Goal: Task Accomplishment & Management: Manage account settings

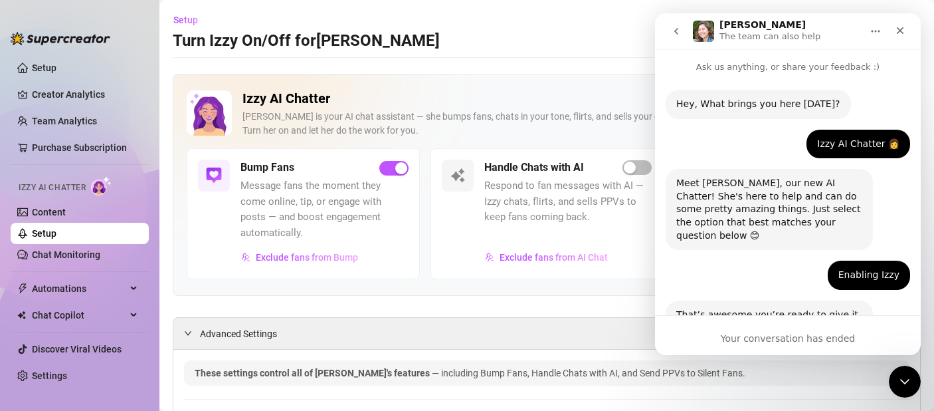
scroll to position [1134, 0]
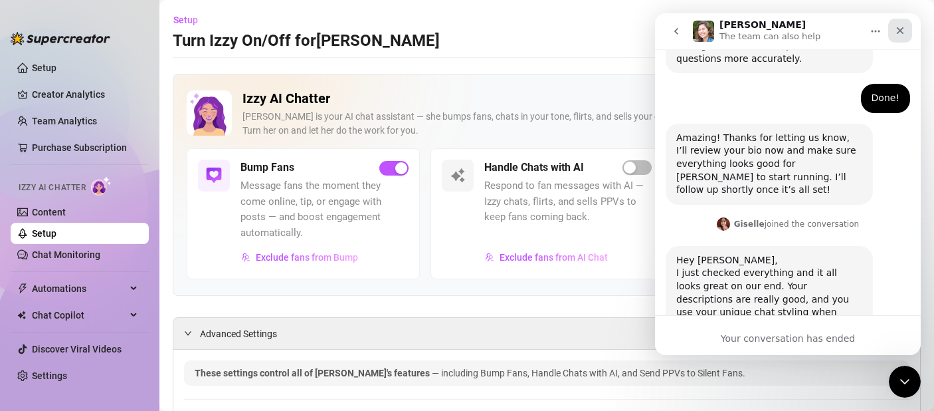
click at [902, 31] on icon "Close" at bounding box center [900, 30] width 11 height 11
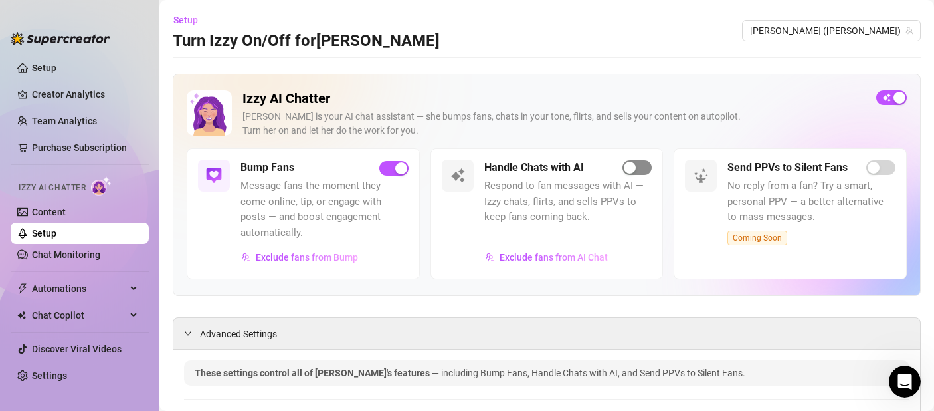
click at [636, 163] on span "button" at bounding box center [637, 167] width 29 height 15
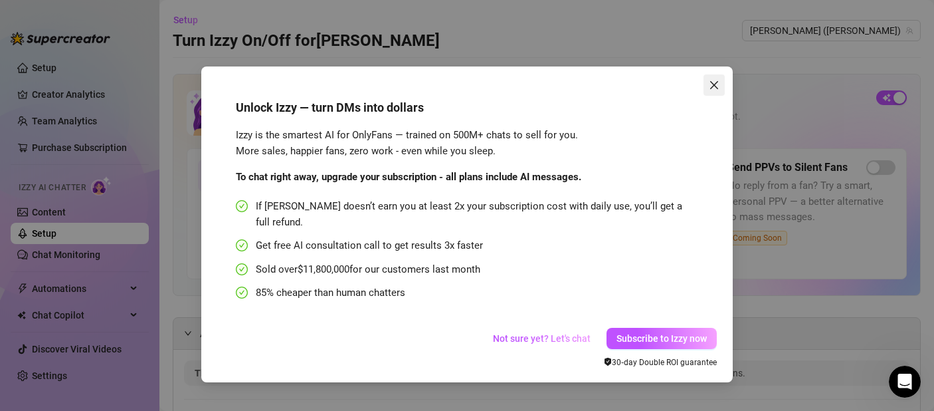
drag, startPoint x: 710, startPoint y: 84, endPoint x: 58, endPoint y: 42, distance: 652.6
click at [710, 84] on icon "close" at bounding box center [714, 85] width 11 height 11
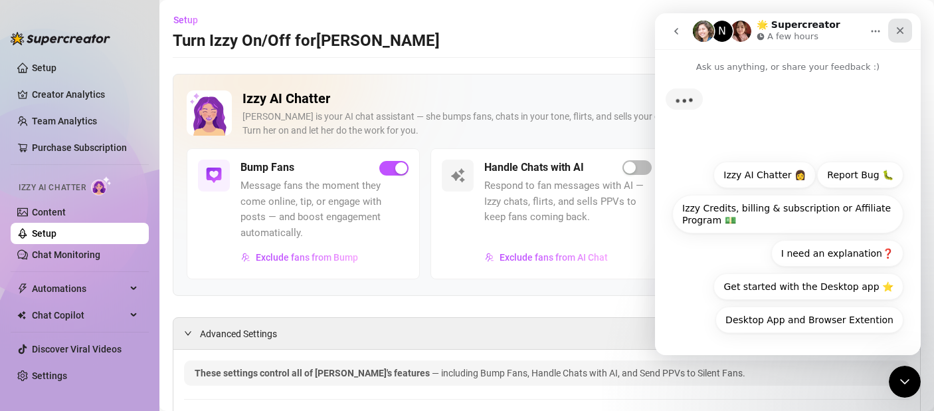
click at [901, 30] on icon "Close" at bounding box center [900, 30] width 7 height 7
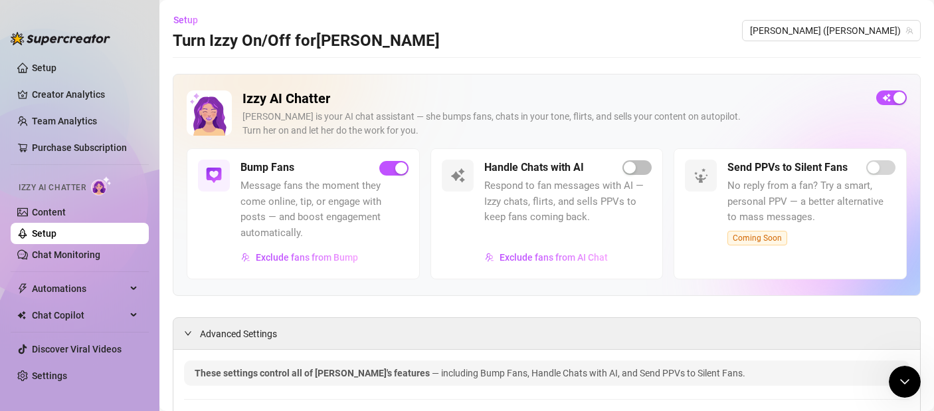
click at [925, 123] on div "Unlock Izzy — turn DMs into dollars Izzy is the smartest AI for OnlyFans — trai…" at bounding box center [467, 205] width 934 height 411
click at [925, 124] on div "Unlock Izzy — turn DMs into dollars Izzy is the smartest AI for OnlyFans — trai…" at bounding box center [467, 205] width 934 height 411
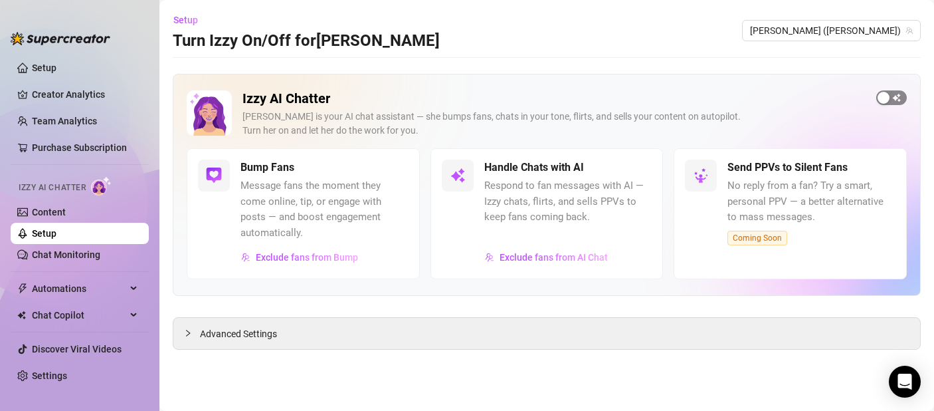
click at [886, 101] on div "button" at bounding box center [884, 98] width 12 height 12
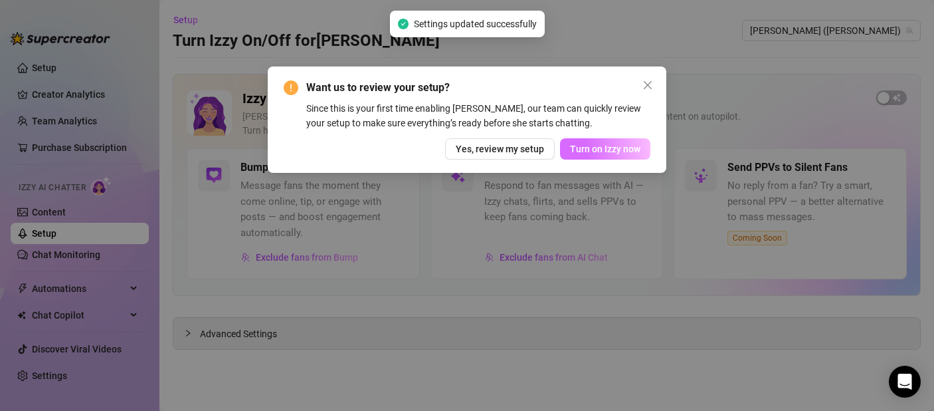
click at [604, 152] on span "Turn on Izzy now" at bounding box center [605, 149] width 70 height 11
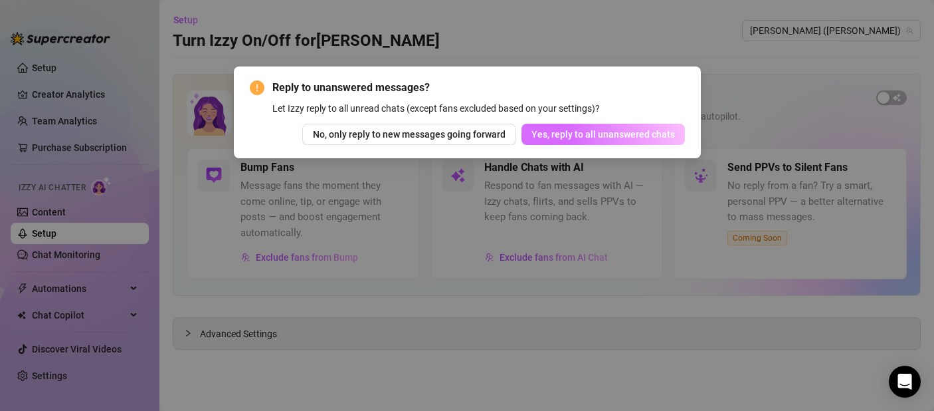
click at [611, 136] on span "Yes, reply to all unanswered chats" at bounding box center [604, 134] width 144 height 11
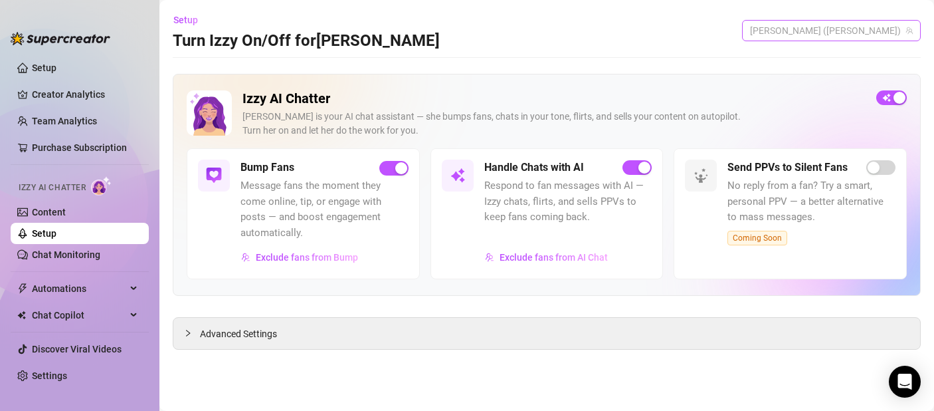
click at [878, 33] on span "[PERSON_NAME] ([PERSON_NAME])" at bounding box center [831, 31] width 163 height 20
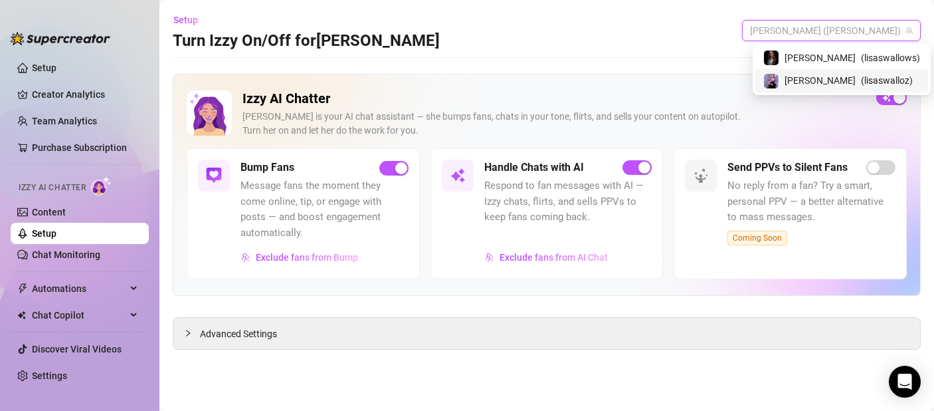
click at [866, 82] on span "( lisaswalloz )" at bounding box center [887, 80] width 52 height 15
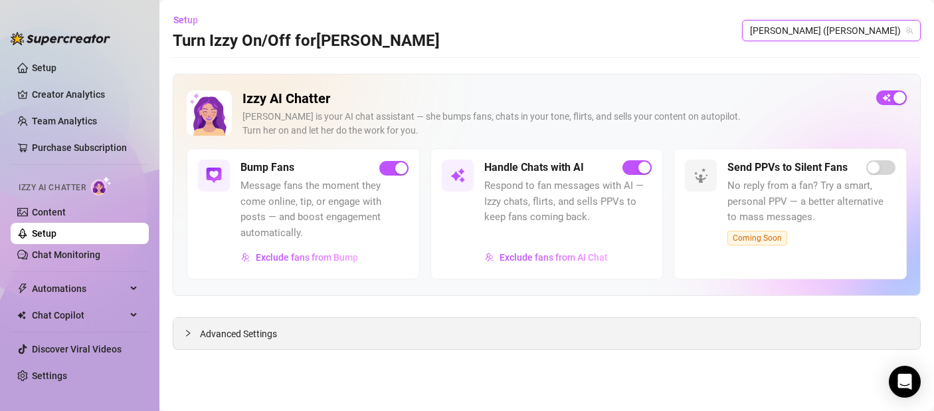
click at [186, 329] on icon "collapsed" at bounding box center [188, 333] width 8 height 8
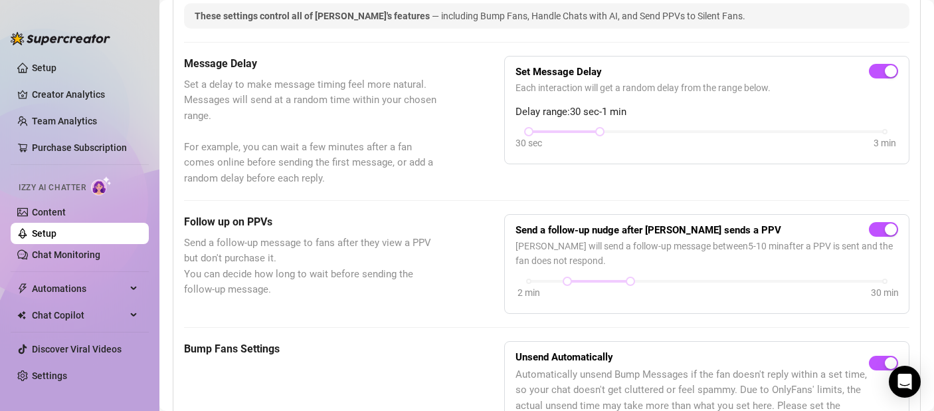
scroll to position [359, 0]
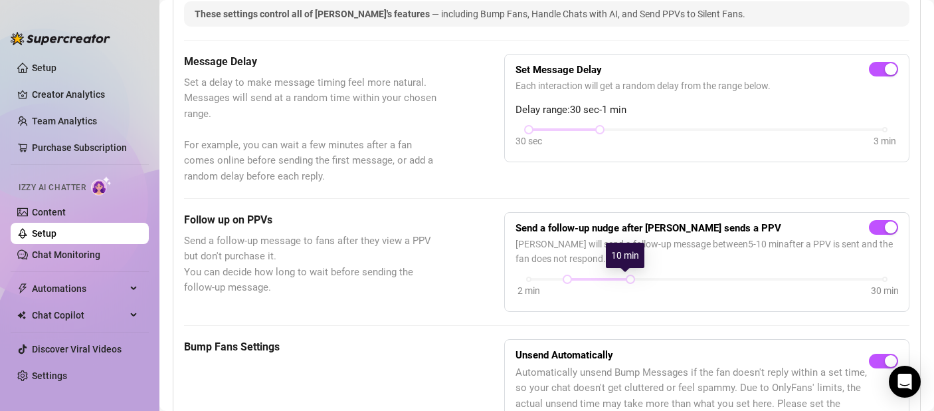
click at [631, 269] on div "Send a follow-up nudge after [PERSON_NAME] sends a PPV [PERSON_NAME] will send …" at bounding box center [707, 261] width 383 height 77
drag, startPoint x: 597, startPoint y: 128, endPoint x: 822, endPoint y: 136, distance: 224.8
click at [822, 136] on div "30 sec 3 min" at bounding box center [707, 138] width 383 height 25
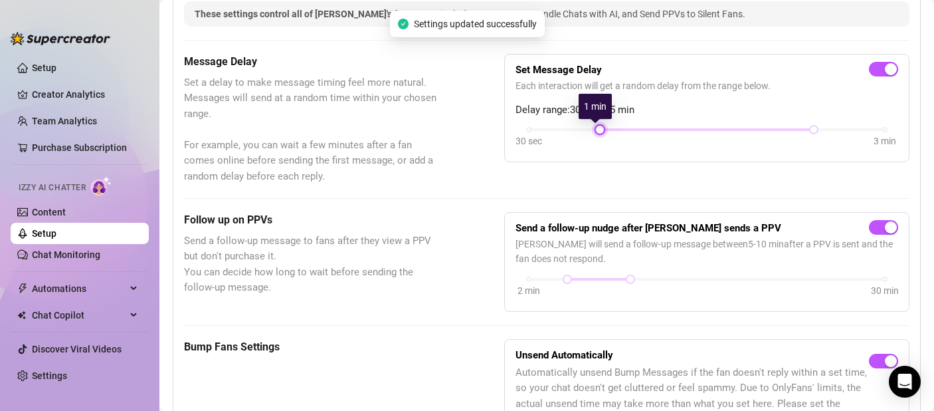
drag, startPoint x: 532, startPoint y: 128, endPoint x: 623, endPoint y: 138, distance: 91.7
click at [623, 138] on div "30 sec 3 min" at bounding box center [707, 138] width 383 height 25
drag, startPoint x: 593, startPoint y: 130, endPoint x: 646, endPoint y: 135, distance: 52.7
click at [646, 135] on div "30 sec 3 min" at bounding box center [707, 138] width 383 height 25
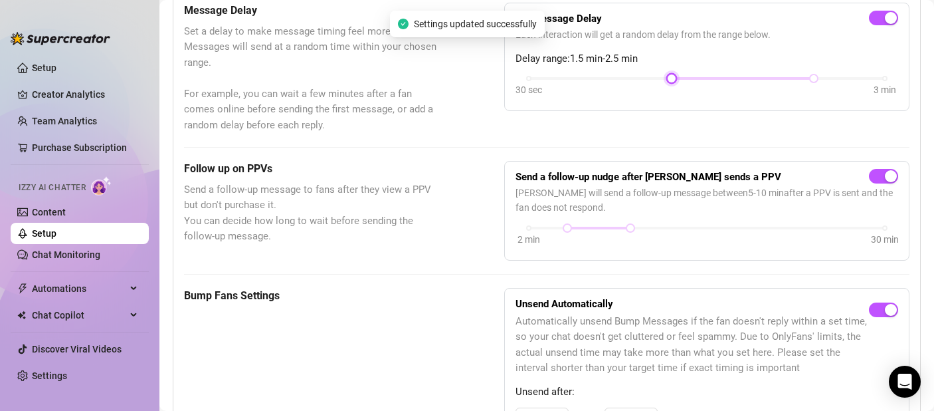
scroll to position [421, 0]
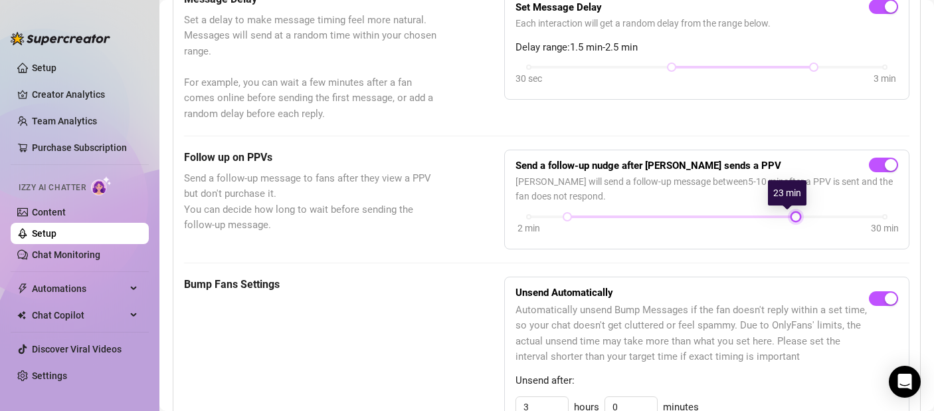
drag, startPoint x: 621, startPoint y: 215, endPoint x: 778, endPoint y: 227, distance: 157.3
click at [778, 227] on div "2 min 30 min" at bounding box center [707, 225] width 383 height 25
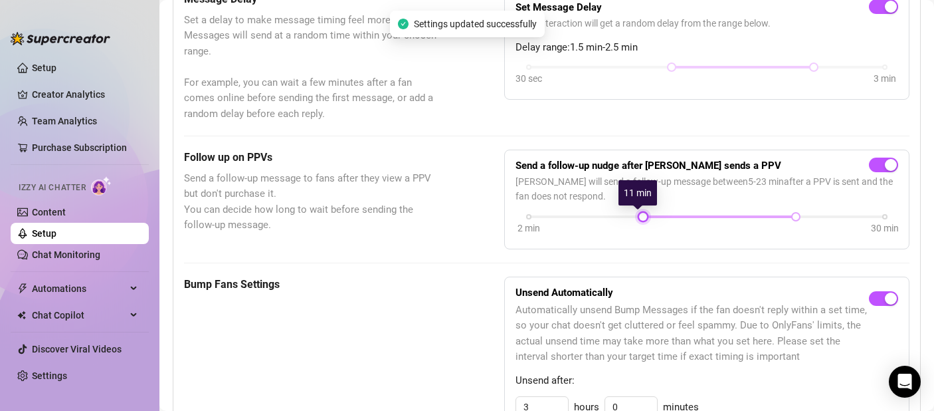
drag, startPoint x: 556, startPoint y: 215, endPoint x: 648, endPoint y: 219, distance: 92.5
click at [648, 218] on div "2 min 30 min" at bounding box center [707, 215] width 356 height 5
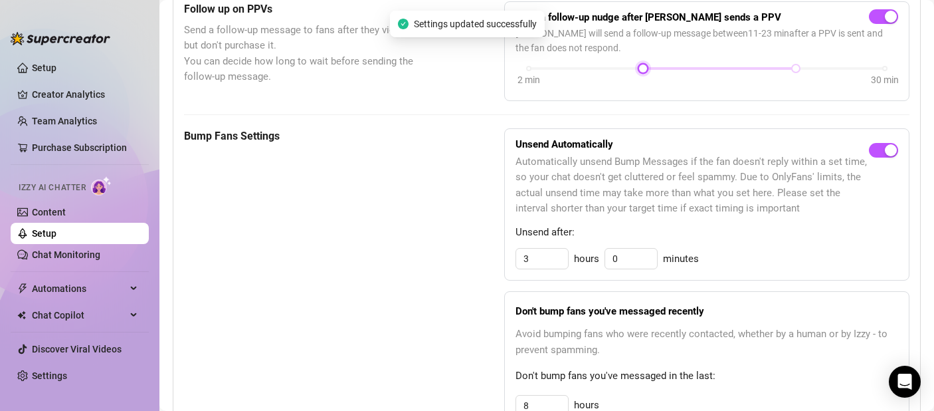
scroll to position [651, 0]
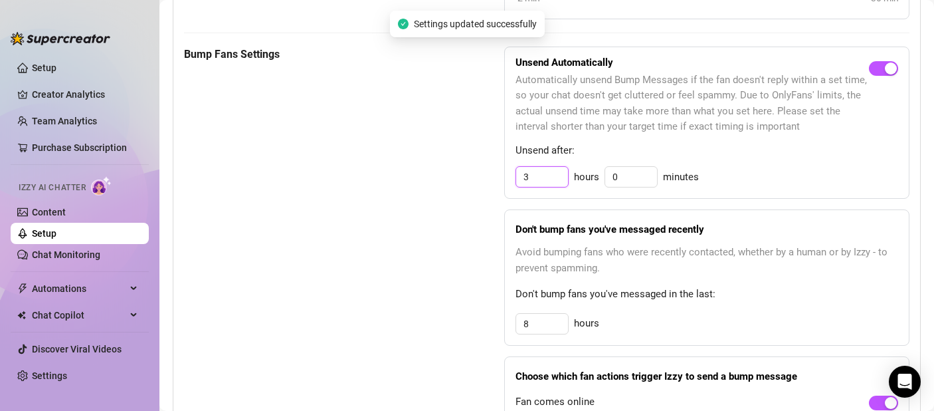
click at [550, 167] on input "3" at bounding box center [542, 177] width 52 height 20
click at [550, 171] on input "3" at bounding box center [542, 177] width 52 height 20
type input "8"
click at [804, 197] on div "Unsend Automatically Automatically unsend Bump Messages if the fan doesn't repl…" at bounding box center [706, 123] width 405 height 153
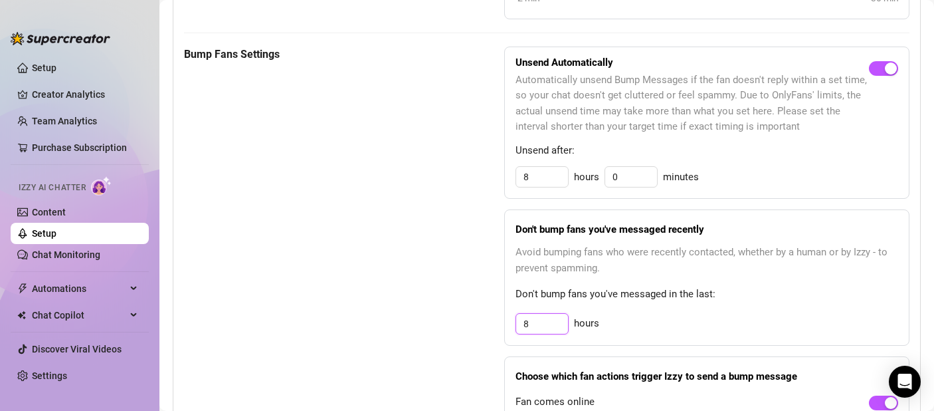
click at [554, 322] on input "8" at bounding box center [542, 324] width 52 height 20
type input "24"
click at [809, 332] on div "24 hours" at bounding box center [707, 323] width 383 height 21
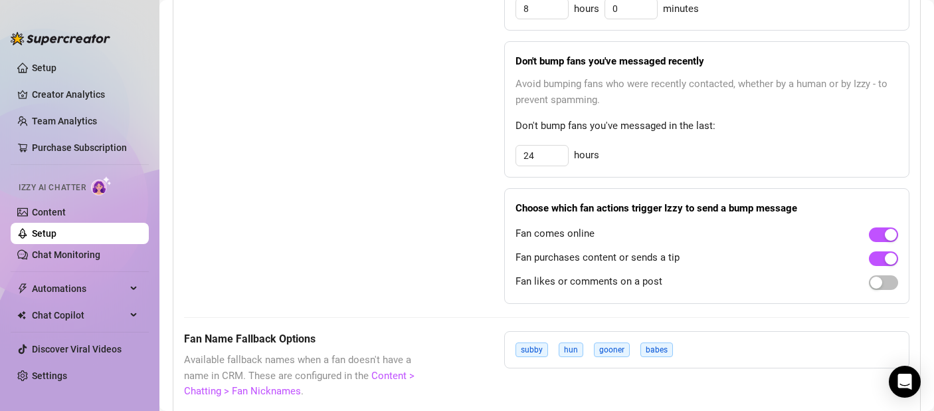
scroll to position [829, 0]
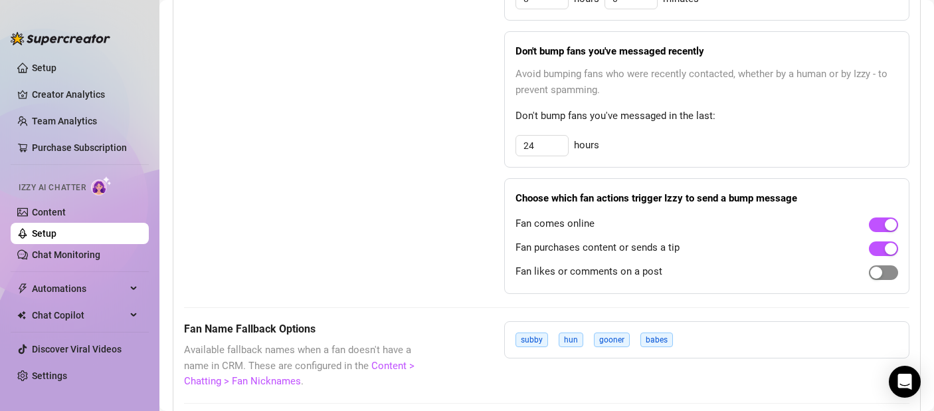
click at [883, 271] on span "button" at bounding box center [883, 272] width 29 height 15
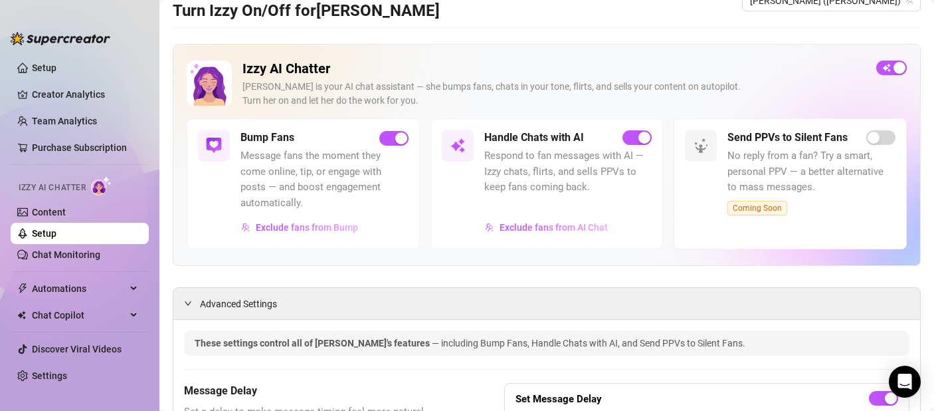
scroll to position [0, 0]
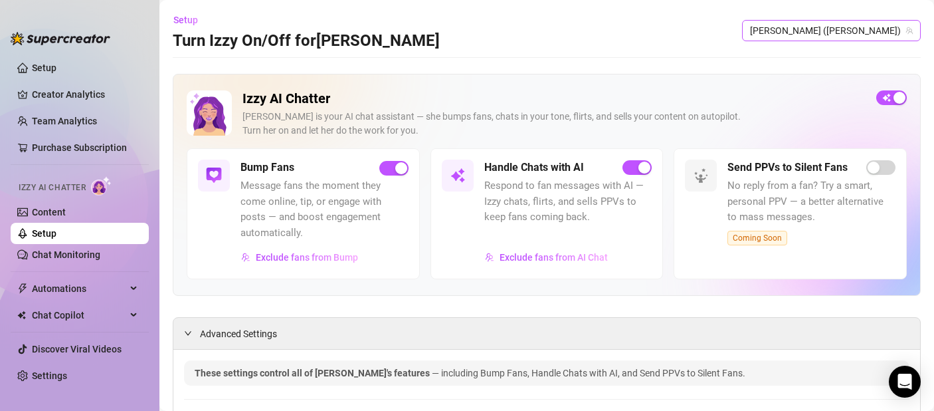
click at [879, 34] on span "[PERSON_NAME] ([PERSON_NAME])" at bounding box center [831, 31] width 163 height 20
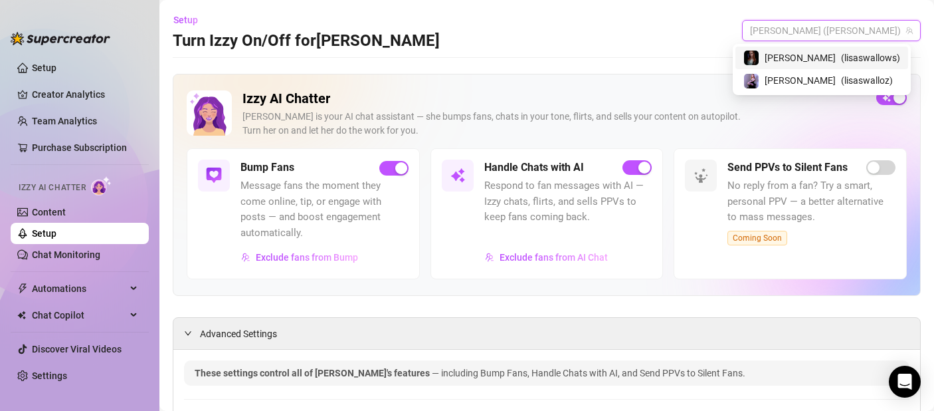
click at [869, 55] on span "( lisaswallows )" at bounding box center [870, 58] width 59 height 15
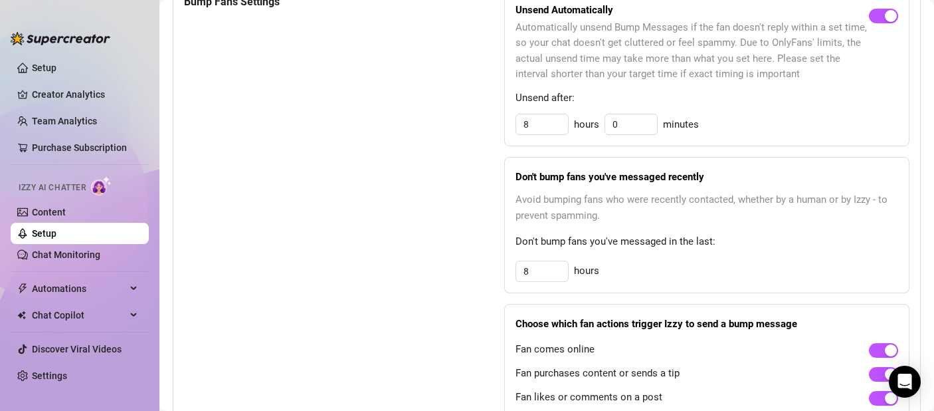
scroll to position [696, 0]
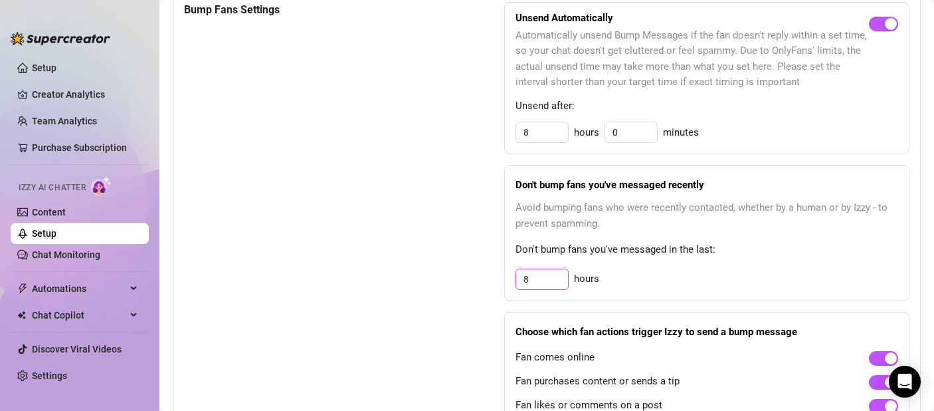
click at [536, 285] on input "8" at bounding box center [542, 279] width 52 height 20
type input "24"
click at [682, 245] on span "Don't bump fans you've messaged in the last:" at bounding box center [707, 250] width 383 height 16
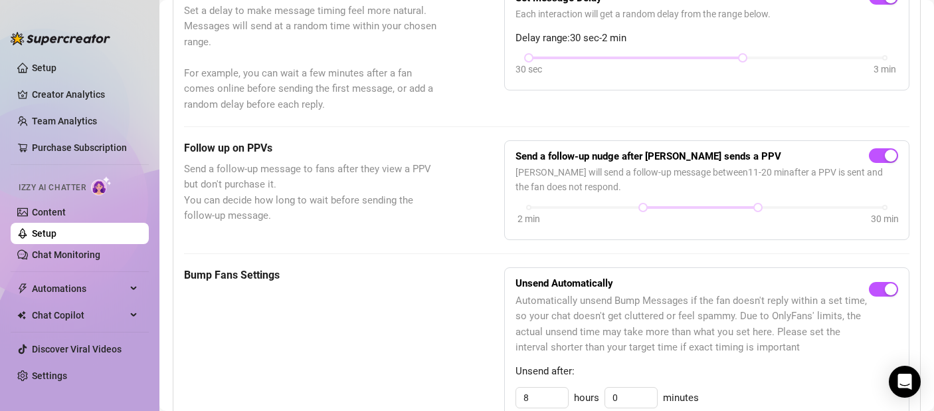
scroll to position [375, 0]
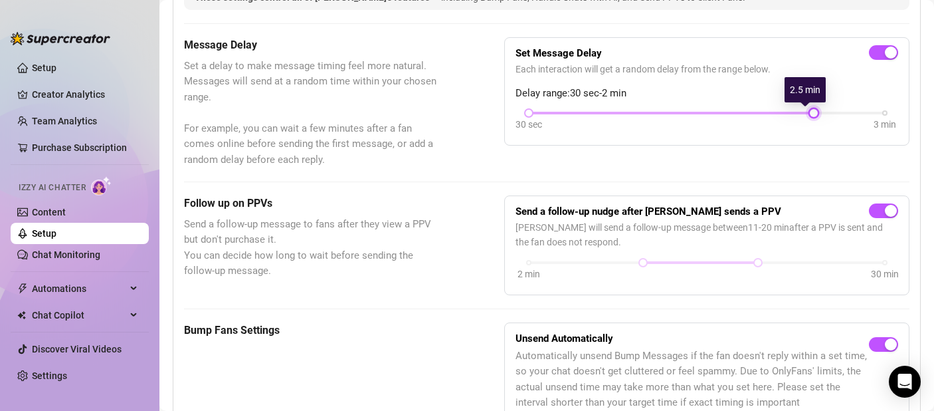
drag, startPoint x: 736, startPoint y: 111, endPoint x: 804, endPoint y: 118, distance: 68.1
click at [811, 116] on div at bounding box center [814, 113] width 7 height 7
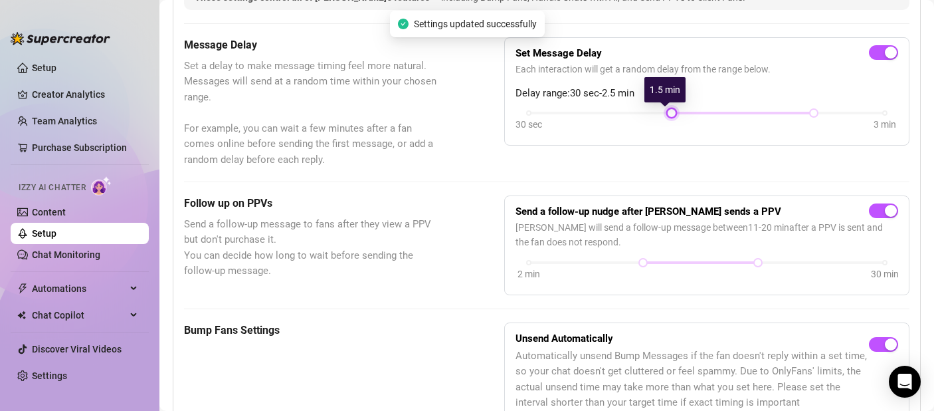
drag, startPoint x: 523, startPoint y: 110, endPoint x: 626, endPoint y: 122, distance: 103.6
click at [626, 122] on div "30 sec 3 min" at bounding box center [707, 121] width 383 height 25
drag, startPoint x: 666, startPoint y: 114, endPoint x: 622, endPoint y: 118, distance: 44.1
click at [622, 118] on div "30 sec 3 min" at bounding box center [707, 121] width 383 height 25
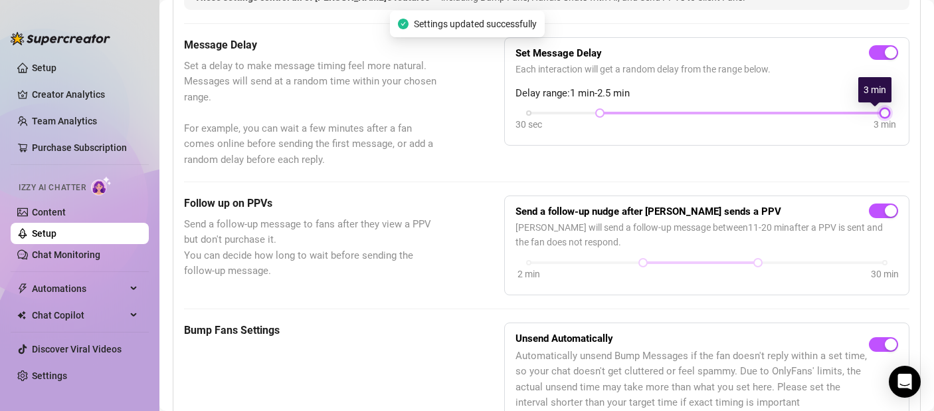
drag, startPoint x: 809, startPoint y: 116, endPoint x: 853, endPoint y: 116, distance: 43.9
click at [853, 114] on div "30 sec 3 min" at bounding box center [707, 111] width 356 height 5
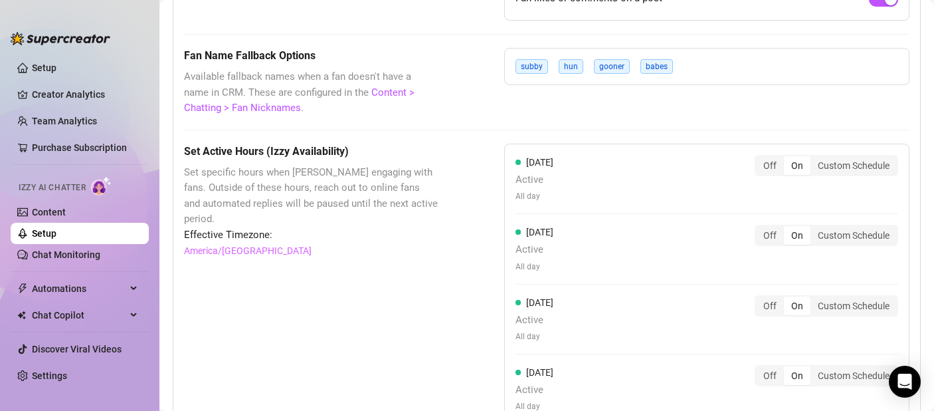
scroll to position [1073, 0]
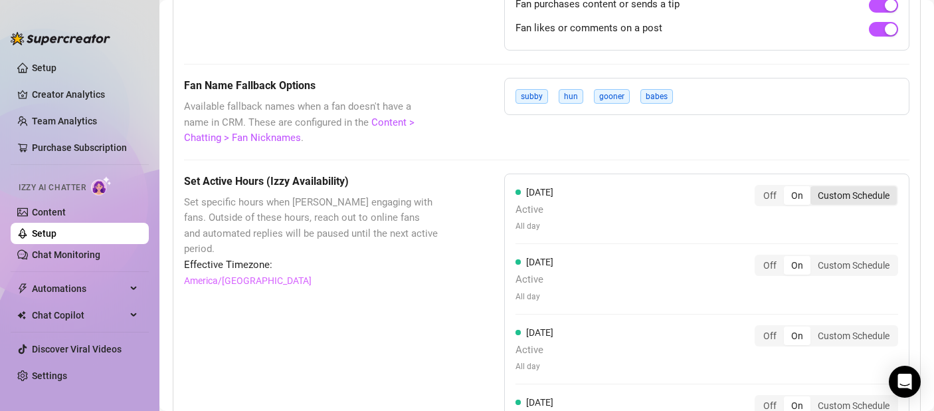
click at [848, 195] on div "Custom Schedule" at bounding box center [854, 195] width 86 height 19
click at [814, 188] on input "Custom Schedule" at bounding box center [814, 188] width 0 height 0
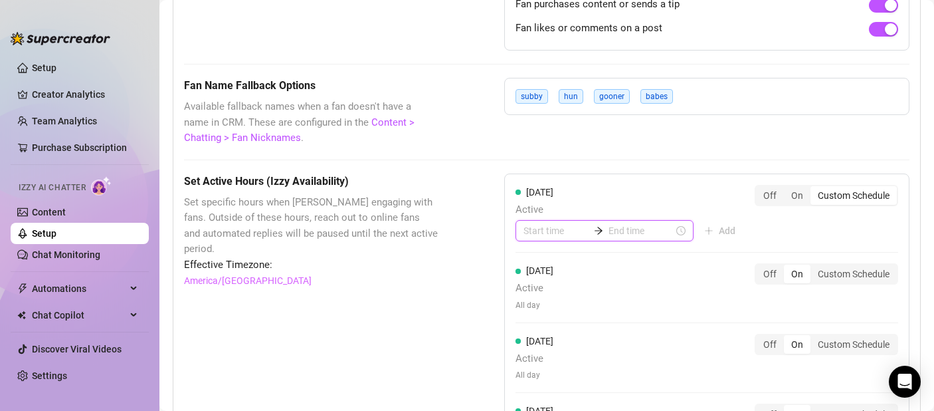
click at [565, 235] on input at bounding box center [556, 230] width 65 height 15
type input "00:00"
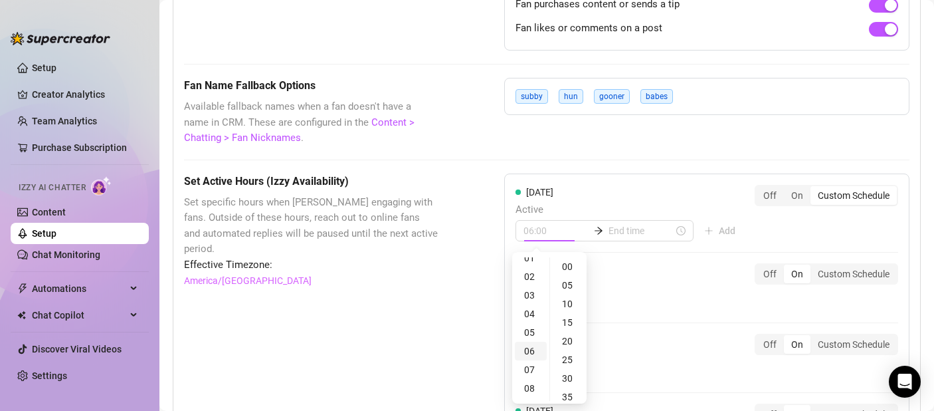
click at [533, 348] on div "06" at bounding box center [531, 351] width 32 height 19
type input "06:00"
click at [528, 261] on div "06" at bounding box center [531, 266] width 32 height 19
click at [611, 227] on input at bounding box center [641, 230] width 65 height 15
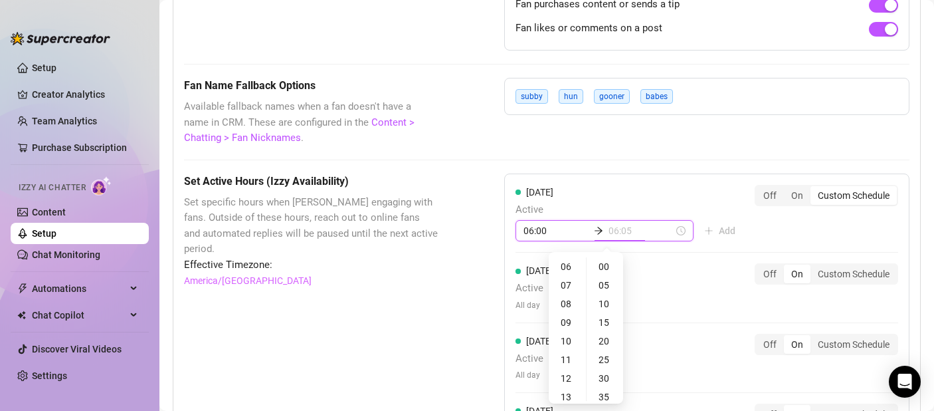
type input "06:10"
type input "22:00"
click at [570, 316] on div "20" at bounding box center [568, 318] width 32 height 19
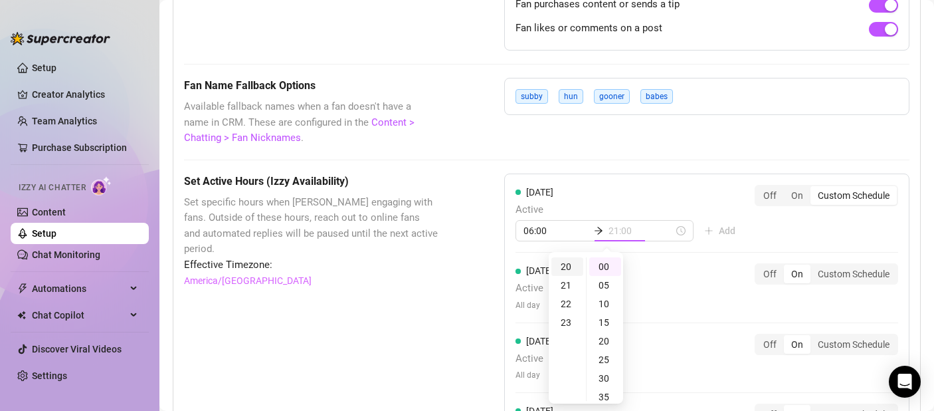
type input "20:00"
click at [562, 262] on div "20" at bounding box center [568, 266] width 32 height 19
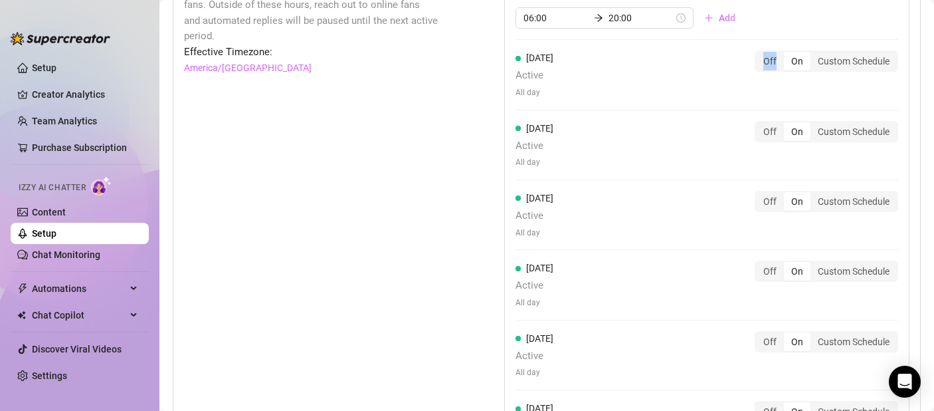
scroll to position [1186, 0]
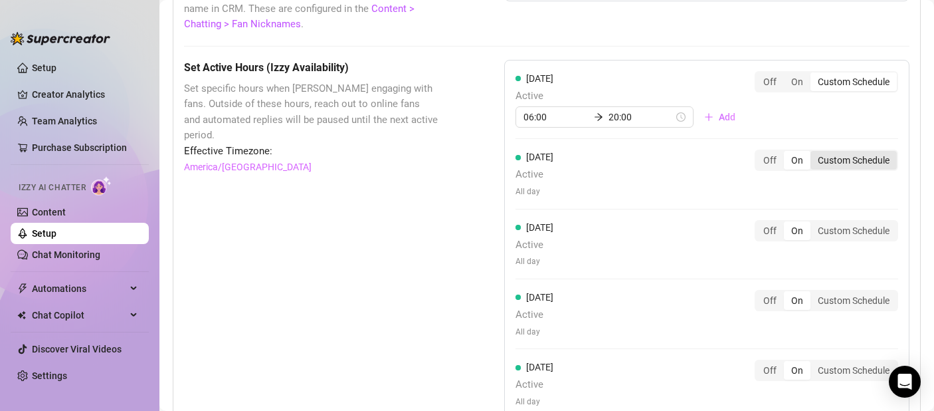
click at [847, 156] on div "Custom Schedule" at bounding box center [854, 160] width 86 height 19
click at [814, 153] on input "Custom Schedule" at bounding box center [814, 153] width 0 height 0
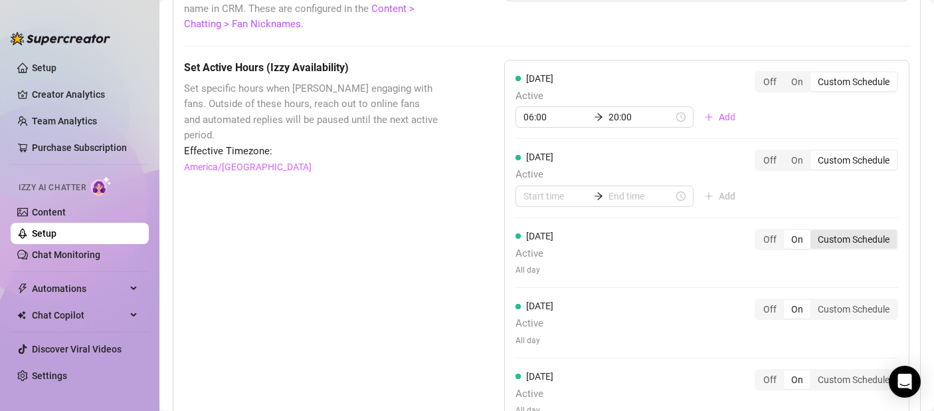
drag, startPoint x: 848, startPoint y: 255, endPoint x: 845, endPoint y: 243, distance: 11.6
click at [848, 255] on div "[DATE] Active All day Off On Custom Schedule" at bounding box center [707, 253] width 383 height 48
click at [845, 232] on div "Custom Schedule" at bounding box center [854, 239] width 86 height 19
click at [814, 232] on input "Custom Schedule" at bounding box center [814, 232] width 0 height 0
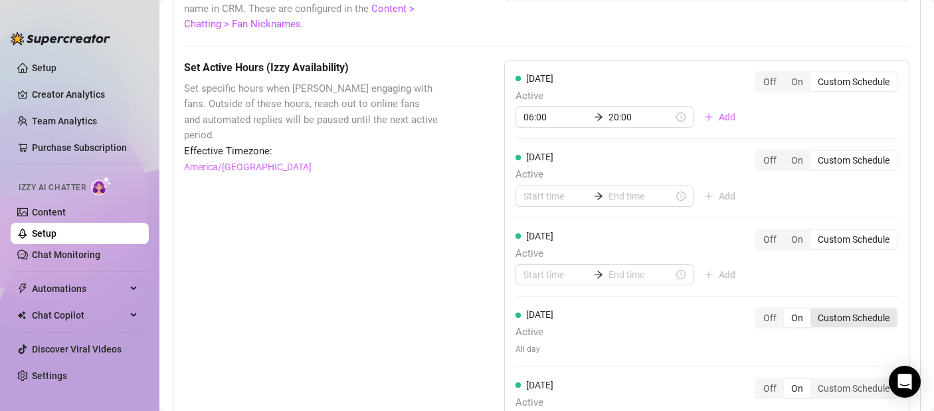
click at [833, 312] on div "Custom Schedule" at bounding box center [854, 317] width 86 height 19
click at [814, 310] on input "Custom Schedule" at bounding box center [814, 310] width 0 height 0
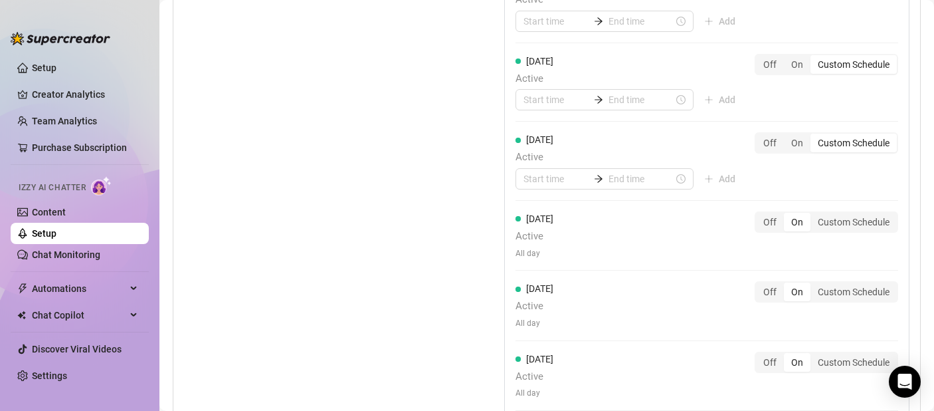
scroll to position [1469, 0]
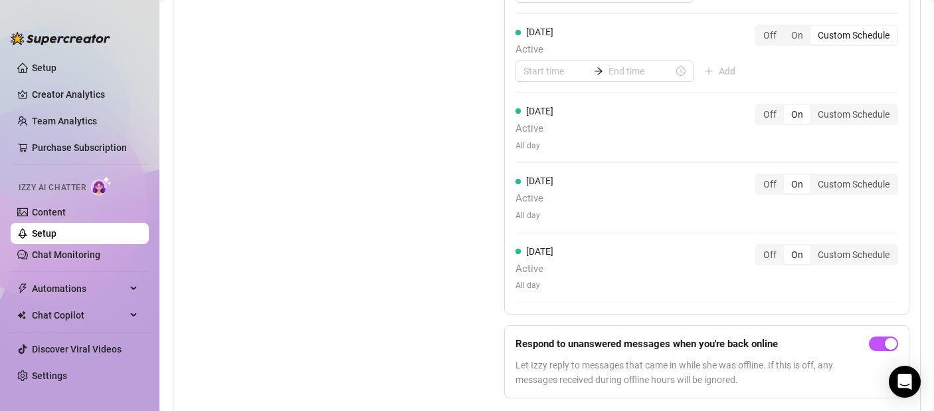
click at [841, 242] on div "[DATE] Active 06:00 20:00 Add Off On Custom Schedule [DATE] Active Add Off On C…" at bounding box center [706, 45] width 405 height 537
click at [839, 249] on div "Custom Schedule" at bounding box center [854, 254] width 86 height 19
click at [814, 247] on input "Custom Schedule" at bounding box center [814, 247] width 0 height 0
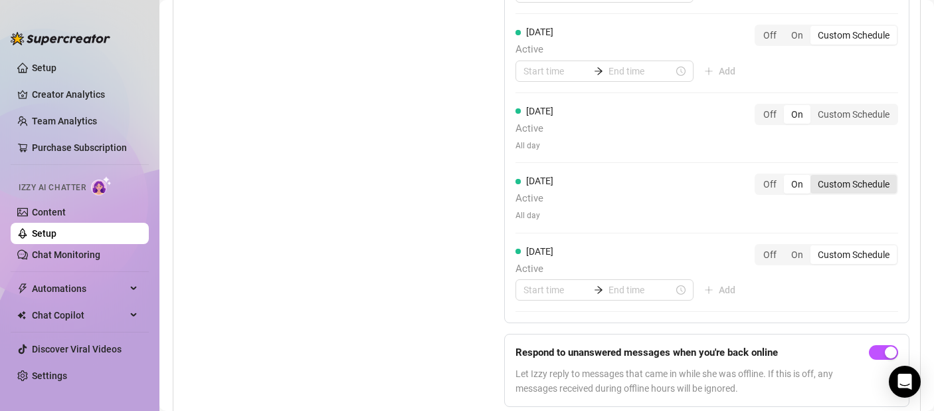
click at [825, 188] on div "Custom Schedule" at bounding box center [854, 184] width 86 height 19
click at [814, 177] on input "Custom Schedule" at bounding box center [814, 177] width 0 height 0
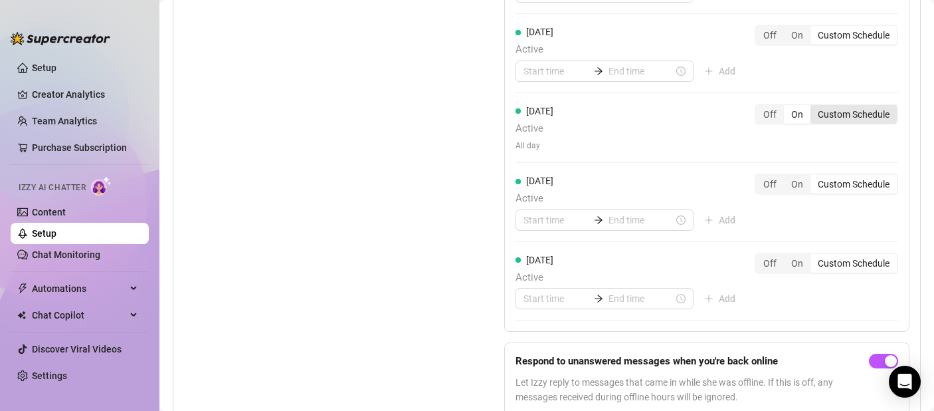
click at [846, 108] on div "Custom Schedule" at bounding box center [854, 114] width 86 height 19
click at [814, 107] on input "Custom Schedule" at bounding box center [814, 107] width 0 height 0
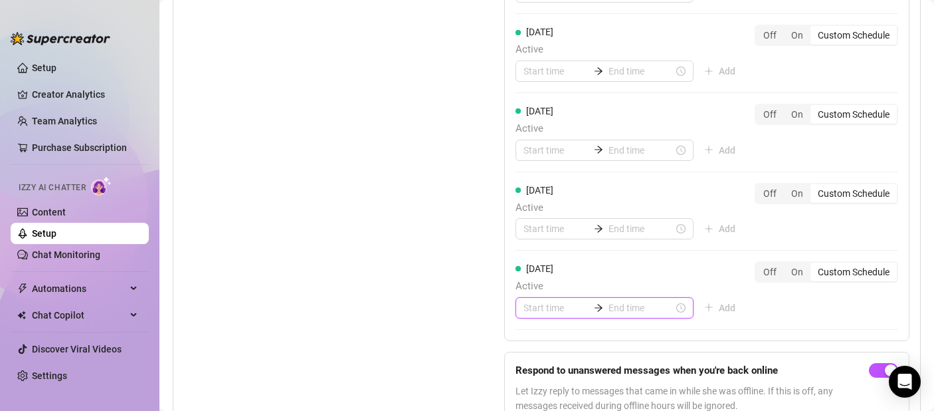
click at [532, 305] on input at bounding box center [556, 307] width 65 height 15
click at [534, 257] on div "06" at bounding box center [531, 262] width 32 height 19
type input "06:00"
click at [609, 312] on input at bounding box center [641, 307] width 65 height 15
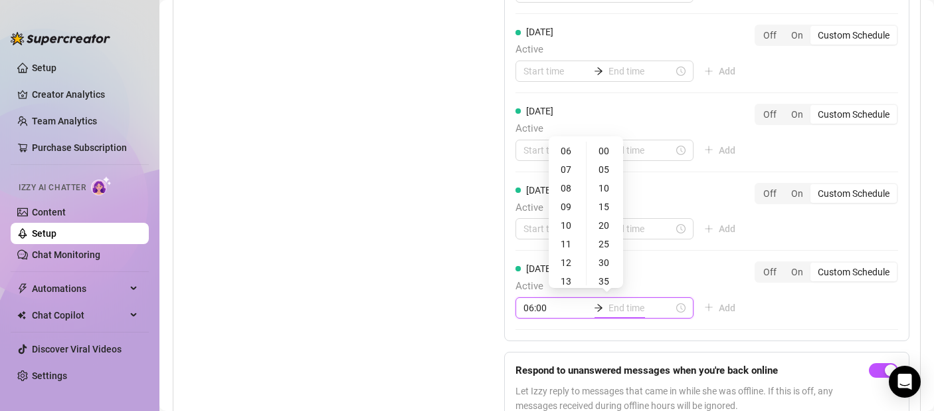
type input "06:35"
type input "23:00"
type input "18:00"
click at [570, 176] on div "20" at bounding box center [568, 174] width 32 height 19
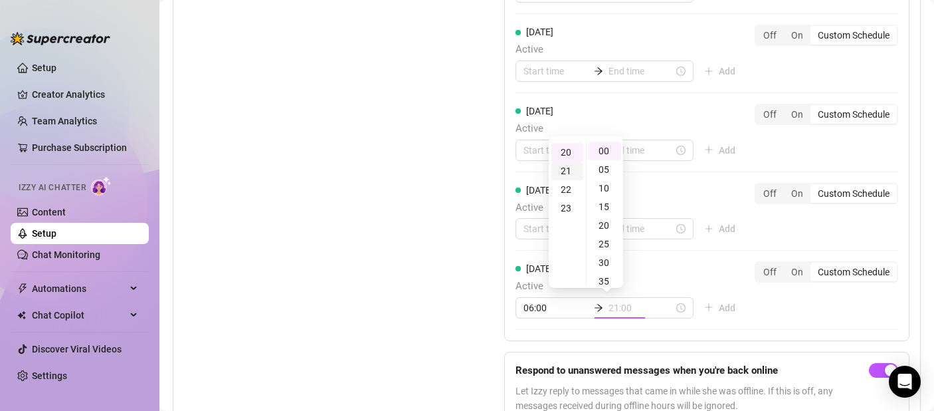
scroll to position [372, 0]
click at [607, 203] on div "15" at bounding box center [605, 206] width 32 height 19
click at [599, 154] on div "15" at bounding box center [605, 151] width 32 height 19
click at [605, 173] on div "20" at bounding box center [605, 169] width 32 height 19
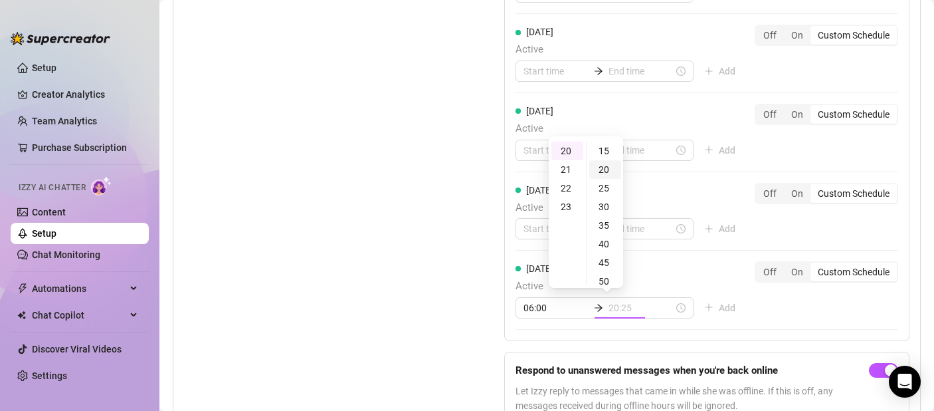
scroll to position [74, 0]
type input "20:20"
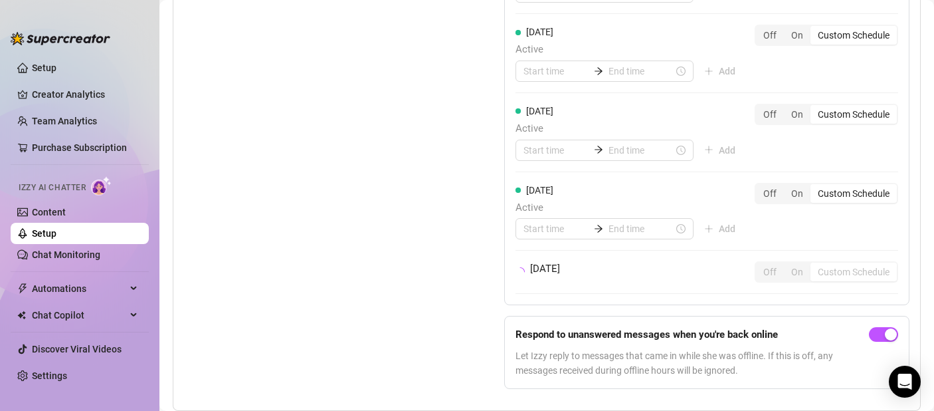
click at [712, 169] on div "[DATE] Active Add Off On Custom Schedule" at bounding box center [707, 138] width 383 height 68
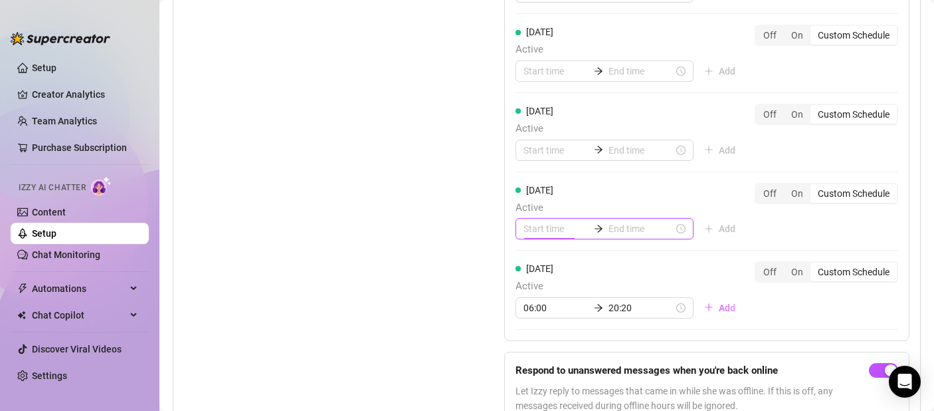
click at [556, 221] on input at bounding box center [556, 228] width 65 height 15
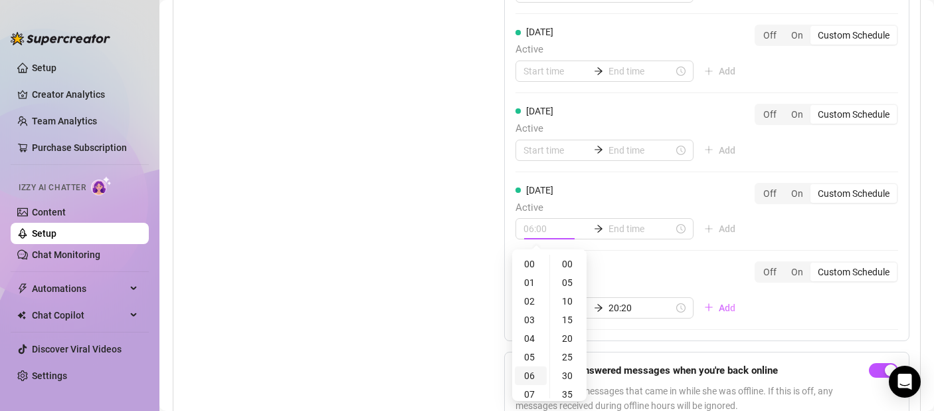
click at [530, 379] on div "06" at bounding box center [531, 375] width 32 height 19
click at [571, 340] on div "20" at bounding box center [569, 338] width 32 height 19
type input "06:20"
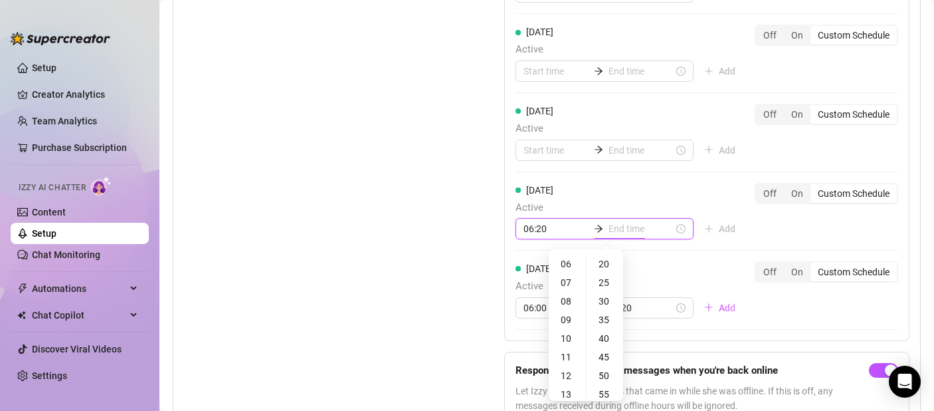
click at [609, 224] on input at bounding box center [641, 228] width 65 height 15
type input "06:55"
type input "23:20"
click at [564, 331] on div "20" at bounding box center [568, 330] width 32 height 19
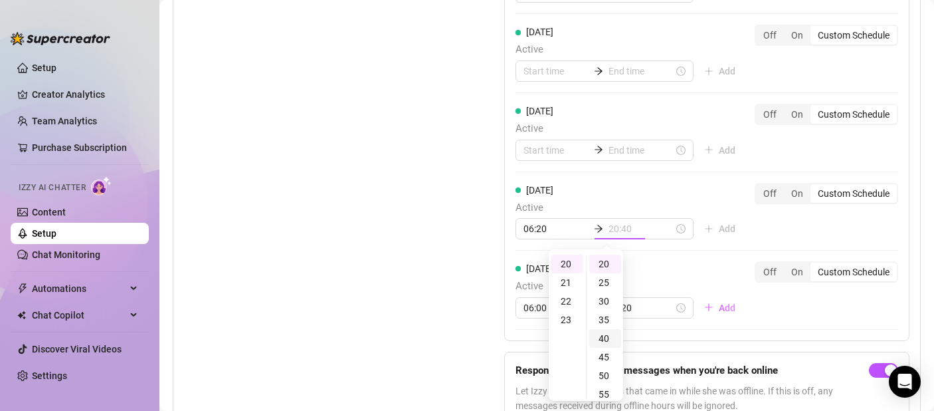
click at [603, 336] on div "40" at bounding box center [605, 338] width 32 height 19
click at [564, 296] on div "22" at bounding box center [568, 301] width 32 height 19
type input "22:55"
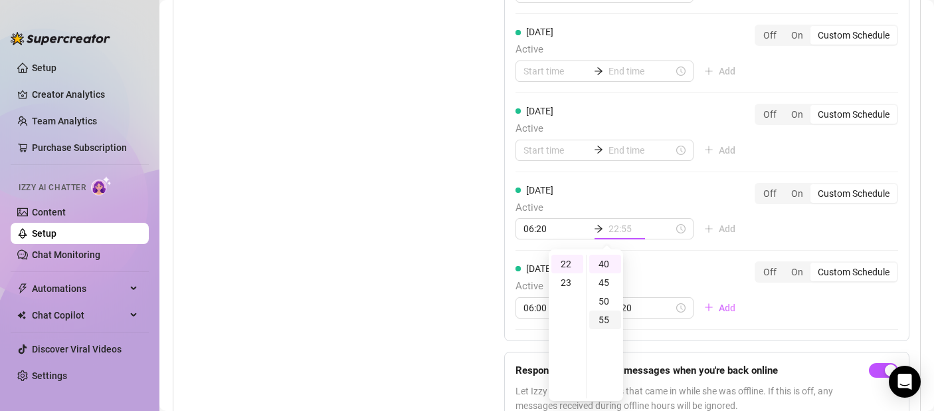
click at [605, 320] on div "55" at bounding box center [605, 319] width 32 height 19
click at [616, 196] on div "[DATE] Active 06:20 22:55 Add Off On Custom Schedule" at bounding box center [707, 211] width 383 height 57
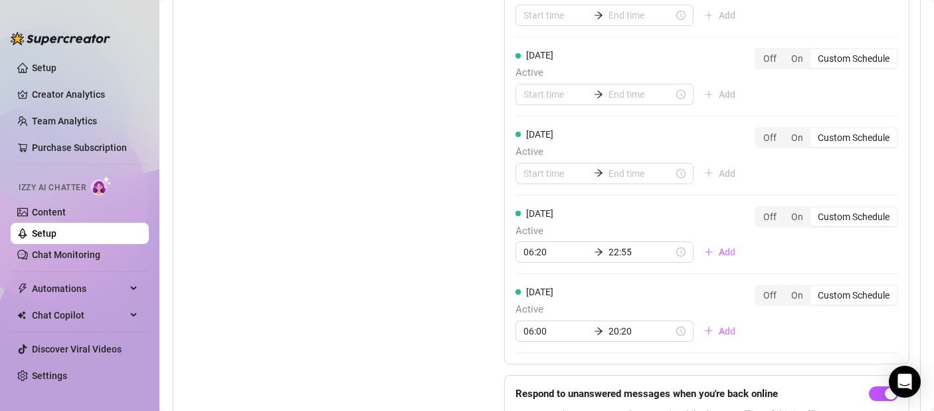
scroll to position [1437, 0]
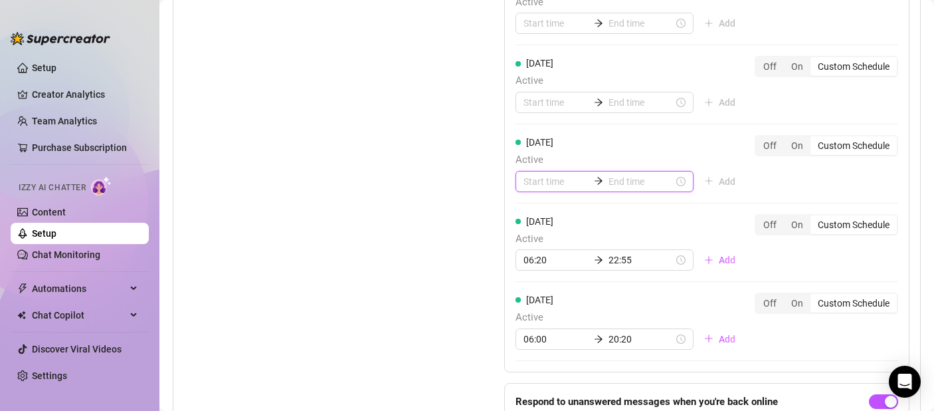
click at [546, 187] on input at bounding box center [556, 181] width 65 height 15
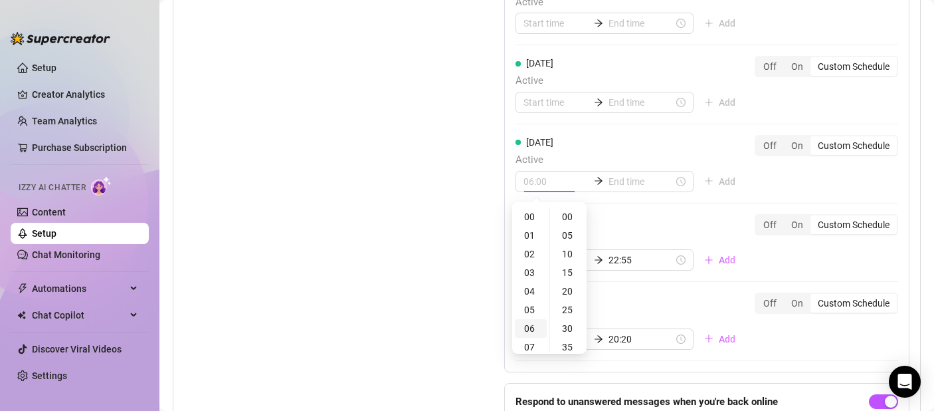
click at [532, 324] on div "06" at bounding box center [531, 328] width 32 height 19
type input "06:00"
click at [568, 214] on div "00" at bounding box center [569, 216] width 32 height 19
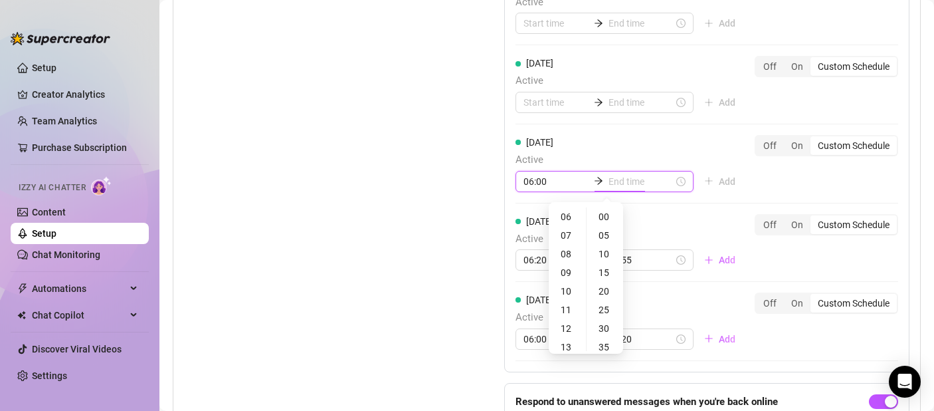
click at [609, 181] on input at bounding box center [641, 181] width 65 height 15
type input "06:10"
type input "22:00"
type input "23:00"
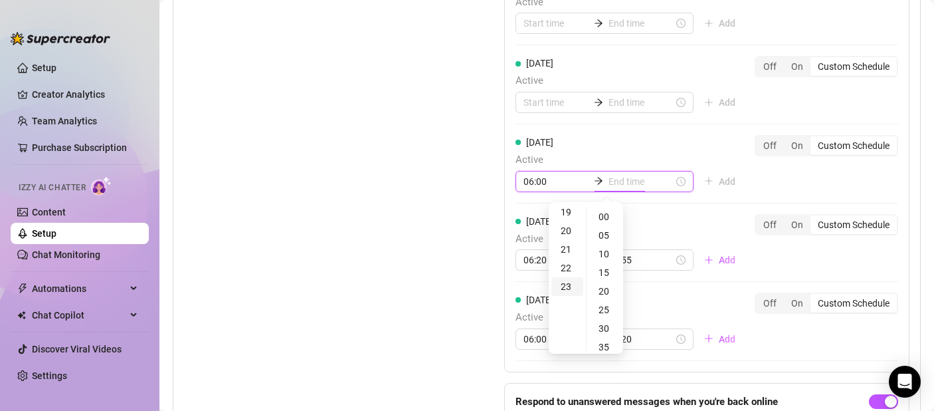
type input "23:00"
click at [564, 288] on div "23" at bounding box center [568, 286] width 32 height 19
click at [605, 212] on div "00" at bounding box center [605, 216] width 32 height 19
click at [652, 217] on div "[DATE] Active 06:20 22:55 Add" at bounding box center [631, 242] width 231 height 57
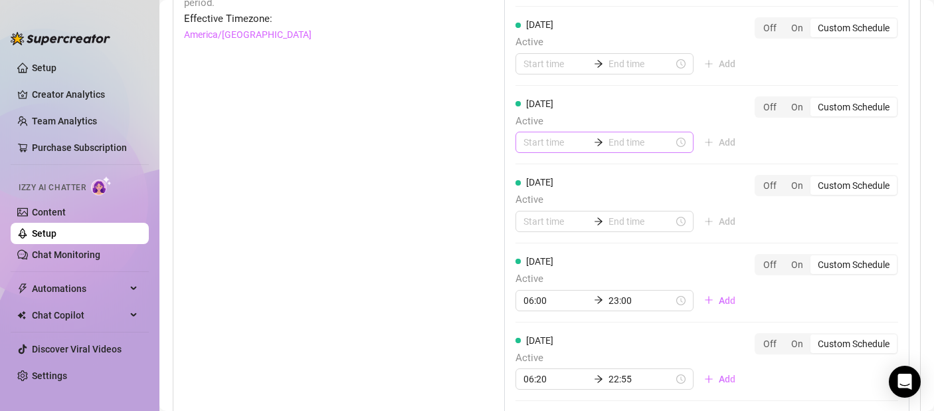
scroll to position [1307, 0]
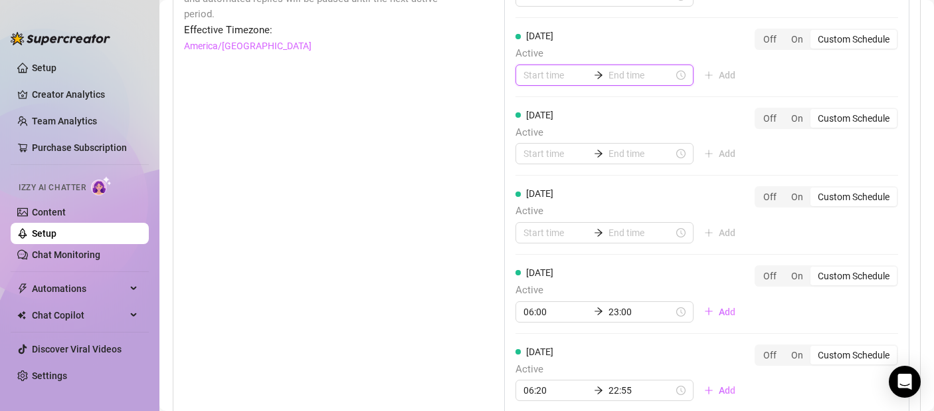
click at [546, 80] on input at bounding box center [556, 75] width 65 height 15
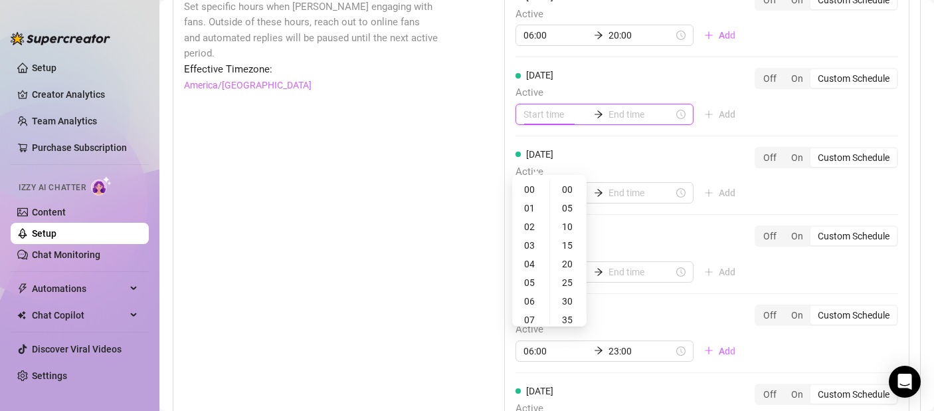
scroll to position [1201, 0]
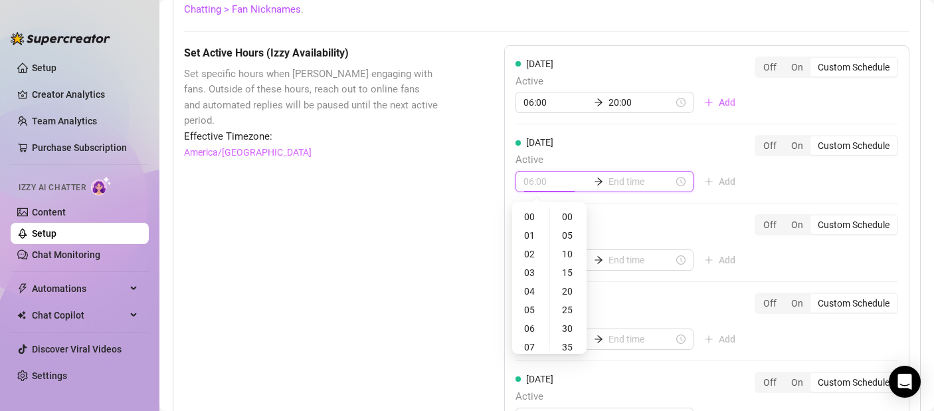
type input "07:00"
click at [532, 344] on div "07" at bounding box center [531, 347] width 32 height 19
type input "07:00"
click at [531, 207] on div "07" at bounding box center [531, 214] width 32 height 19
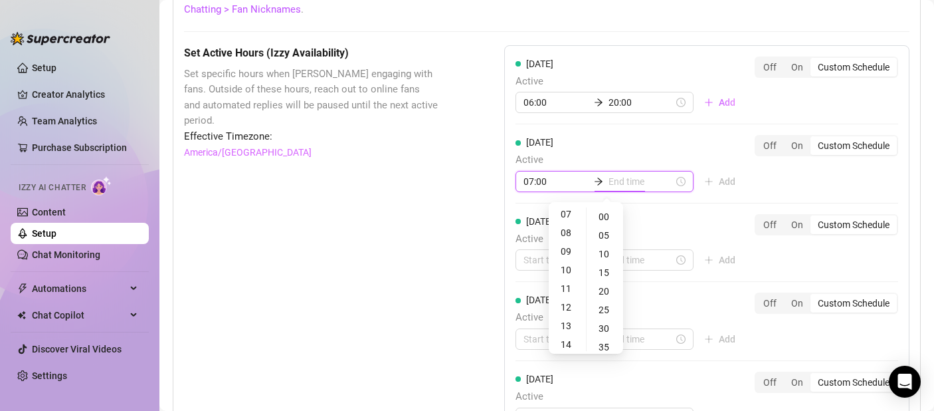
click at [609, 183] on input at bounding box center [641, 181] width 65 height 15
type input "23:00"
type input "21:00"
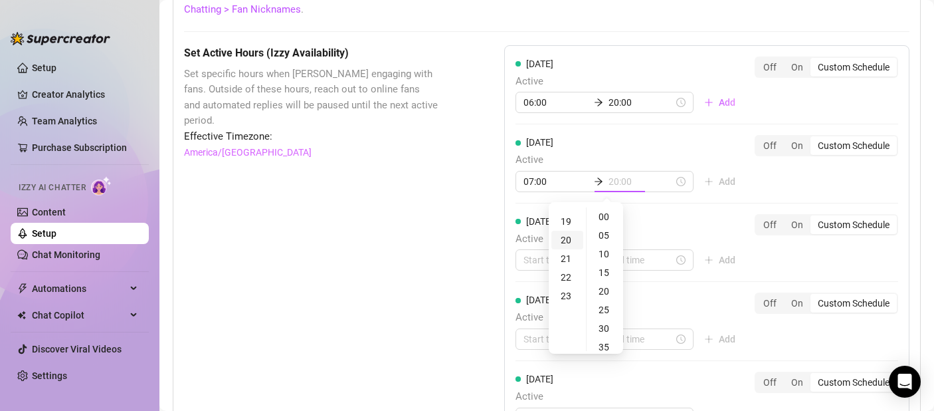
click at [572, 235] on div "20" at bounding box center [568, 240] width 32 height 19
click at [605, 330] on div "30" at bounding box center [605, 328] width 32 height 19
type input "20:30"
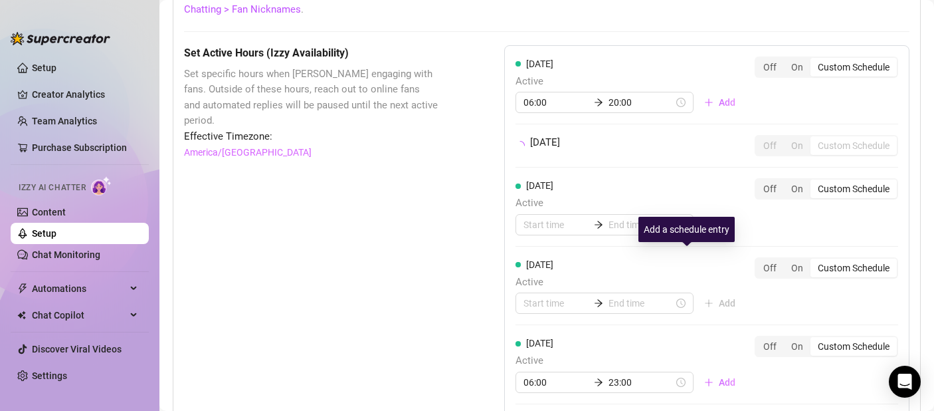
click at [694, 214] on div "[DATE] Active Add" at bounding box center [631, 206] width 231 height 57
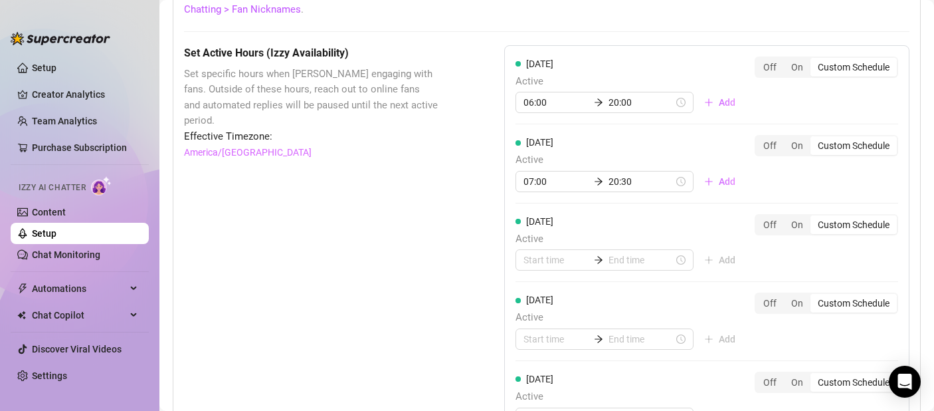
click at [541, 273] on div "[DATE] Active Add Off On Custom Schedule" at bounding box center [707, 248] width 383 height 68
click at [543, 264] on input at bounding box center [556, 260] width 65 height 15
click at [530, 197] on div "05" at bounding box center [531, 196] width 32 height 19
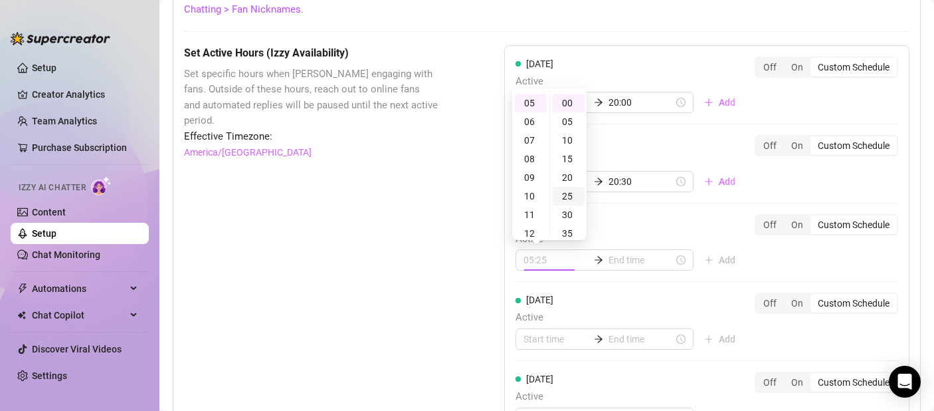
click at [566, 192] on div "25" at bounding box center [569, 196] width 32 height 19
type input "05:25"
click at [639, 220] on div "[DATE] Active 05:25 Add" at bounding box center [631, 242] width 231 height 57
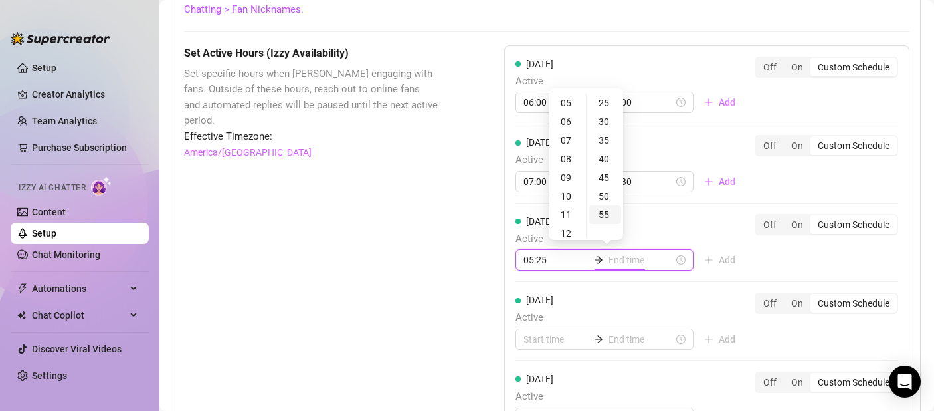
type input "05:55"
type input "21:25"
click at [568, 198] on div "22" at bounding box center [568, 204] width 32 height 19
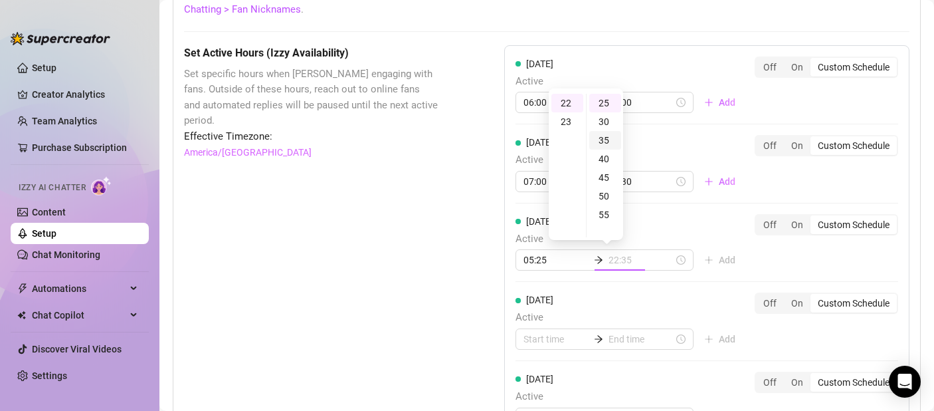
click at [598, 142] on div "35" at bounding box center [605, 140] width 32 height 19
type input "22:35"
click at [670, 222] on div "[DATE] Active 05:25 22:35 Add Off On Custom Schedule" at bounding box center [707, 242] width 383 height 57
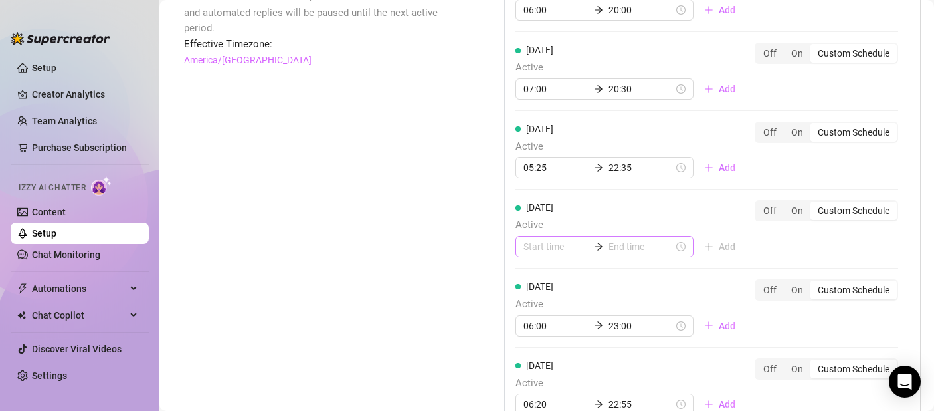
scroll to position [1294, 0]
click at [558, 243] on input at bounding box center [556, 246] width 65 height 15
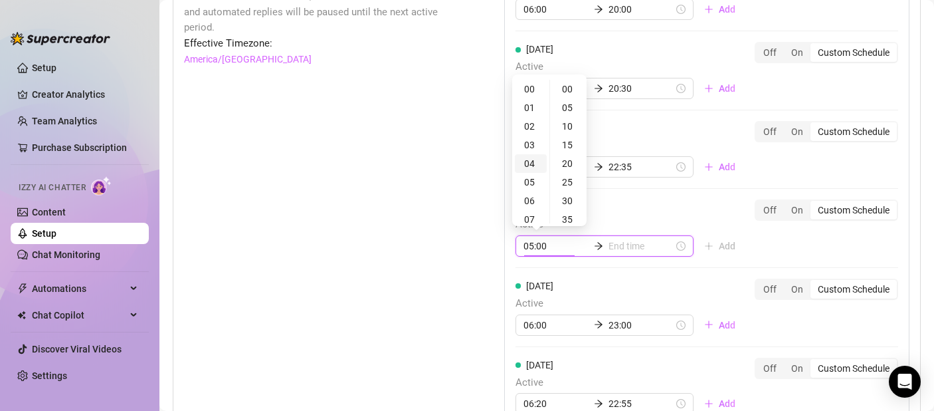
type input "04:00"
type input "05:00"
type input "07:00"
click at [529, 219] on div "07" at bounding box center [531, 219] width 32 height 19
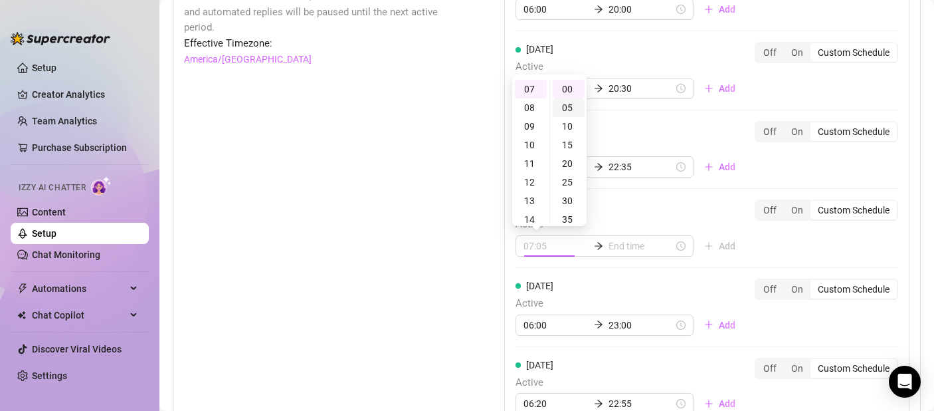
click at [569, 107] on div "05" at bounding box center [569, 107] width 32 height 19
type input "07:05"
click at [609, 244] on input at bounding box center [641, 246] width 65 height 15
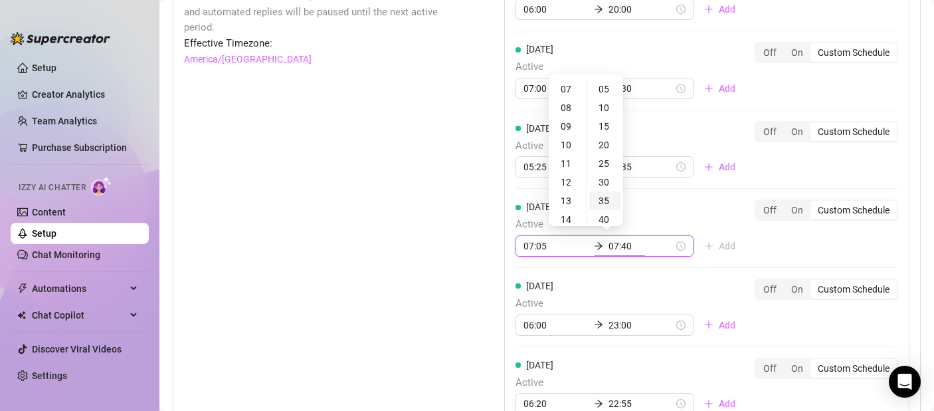
type input "07:35"
click at [559, 184] on div "21" at bounding box center [568, 185] width 32 height 19
click at [604, 202] on div "35" at bounding box center [605, 200] width 32 height 19
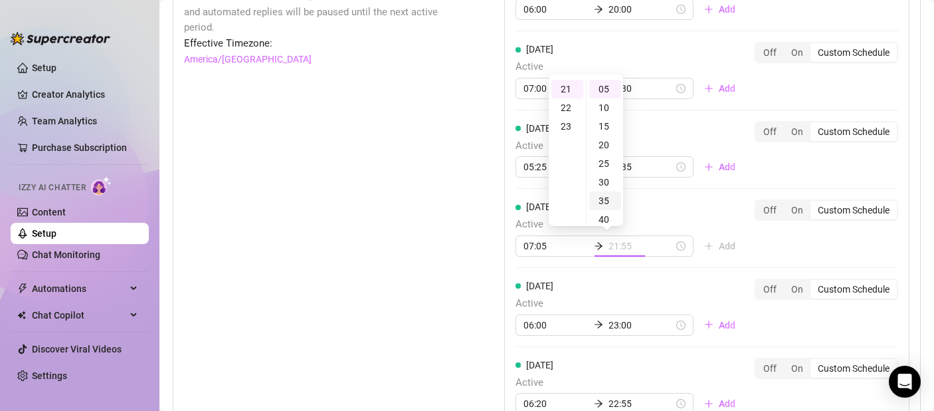
type input "21:35"
click at [671, 215] on div "[DATE] Active 07:05 21:35 Add Off On Custom Schedule" at bounding box center [707, 227] width 383 height 57
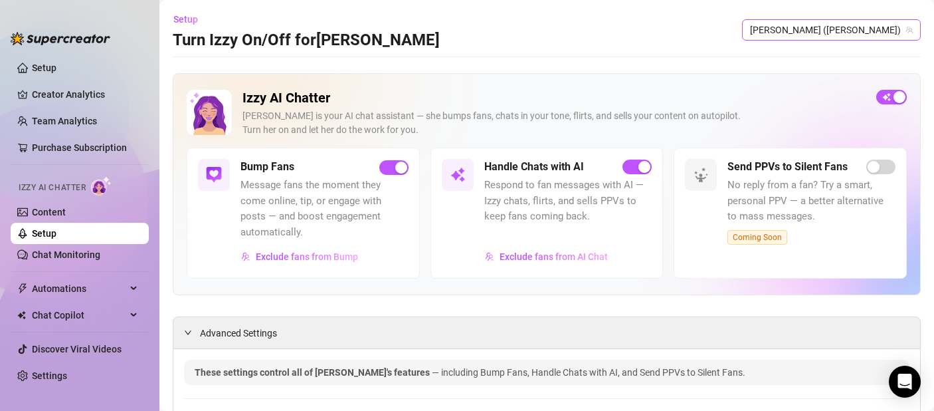
scroll to position [0, 0]
click at [841, 29] on span "[PERSON_NAME] ([PERSON_NAME])" at bounding box center [831, 31] width 163 height 20
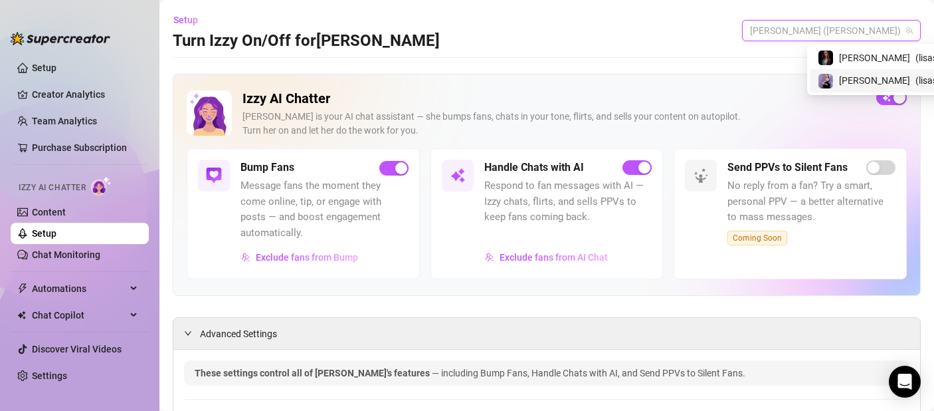
click at [845, 76] on span "[PERSON_NAME]" at bounding box center [874, 80] width 71 height 15
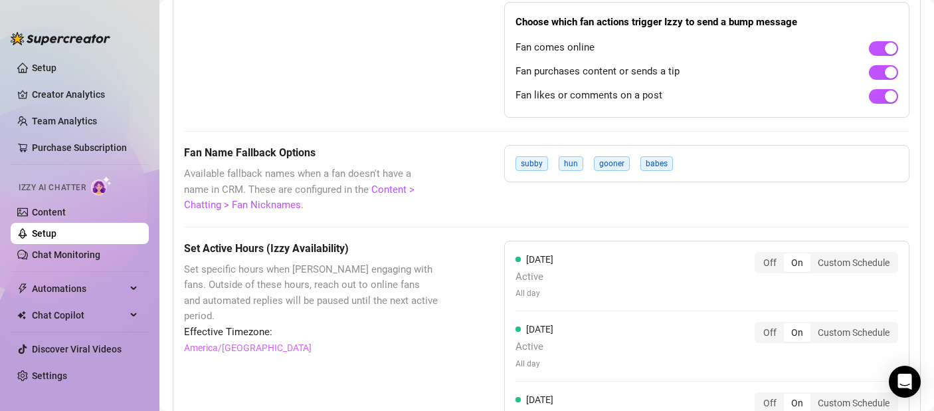
scroll to position [1098, 0]
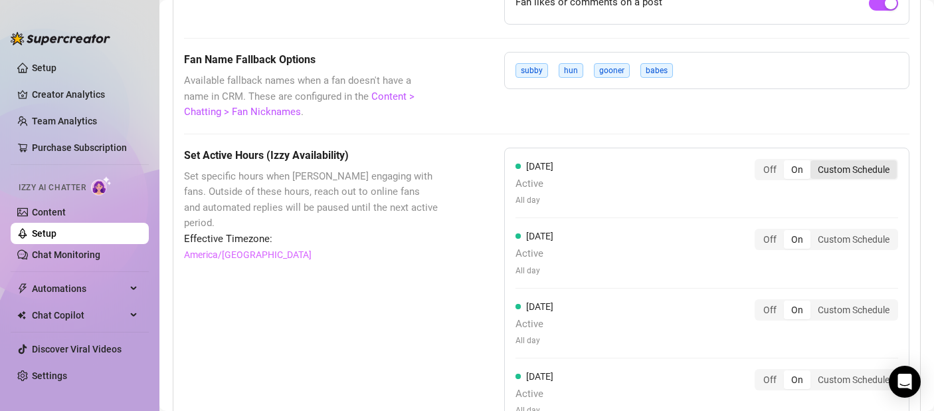
click at [853, 163] on div "Custom Schedule" at bounding box center [854, 169] width 86 height 19
click at [814, 162] on input "Custom Schedule" at bounding box center [814, 162] width 0 height 0
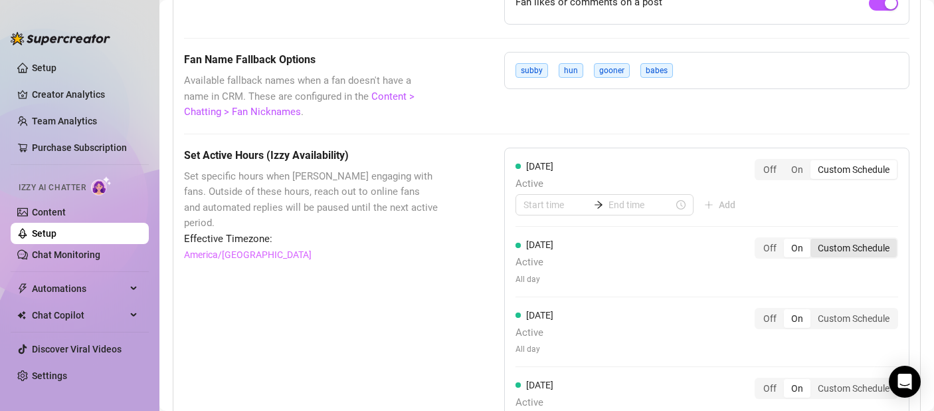
click at [862, 251] on div "Custom Schedule" at bounding box center [854, 248] width 86 height 19
click at [814, 241] on input "Custom Schedule" at bounding box center [814, 241] width 0 height 0
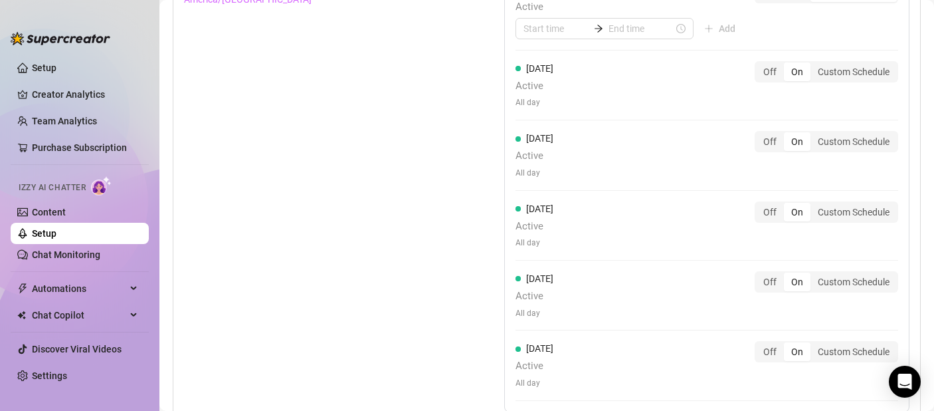
scroll to position [1501, 0]
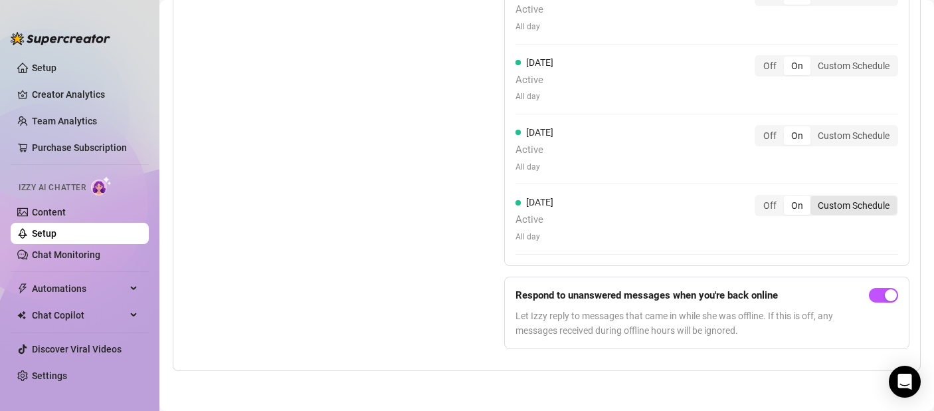
click at [851, 198] on div "Custom Schedule" at bounding box center [854, 205] width 86 height 19
click at [814, 198] on input "Custom Schedule" at bounding box center [814, 198] width 0 height 0
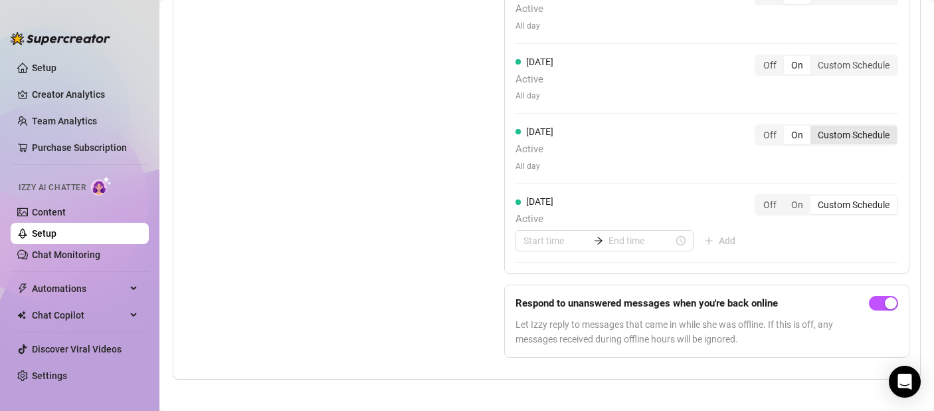
click at [854, 132] on div "Custom Schedule" at bounding box center [854, 135] width 86 height 19
click at [814, 128] on input "Custom Schedule" at bounding box center [814, 128] width 0 height 0
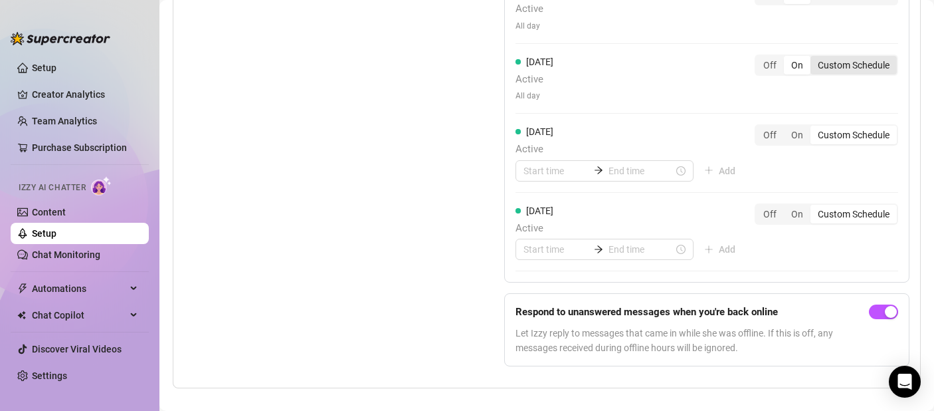
click at [847, 71] on div "Custom Schedule" at bounding box center [854, 65] width 86 height 19
click at [814, 58] on input "Custom Schedule" at bounding box center [814, 58] width 0 height 0
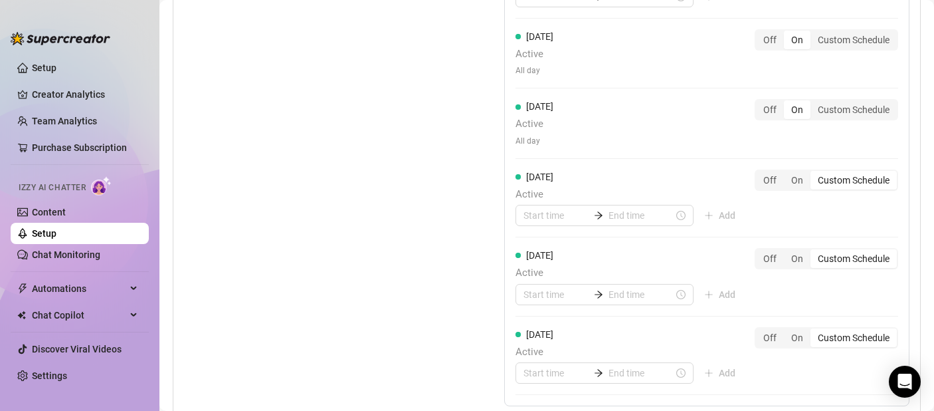
scroll to position [1335, 0]
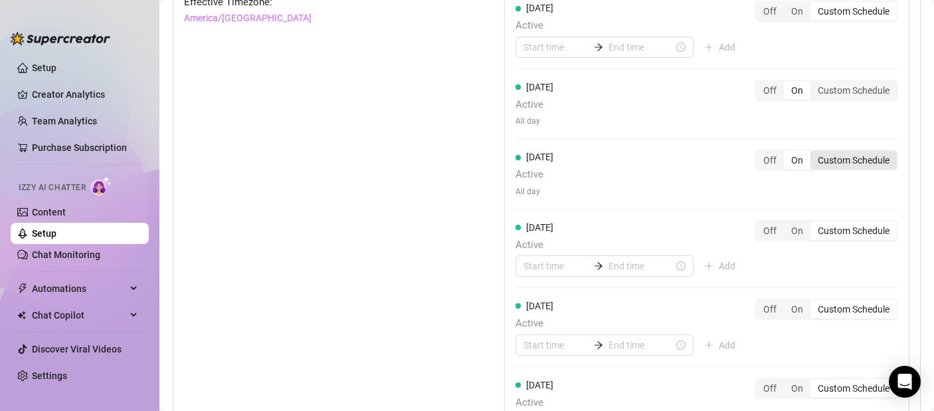
click at [831, 162] on div "Custom Schedule" at bounding box center [854, 160] width 86 height 19
click at [814, 153] on input "Custom Schedule" at bounding box center [814, 153] width 0 height 0
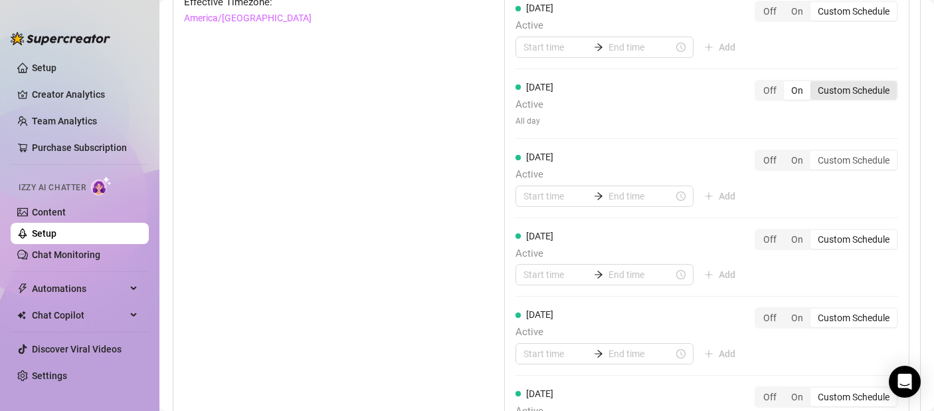
click at [839, 90] on div "Custom Schedule" at bounding box center [854, 90] width 86 height 19
click at [814, 83] on input "Custom Schedule" at bounding box center [814, 83] width 0 height 0
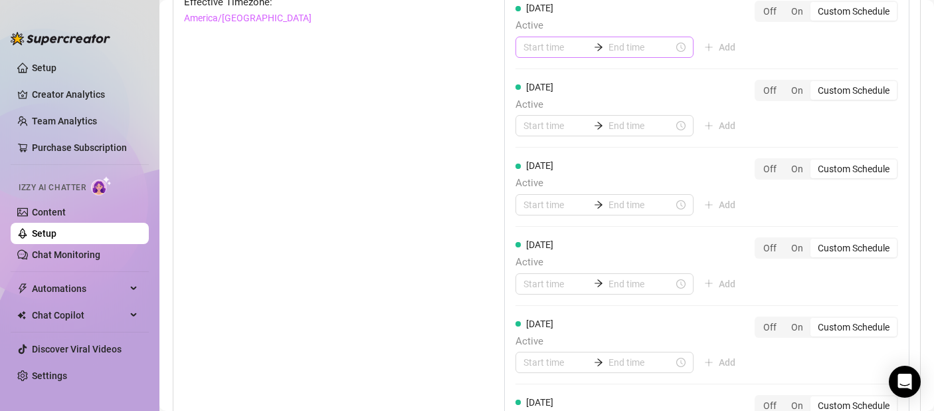
click at [546, 57] on div "[DATE] Active Add Off On Custom Schedule" at bounding box center [707, 35] width 383 height 68
click at [534, 33] on div "[DATE] Active Add" at bounding box center [631, 29] width 231 height 57
click at [534, 47] on input at bounding box center [556, 47] width 65 height 15
click at [530, 192] on div "06" at bounding box center [531, 194] width 32 height 19
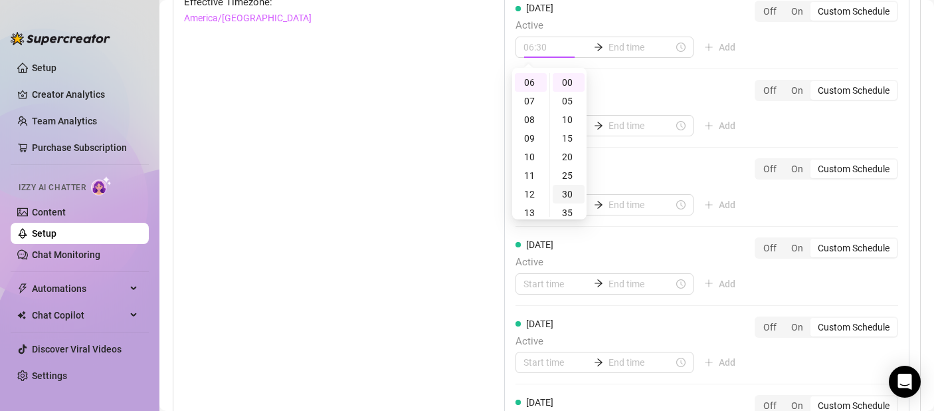
click at [570, 195] on div "30" at bounding box center [569, 194] width 32 height 19
type input "06:30"
click at [621, 50] on input at bounding box center [641, 47] width 65 height 15
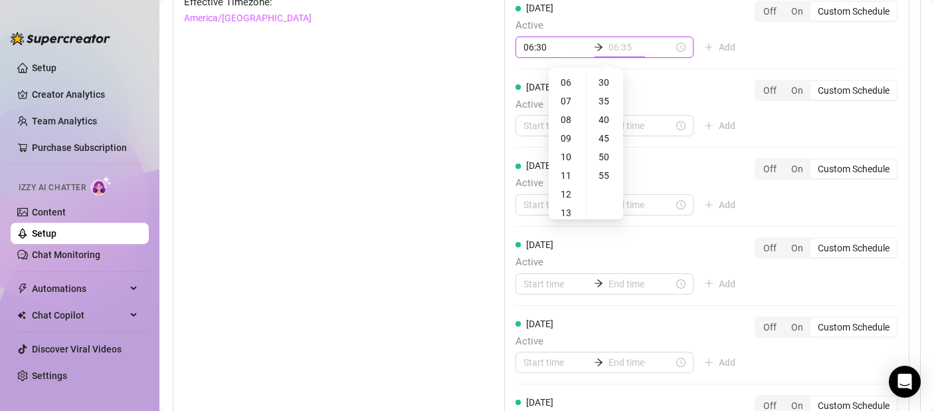
type input "06:40"
type input "13:30"
type input "22:30"
click at [570, 203] on div "20" at bounding box center [568, 205] width 32 height 19
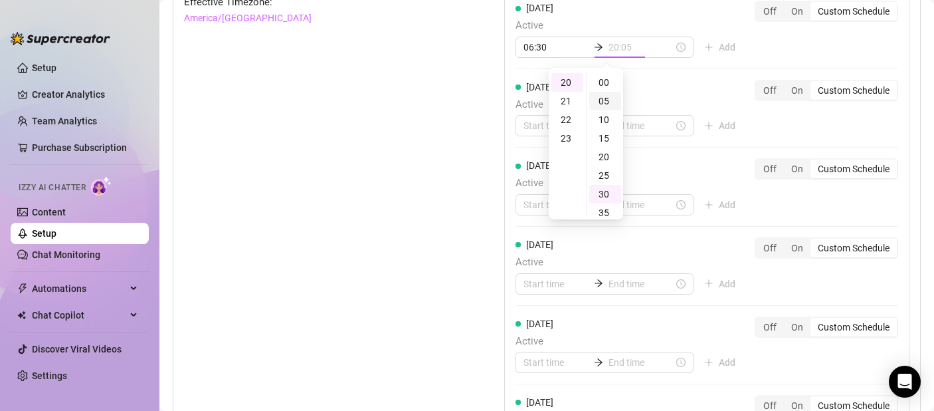
click at [603, 109] on div "05" at bounding box center [605, 101] width 32 height 19
type input "20:00"
click at [601, 83] on div "00" at bounding box center [605, 82] width 32 height 19
click at [656, 74] on div "[DATE] Active Add Off On Custom Schedule [DATE] Active 06:30 20:00 Add Off On C…" at bounding box center [706, 193] width 405 height 564
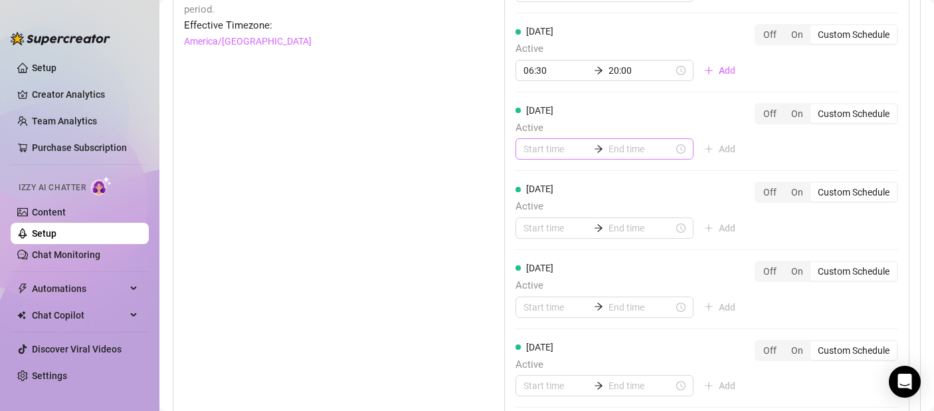
scroll to position [1308, 0]
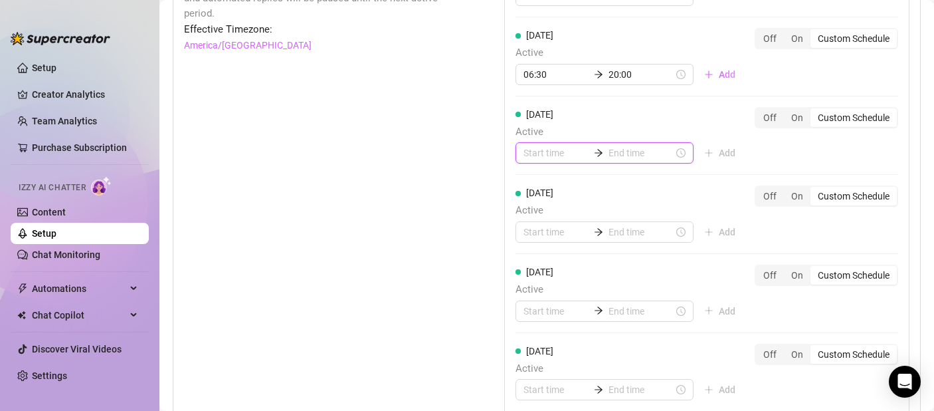
click at [546, 148] on input at bounding box center [556, 153] width 65 height 15
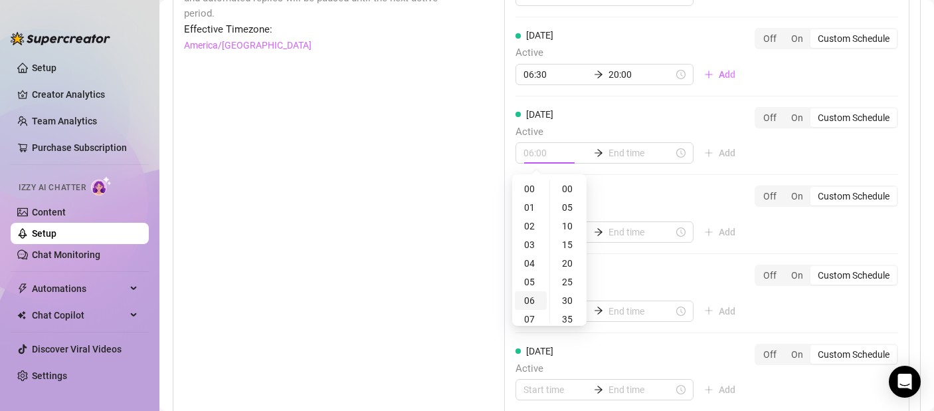
click at [530, 304] on div "06" at bounding box center [531, 300] width 32 height 19
type input "06:00"
click at [571, 188] on div "00" at bounding box center [569, 188] width 32 height 19
click at [609, 152] on input at bounding box center [641, 153] width 65 height 15
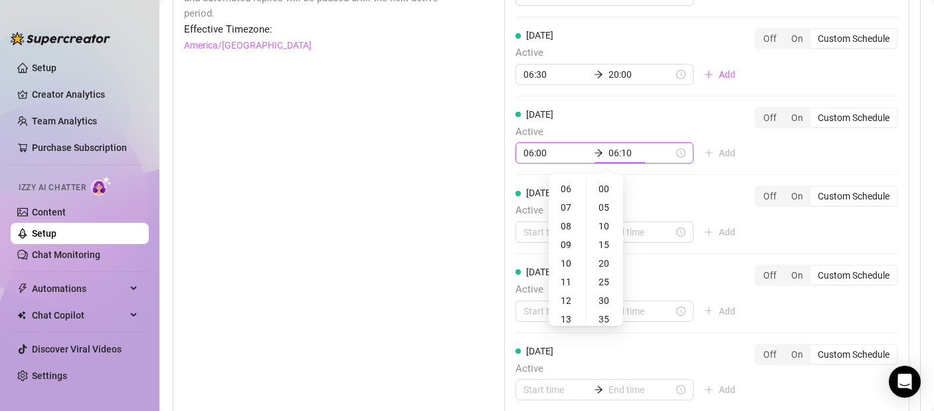
type input "06:15"
click at [568, 255] on div "20" at bounding box center [568, 256] width 32 height 19
click at [607, 260] on div "20" at bounding box center [605, 263] width 32 height 19
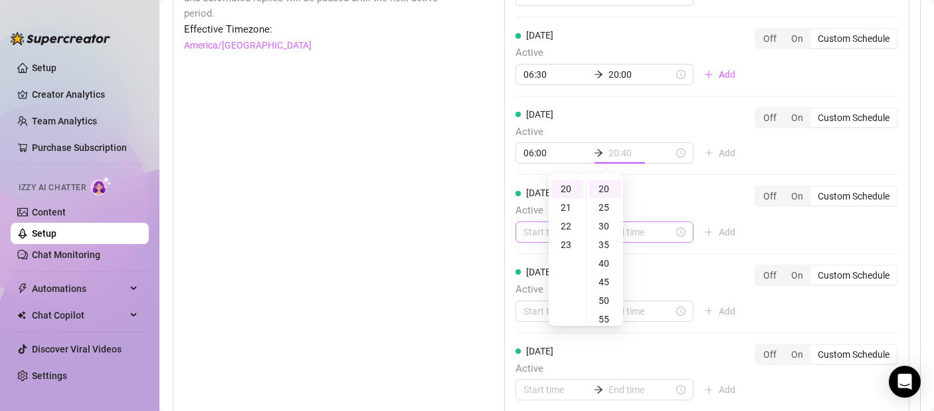
type input "20:20"
click at [680, 117] on div "[DATE] Active 06:00 20:20 Add Off On Custom Schedule" at bounding box center [707, 135] width 383 height 57
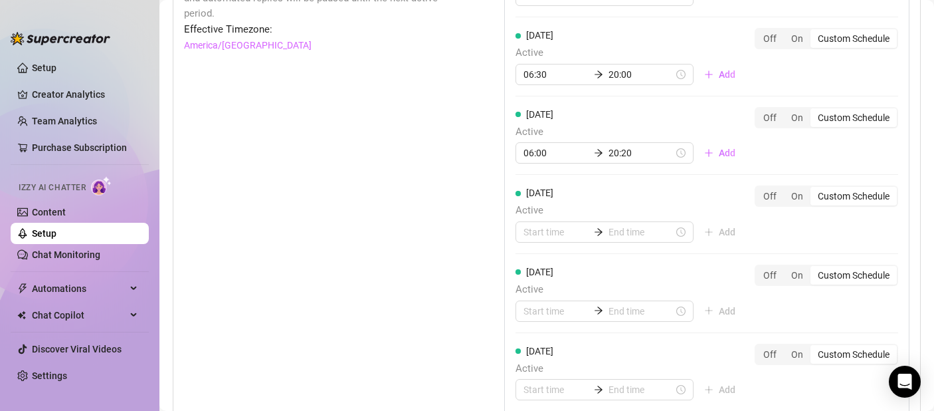
scroll to position [1045, 0]
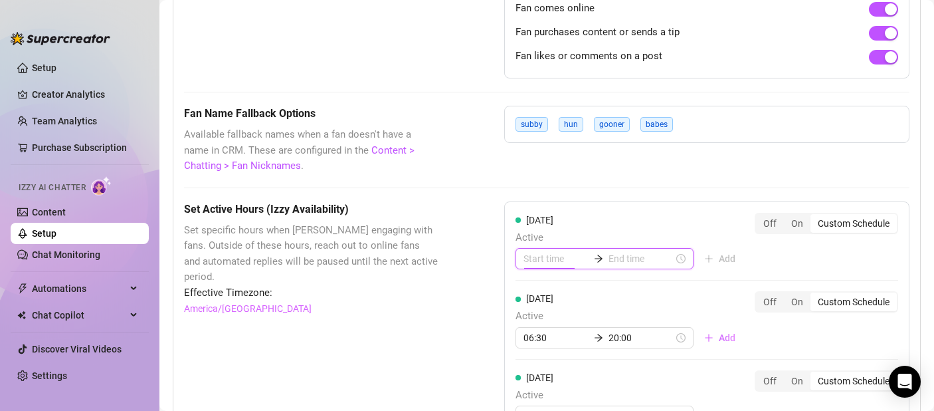
click at [542, 262] on input at bounding box center [556, 258] width 65 height 15
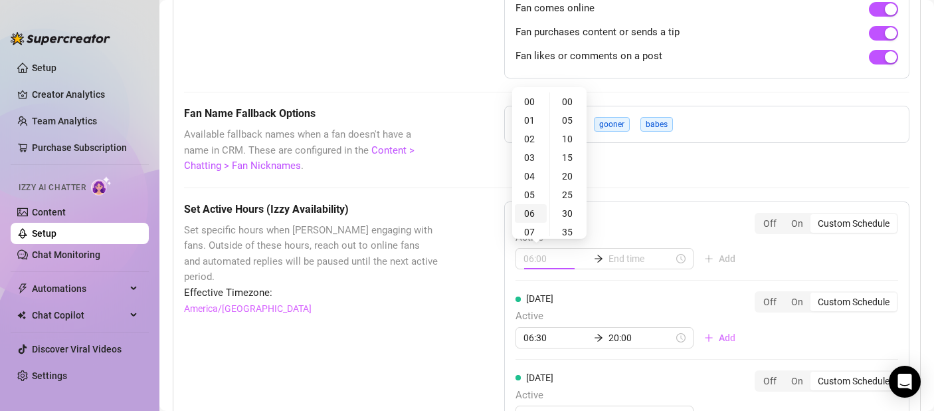
click at [536, 215] on div "06" at bounding box center [531, 213] width 32 height 19
click at [573, 160] on div "15" at bounding box center [569, 157] width 32 height 19
type input "06:15"
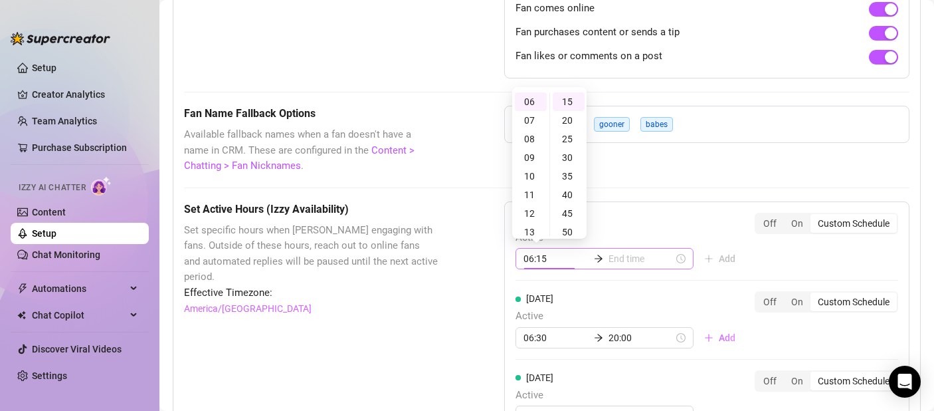
click at [625, 268] on div "06:15" at bounding box center [605, 258] width 178 height 21
click at [623, 261] on input at bounding box center [641, 258] width 65 height 15
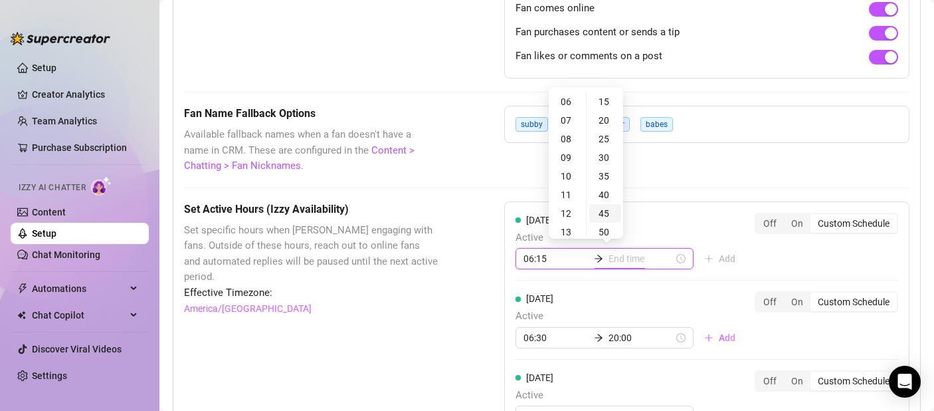
type input "06:45"
type input "20:15"
click at [570, 226] on div "23" at bounding box center [568, 229] width 32 height 19
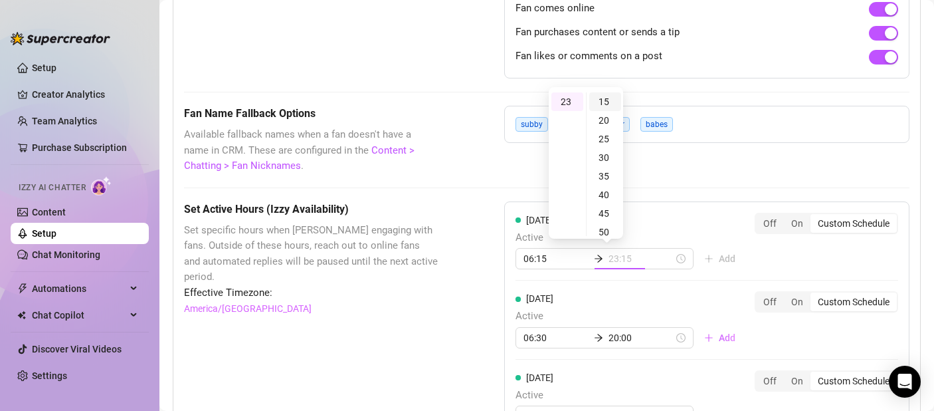
click at [600, 100] on div "15" at bounding box center [605, 101] width 32 height 19
type input "23:15"
click at [683, 199] on div "These settings control all of [PERSON_NAME]'s features — including Bump Fans, H…" at bounding box center [547, 88] width 726 height 1544
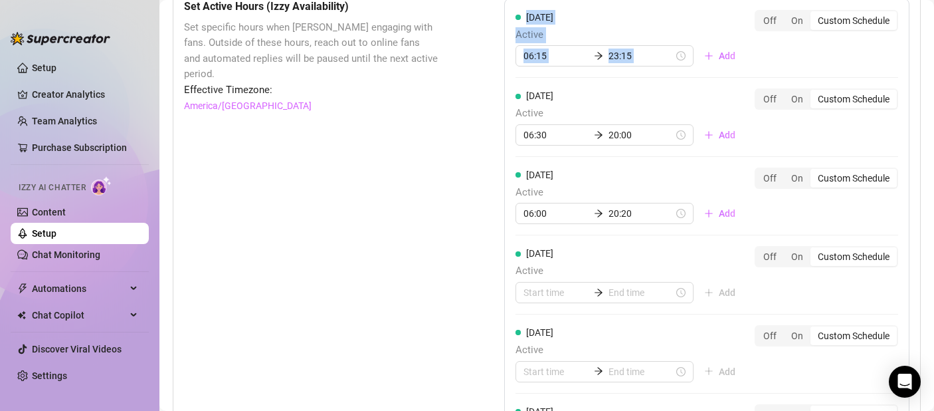
scroll to position [1245, 0]
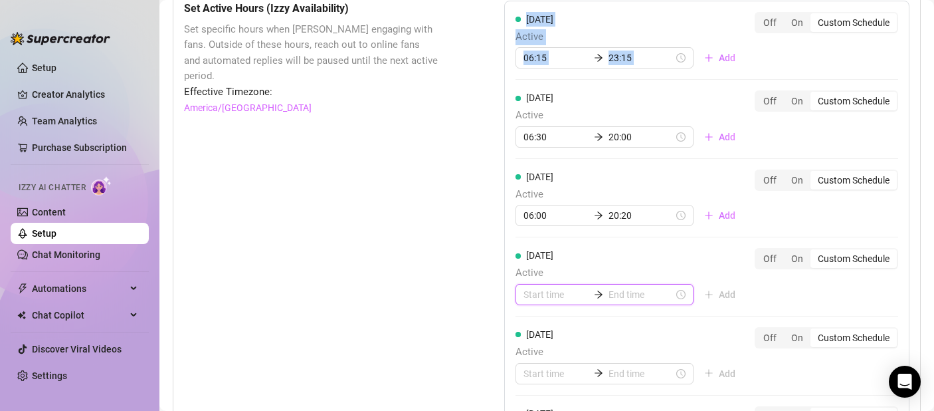
click at [532, 288] on input at bounding box center [556, 294] width 65 height 15
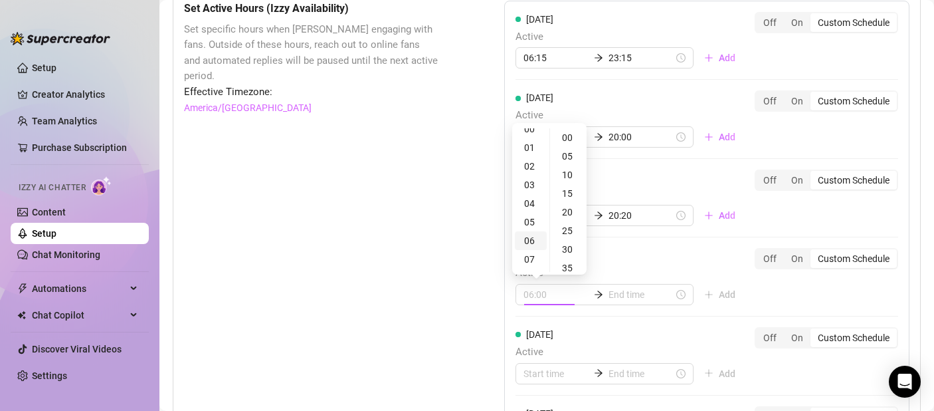
click at [532, 238] on div "06" at bounding box center [531, 240] width 32 height 19
click at [572, 138] on div "00" at bounding box center [569, 137] width 32 height 19
type input "06:00"
click at [609, 287] on input at bounding box center [641, 294] width 65 height 15
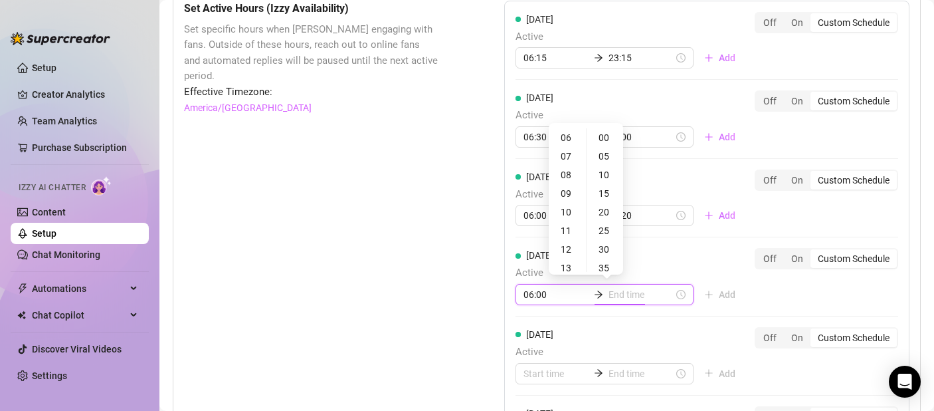
type input "06:35"
click at [564, 167] on div "22" at bounding box center [568, 169] width 32 height 19
click at [605, 243] on div "35" at bounding box center [605, 240] width 32 height 19
type input "22:35"
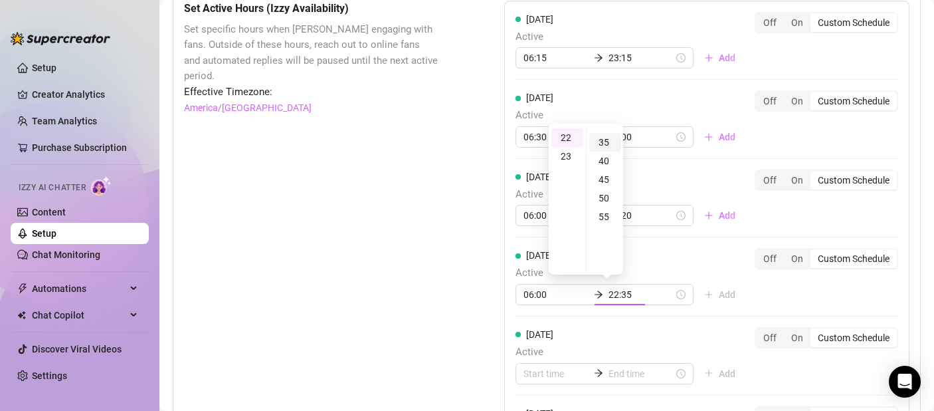
scroll to position [130, 0]
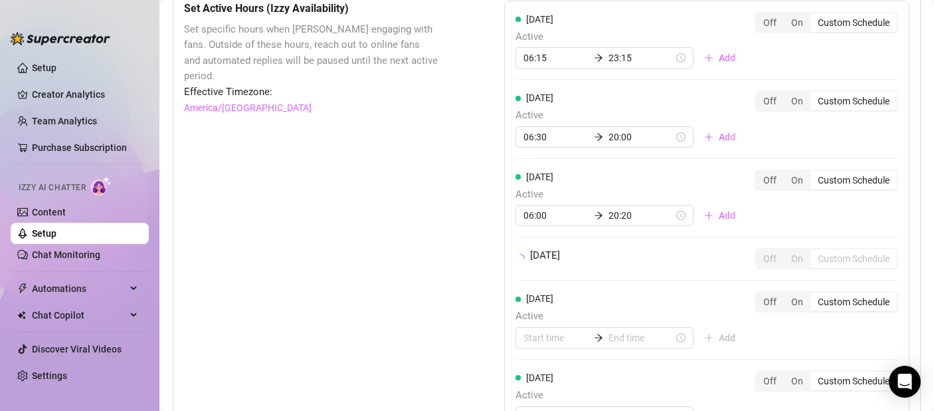
click at [562, 338] on div "[DATE] Active Add" at bounding box center [631, 319] width 231 height 57
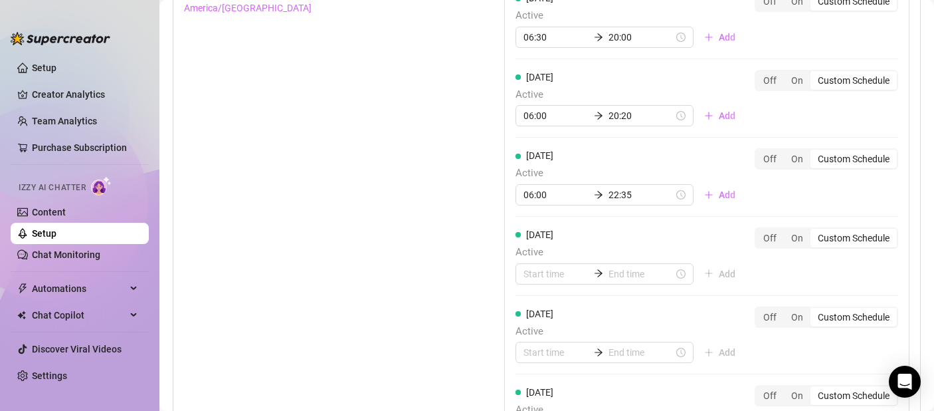
scroll to position [1374, 0]
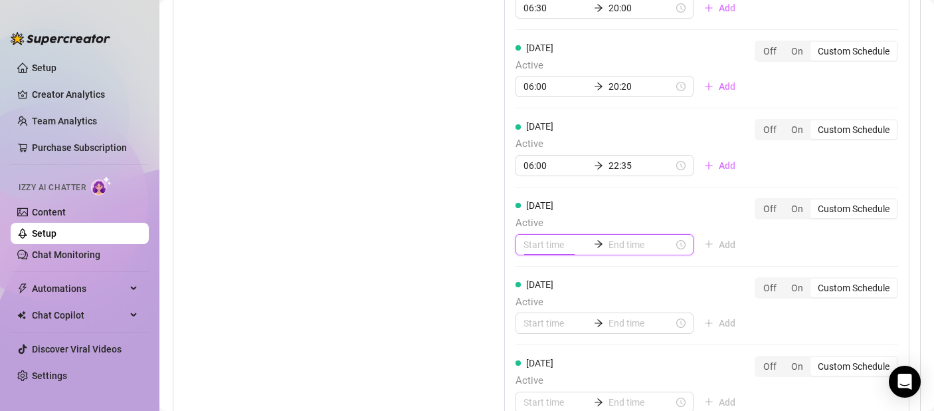
click at [541, 250] on input at bounding box center [556, 244] width 65 height 15
click at [526, 197] on div "06" at bounding box center [531, 199] width 32 height 19
click at [561, 184] on div "25" at bounding box center [569, 180] width 32 height 19
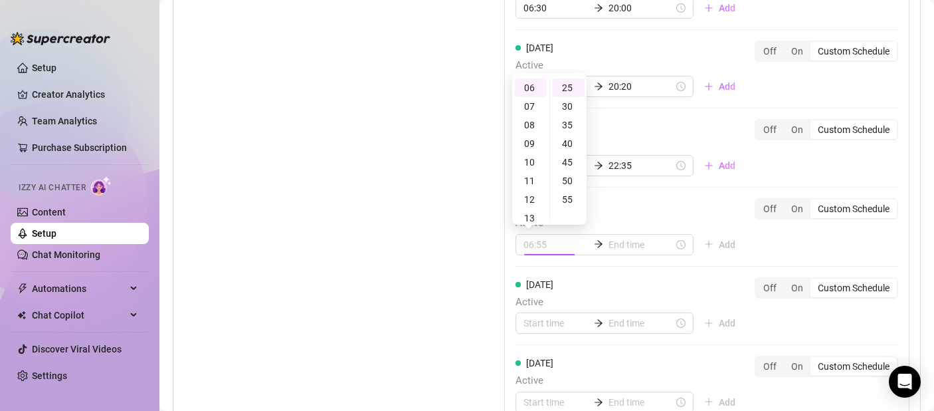
type input "06:25"
click at [615, 252] on div "06:25" at bounding box center [605, 244] width 178 height 21
click at [614, 249] on input at bounding box center [641, 244] width 65 height 15
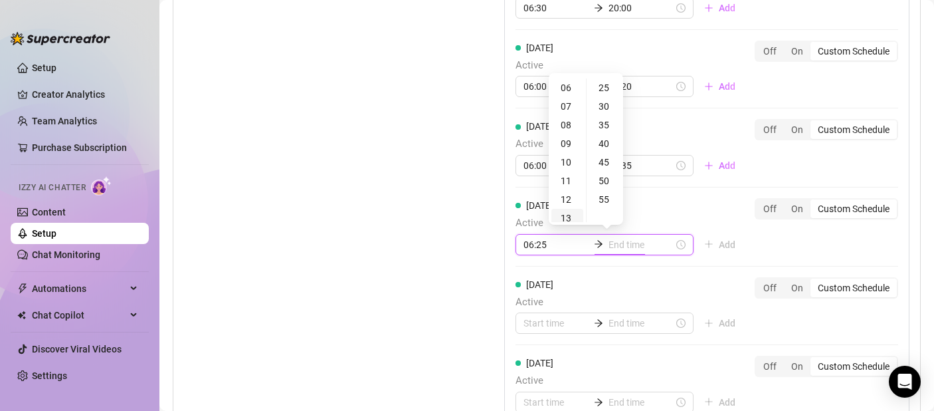
type input "13:25"
click at [566, 118] on div "23" at bounding box center [568, 115] width 32 height 19
click at [599, 123] on div "35" at bounding box center [605, 125] width 32 height 19
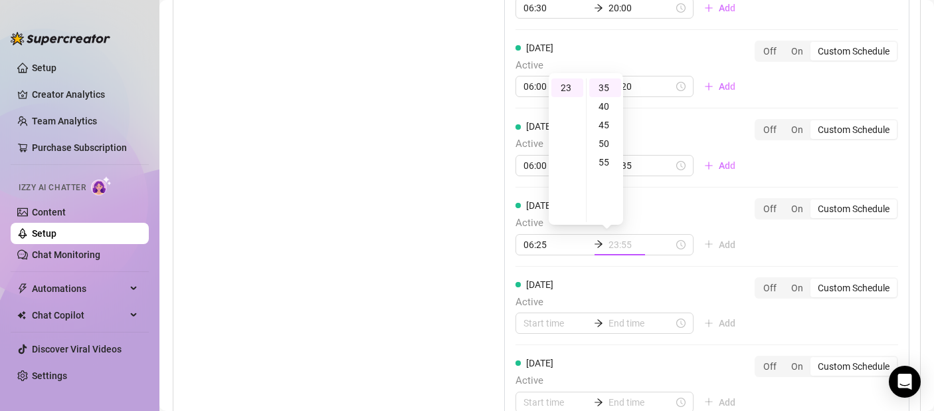
type input "23:35"
click at [587, 287] on div "[DATE] Active Add" at bounding box center [631, 305] width 231 height 57
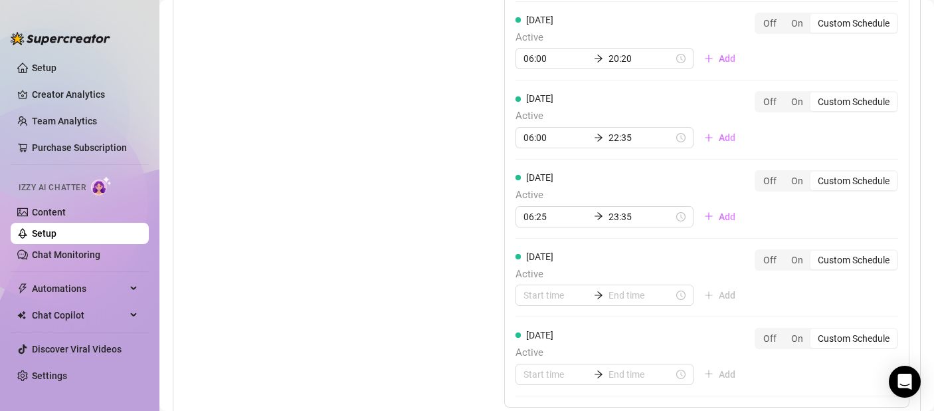
scroll to position [1414, 0]
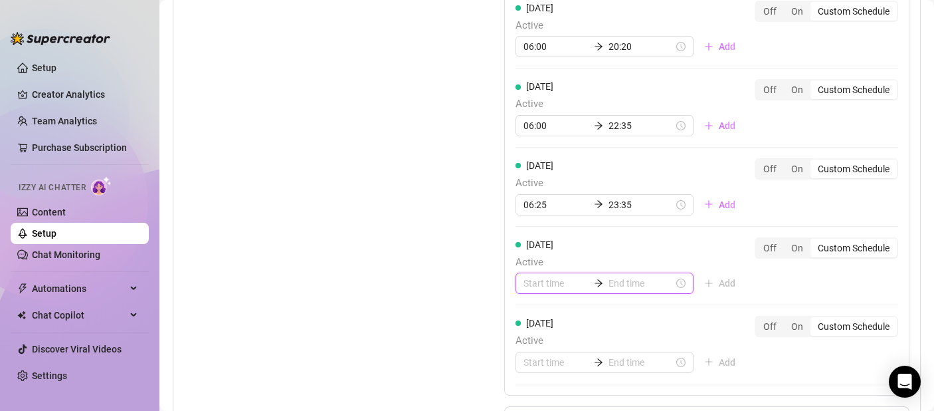
click at [536, 284] on input at bounding box center [556, 283] width 65 height 15
type input "19:00"
click at [524, 208] on div "20" at bounding box center [531, 208] width 32 height 19
click at [540, 233] on div "06" at bounding box center [531, 238] width 32 height 19
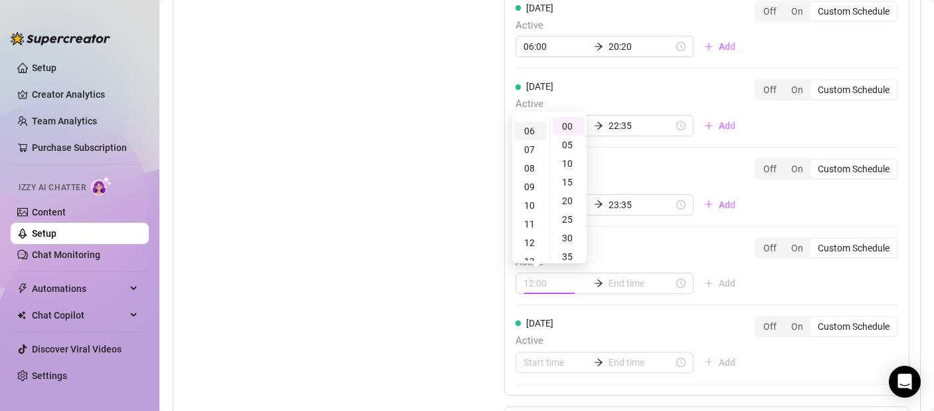
scroll to position [112, 0]
click at [566, 159] on div "10" at bounding box center [569, 163] width 32 height 19
type input "06:10"
click at [609, 285] on input at bounding box center [641, 283] width 65 height 15
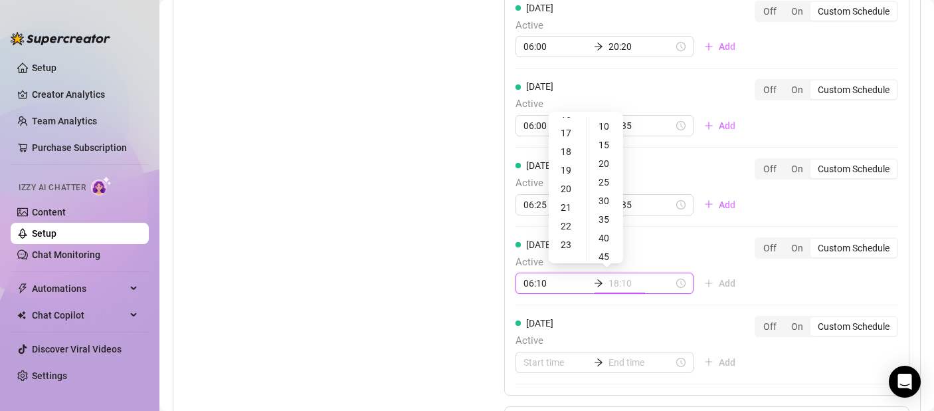
type input "22:10"
type input "21:10"
click at [565, 155] on div "22" at bounding box center [568, 151] width 32 height 19
click at [574, 148] on div "23" at bounding box center [568, 145] width 32 height 19
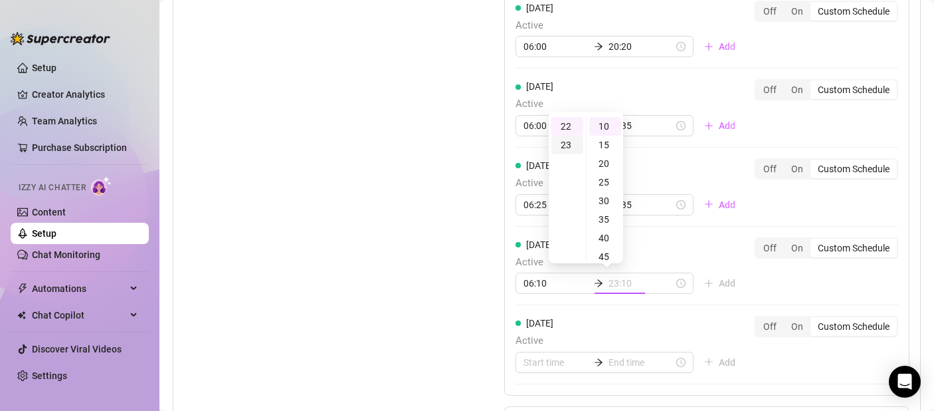
scroll to position [428, 0]
click at [607, 216] on div "35" at bounding box center [605, 219] width 32 height 19
type input "23:35"
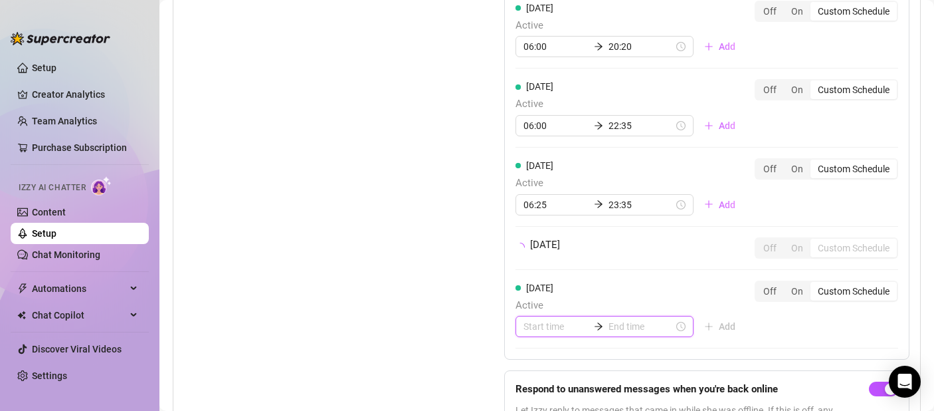
click at [566, 328] on div "[DATE] Active Add" at bounding box center [631, 308] width 231 height 57
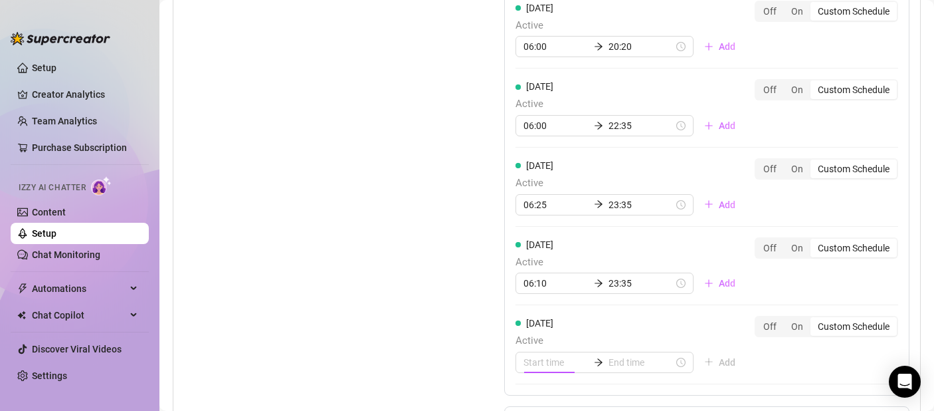
click at [544, 318] on span "[DATE]" at bounding box center [539, 323] width 27 height 11
click at [536, 354] on div at bounding box center [605, 362] width 178 height 21
click at [531, 320] on div "06" at bounding box center [531, 317] width 32 height 19
click at [568, 326] on div "40" at bounding box center [569, 327] width 32 height 19
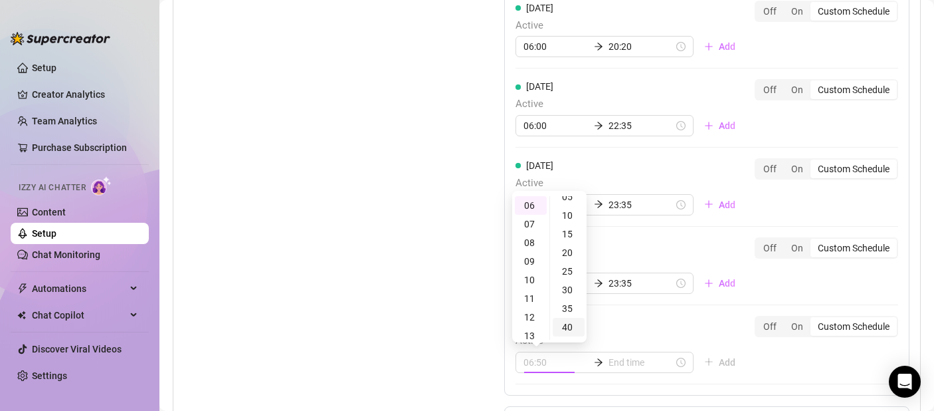
type input "06:40"
click at [609, 360] on input at bounding box center [641, 362] width 65 height 15
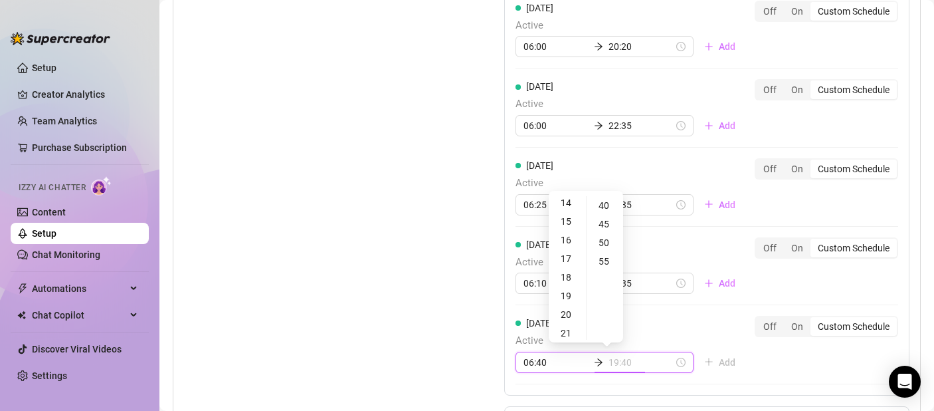
type input "23:40"
type input "21:40"
click at [567, 255] on div "21" at bounding box center [568, 252] width 32 height 19
click at [601, 242] on div "50" at bounding box center [605, 242] width 32 height 19
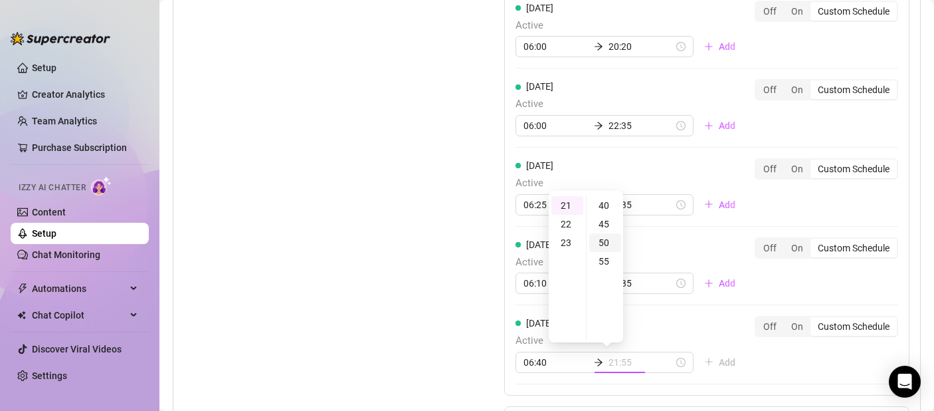
type input "21:50"
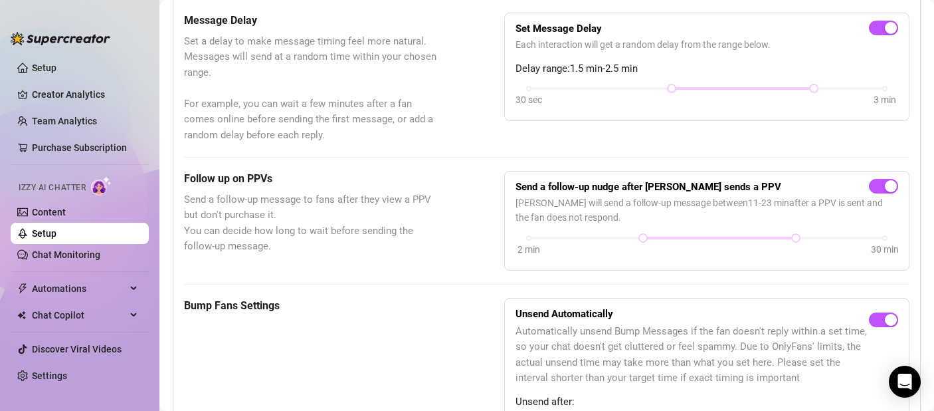
scroll to position [0, 0]
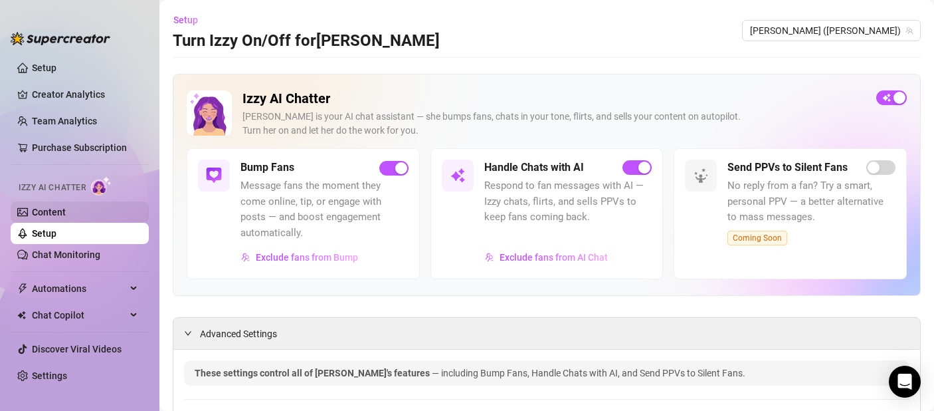
click at [62, 211] on link "Content" at bounding box center [49, 212] width 34 height 11
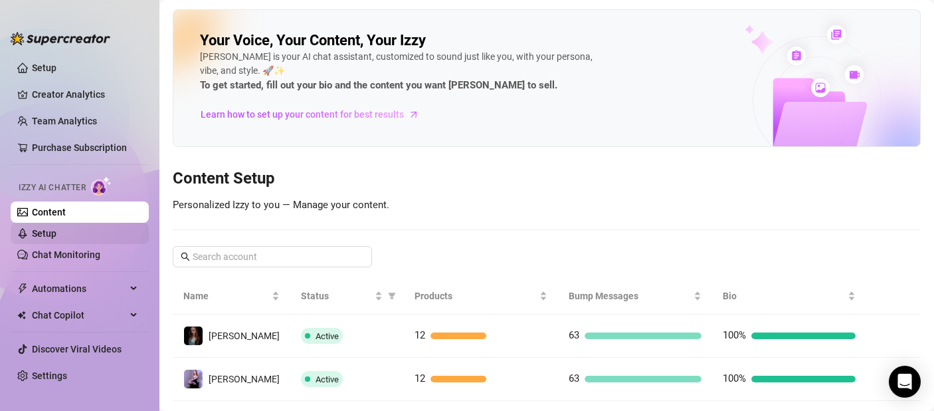
click at [56, 239] on link "Setup" at bounding box center [44, 233] width 25 height 11
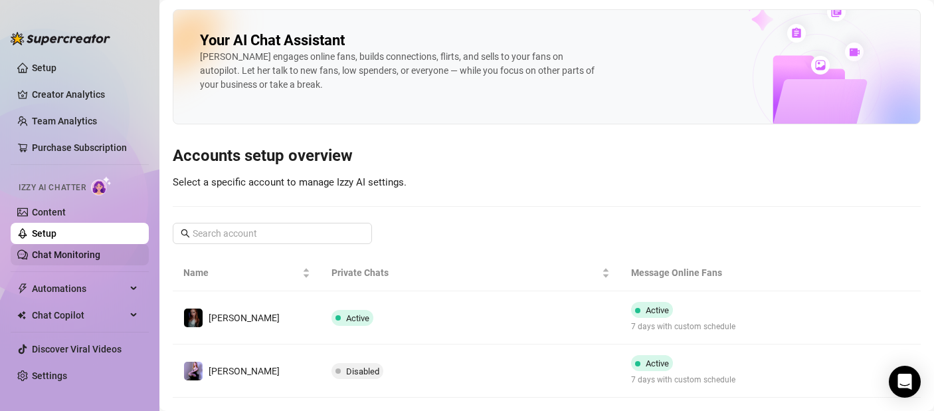
click at [61, 260] on link "Chat Monitoring" at bounding box center [66, 254] width 68 height 11
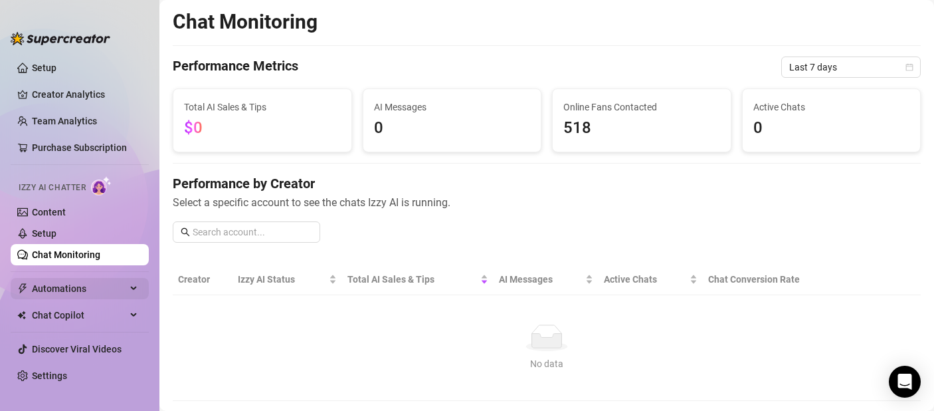
click at [74, 285] on span "Automations" at bounding box center [79, 288] width 94 height 21
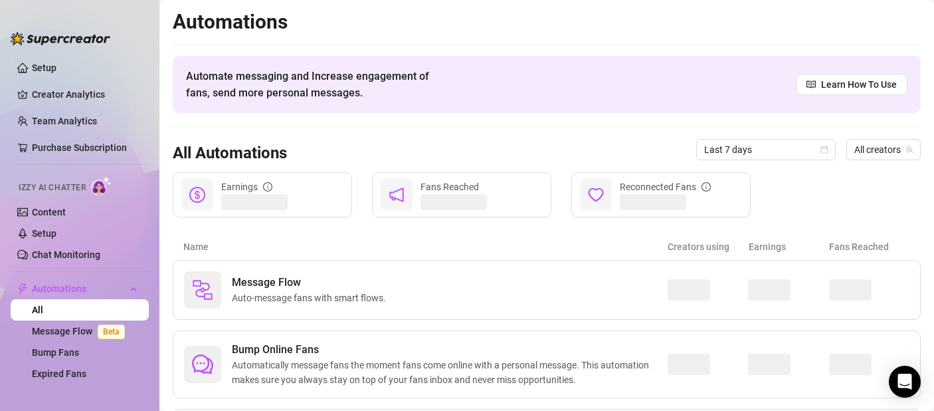
click at [84, 193] on span "Izzy AI Chatter" at bounding box center [52, 187] width 67 height 13
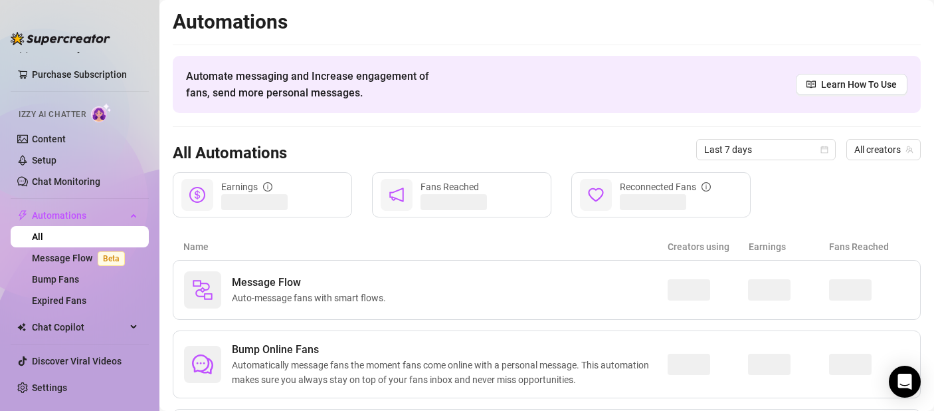
scroll to position [83, 0]
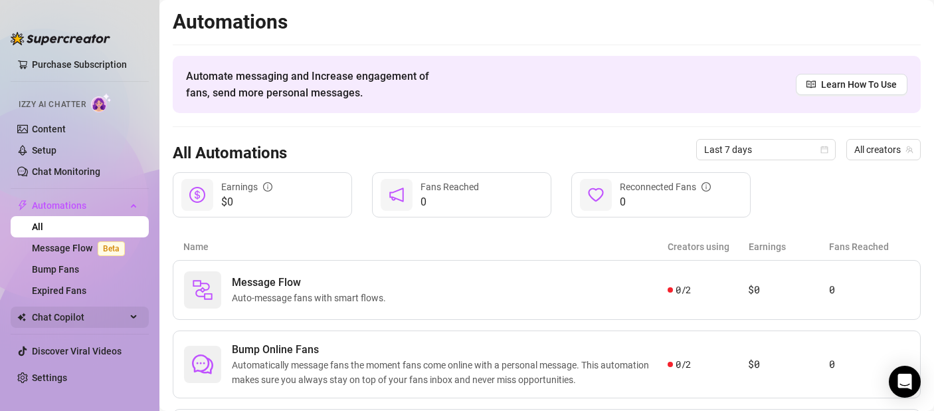
click at [39, 314] on span "Chat Copilot" at bounding box center [79, 316] width 94 height 21
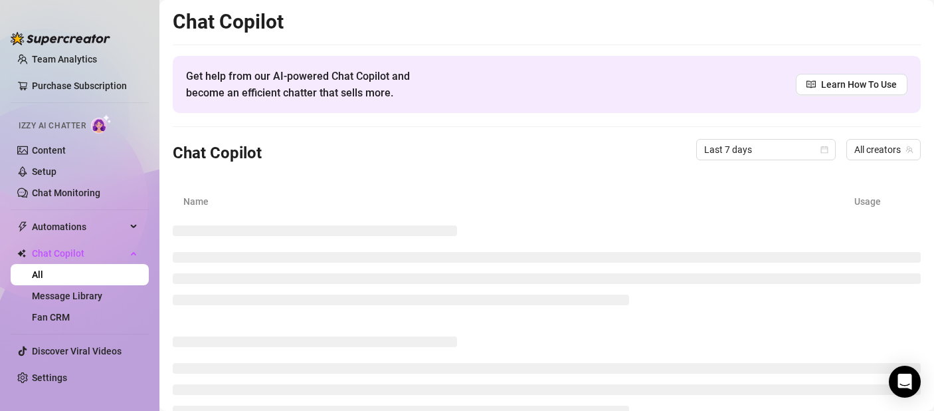
scroll to position [62, 0]
click at [37, 152] on link "Content" at bounding box center [49, 150] width 34 height 11
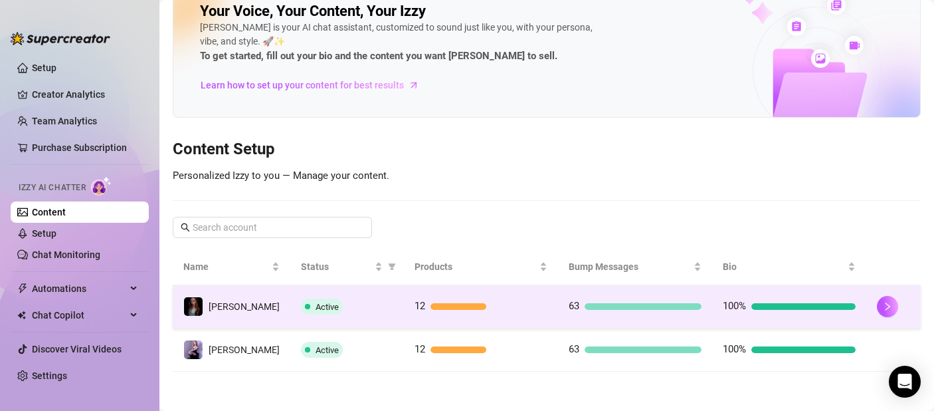
scroll to position [30, 0]
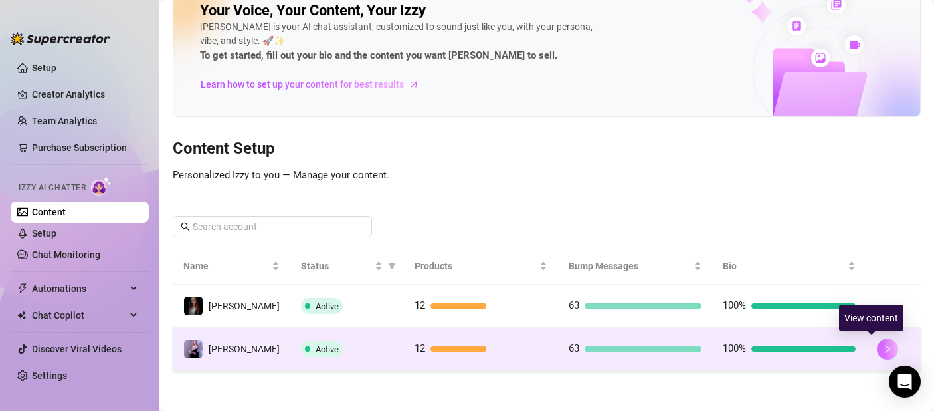
click at [883, 348] on icon "right" at bounding box center [887, 348] width 9 height 9
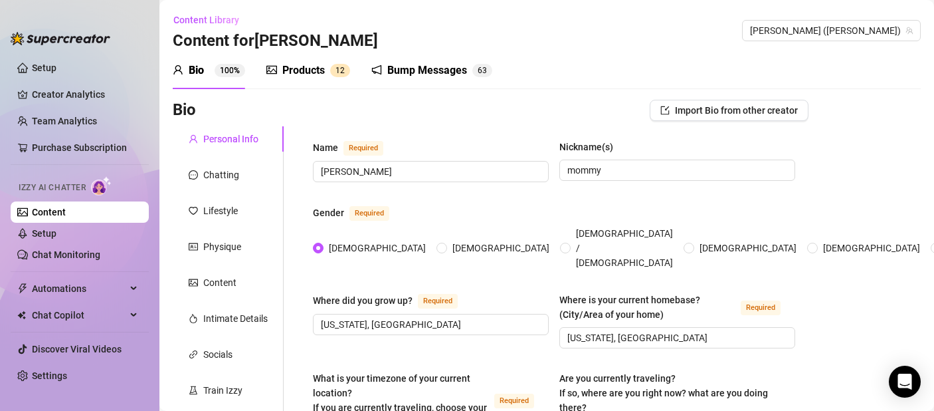
click at [102, 183] on img at bounding box center [101, 185] width 21 height 19
click at [52, 239] on link "Setup" at bounding box center [44, 233] width 25 height 11
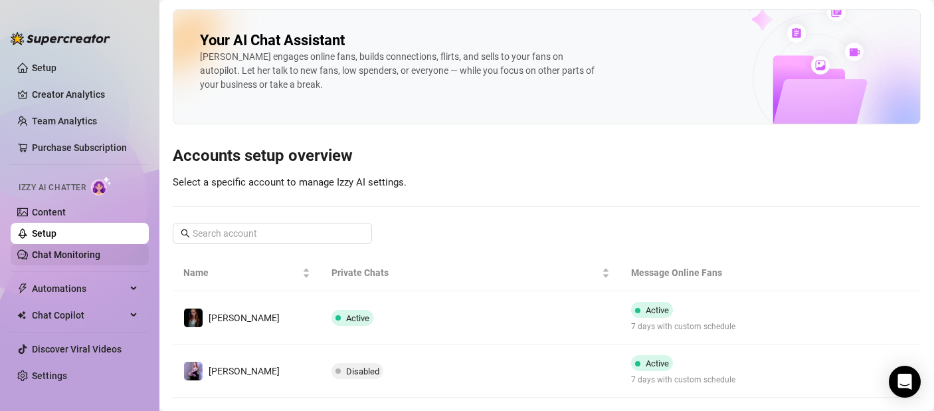
click at [67, 260] on link "Chat Monitoring" at bounding box center [66, 254] width 68 height 11
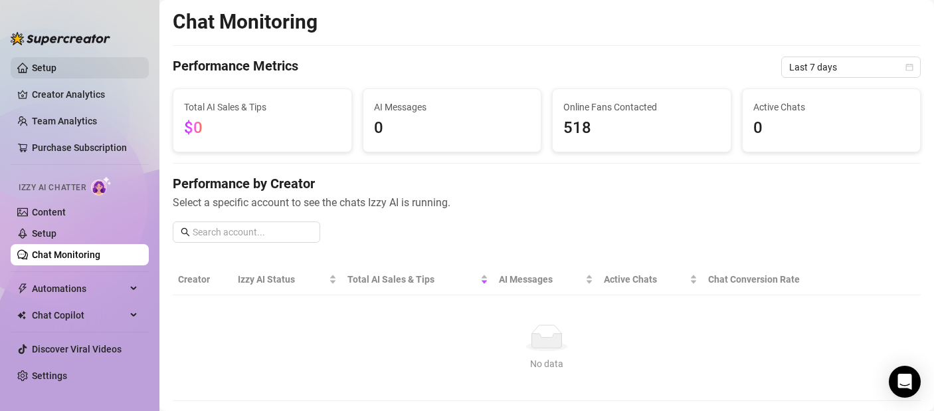
click at [56, 72] on link "Setup" at bounding box center [44, 67] width 25 height 11
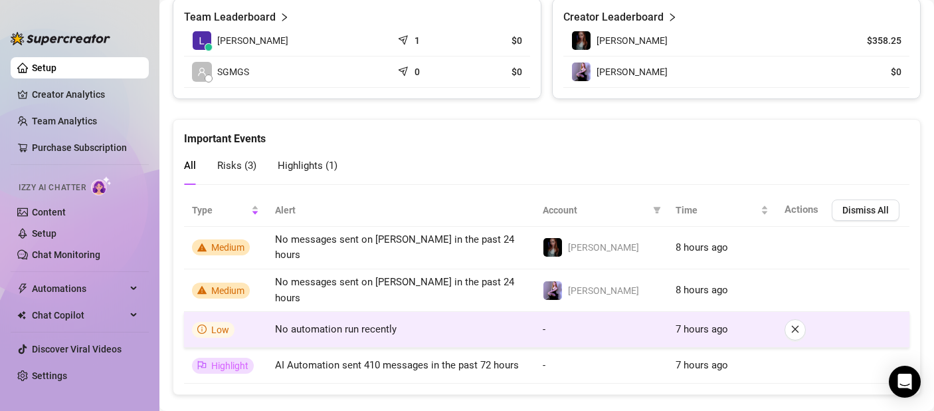
scroll to position [660, 0]
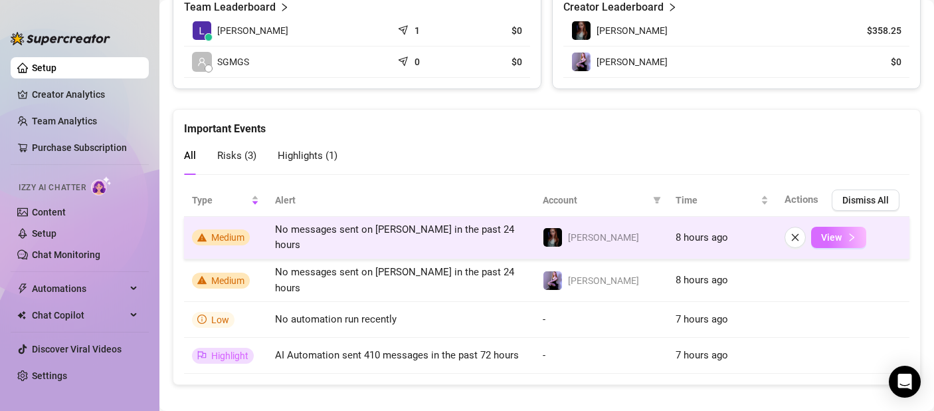
click at [834, 233] on button "View" at bounding box center [838, 237] width 55 height 21
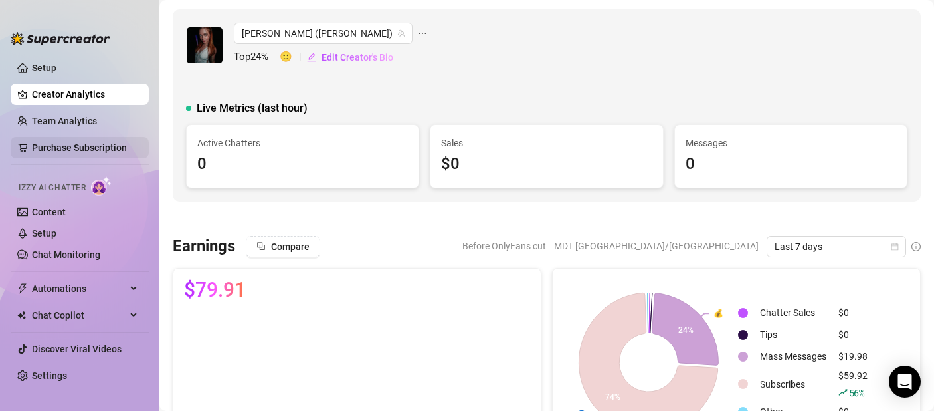
click at [88, 145] on link "Purchase Subscription" at bounding box center [85, 147] width 106 height 21
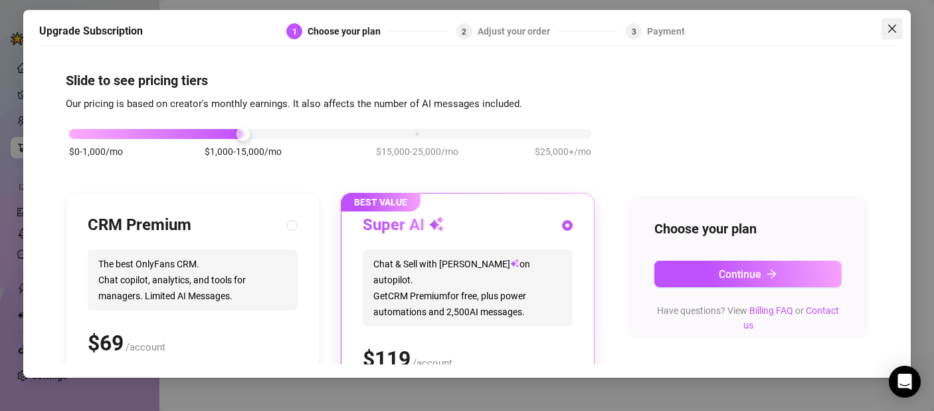
click at [897, 26] on icon "close" at bounding box center [892, 28] width 11 height 11
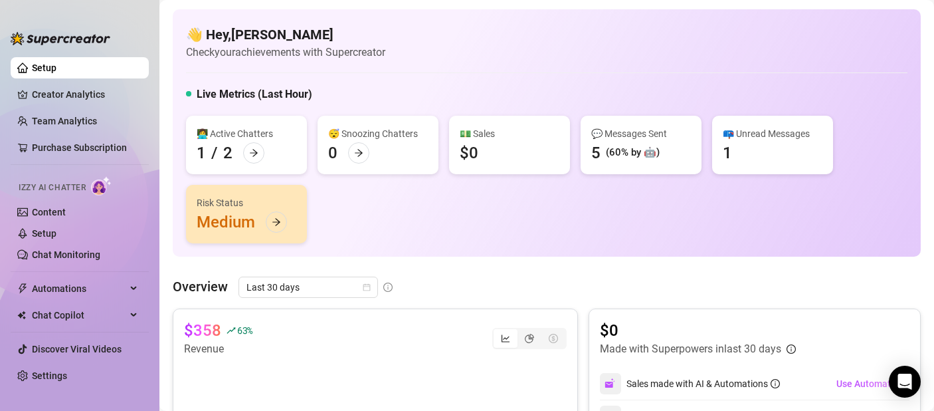
click at [104, 181] on img at bounding box center [101, 185] width 21 height 19
click at [40, 207] on link "Content" at bounding box center [49, 212] width 34 height 11
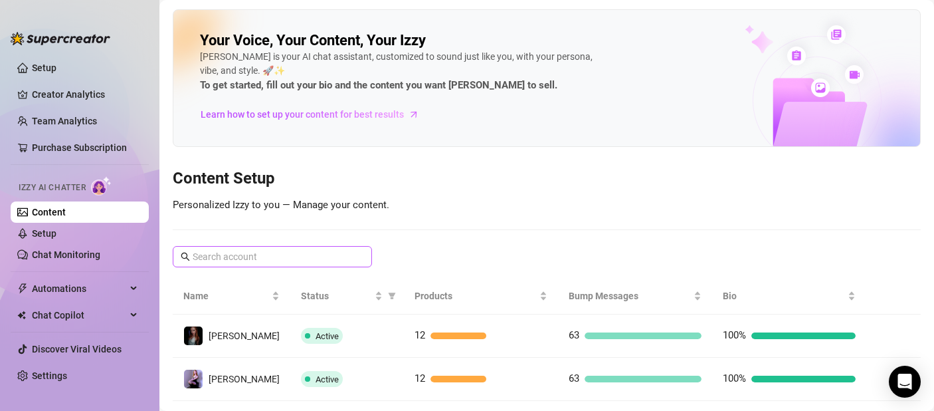
scroll to position [30, 0]
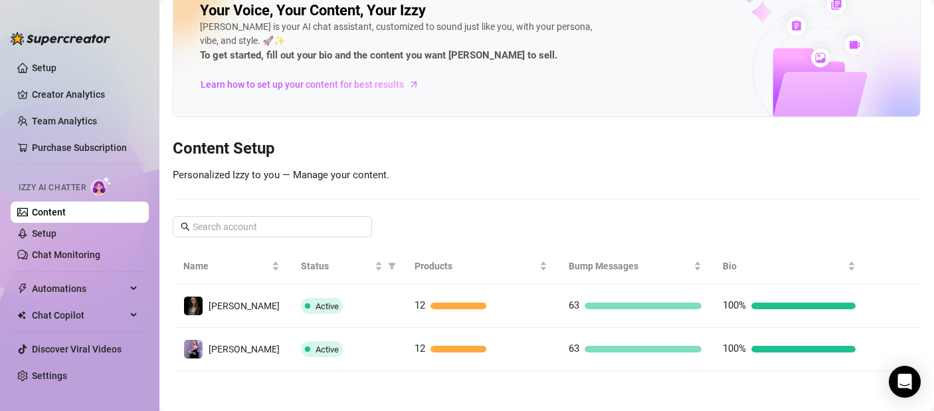
click at [843, 97] on img at bounding box center [817, 49] width 206 height 136
click at [78, 255] on link "Chat Monitoring" at bounding box center [66, 254] width 68 height 11
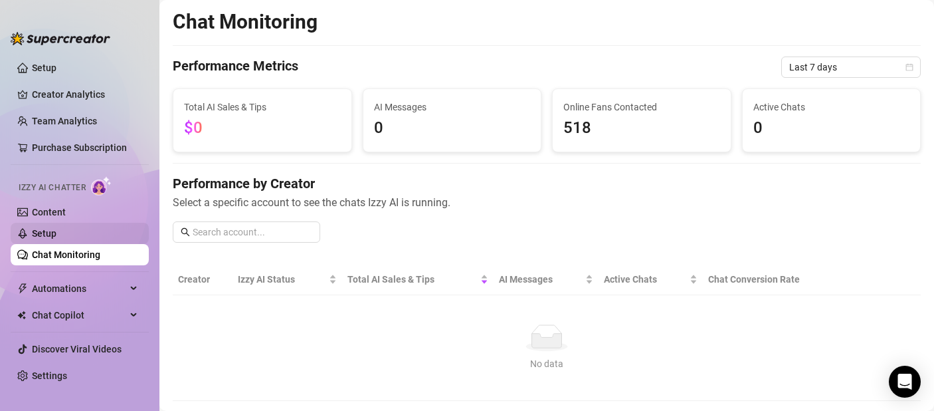
click at [56, 235] on link "Setup" at bounding box center [44, 233] width 25 height 11
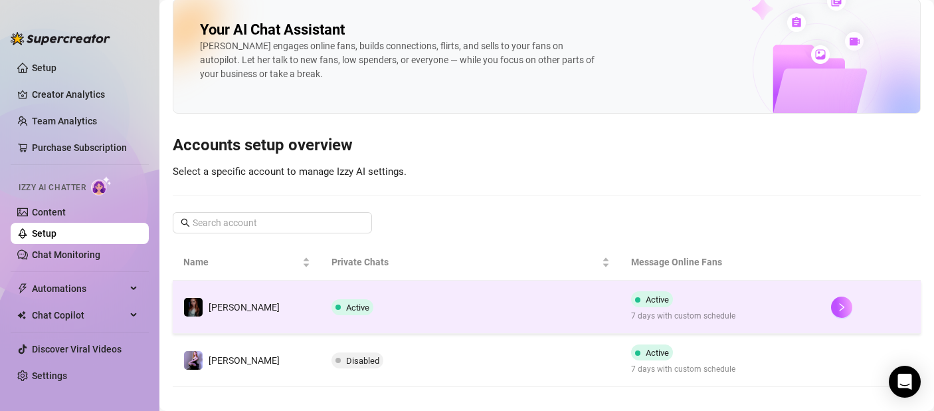
scroll to position [27, 0]
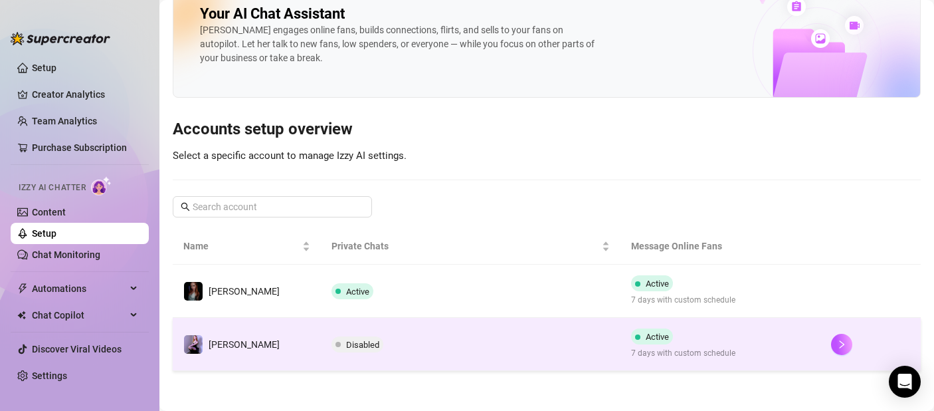
click at [333, 350] on span "Disabled" at bounding box center [358, 344] width 52 height 16
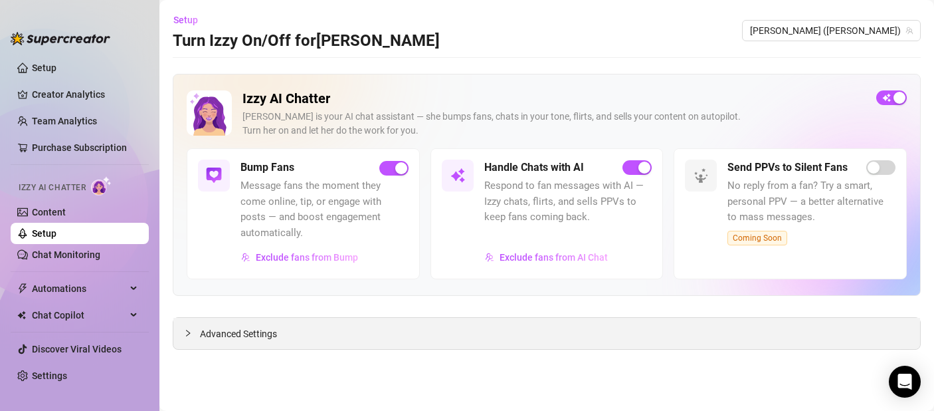
click at [221, 326] on span "Advanced Settings" at bounding box center [238, 333] width 77 height 15
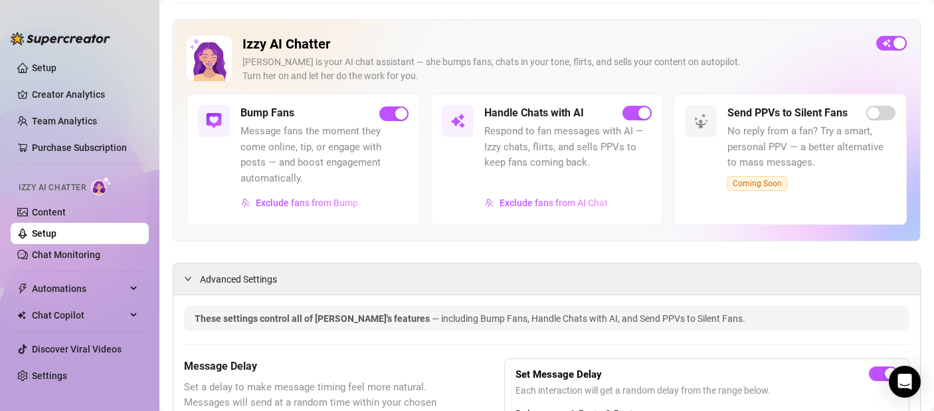
scroll to position [39, 0]
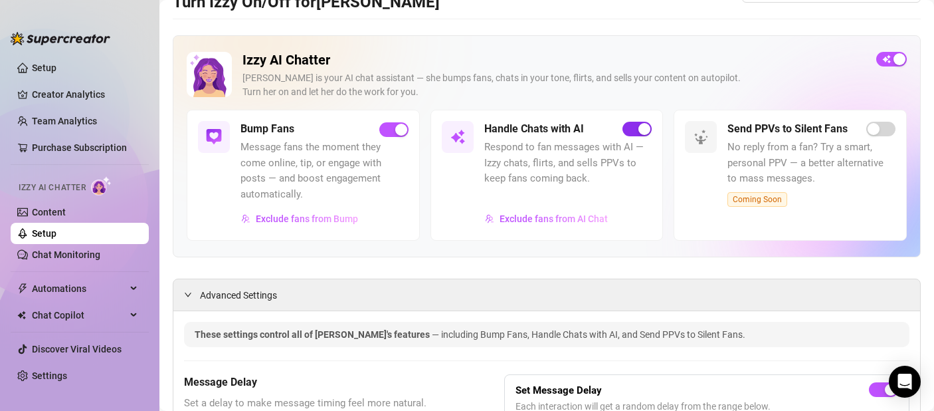
click at [639, 124] on div "button" at bounding box center [645, 129] width 12 height 12
click at [631, 128] on span "button" at bounding box center [637, 129] width 29 height 15
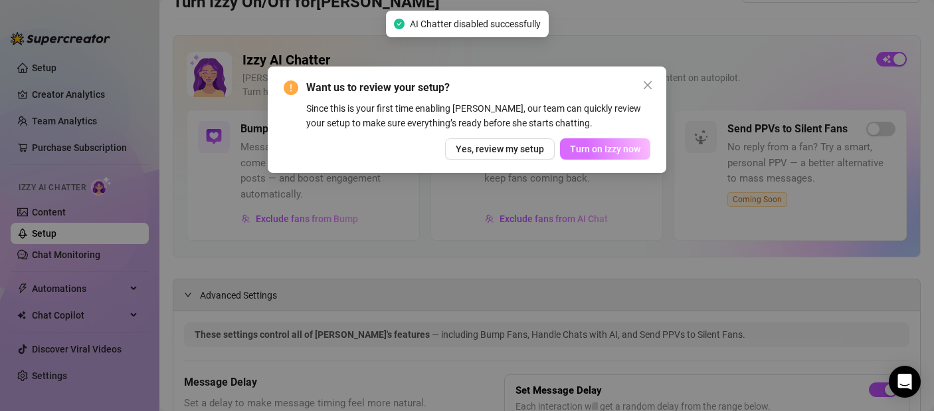
click at [581, 146] on span "Turn on Izzy now" at bounding box center [605, 149] width 70 height 11
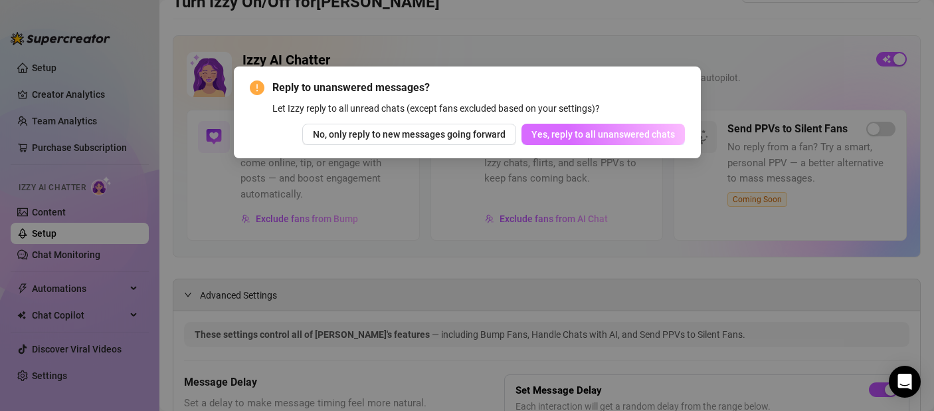
click at [589, 136] on span "Yes, reply to all unanswered chats" at bounding box center [604, 134] width 144 height 11
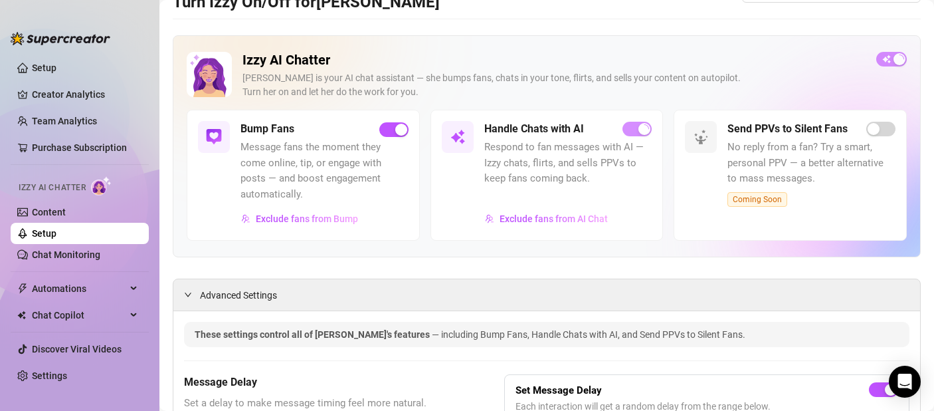
click at [56, 238] on link "Setup" at bounding box center [44, 233] width 25 height 11
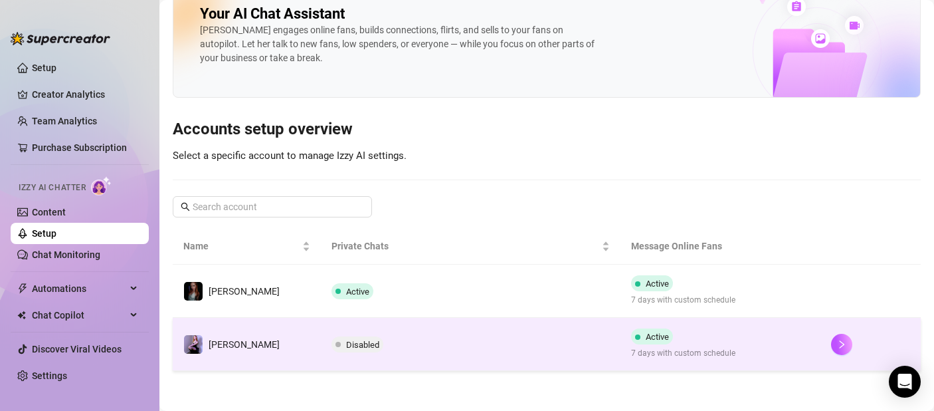
click at [332, 346] on span "Disabled" at bounding box center [358, 344] width 52 height 16
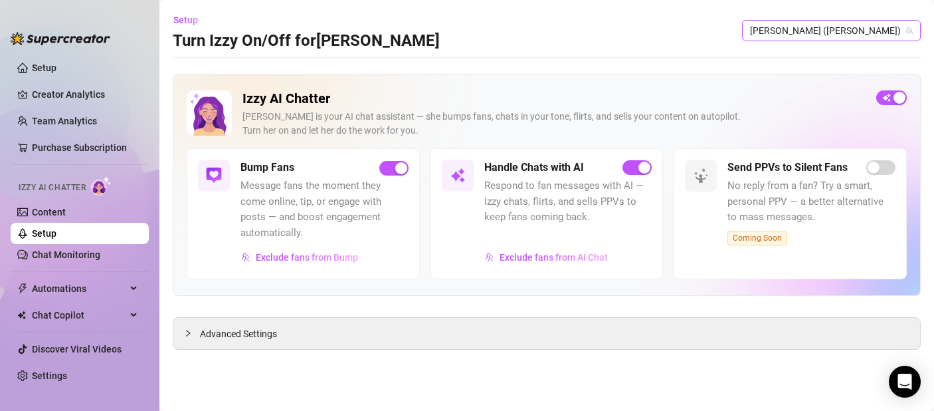
click at [879, 25] on span "[PERSON_NAME] ([PERSON_NAME])" at bounding box center [831, 31] width 163 height 20
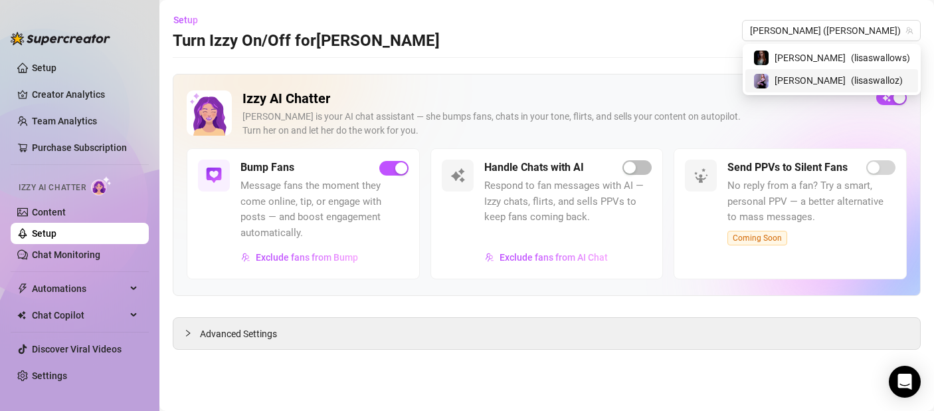
click at [658, 70] on main "Setup Turn Izzy On/Off for [PERSON_NAME] [PERSON_NAME] ([PERSON_NAME]) Izzy AI …" at bounding box center [546, 205] width 775 height 411
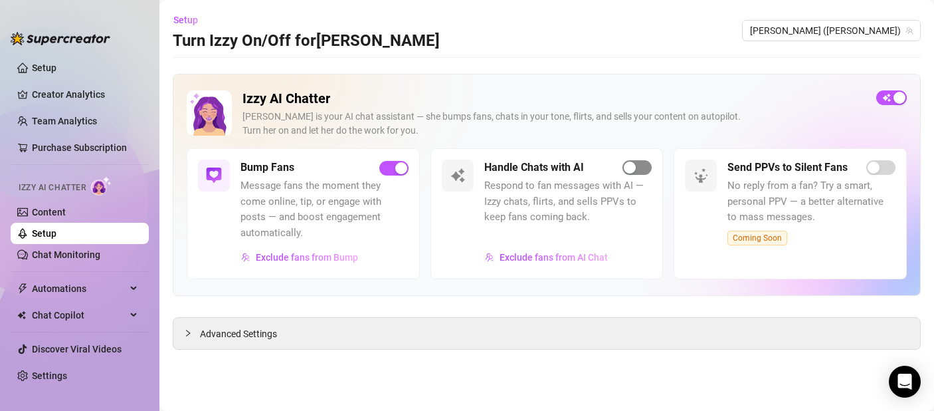
click at [637, 174] on span "button" at bounding box center [637, 167] width 29 height 15
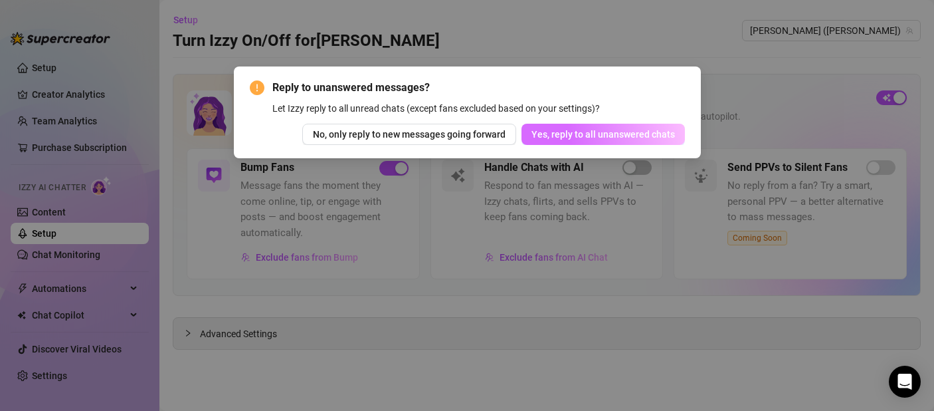
click at [609, 134] on span "Yes, reply to all unanswered chats" at bounding box center [604, 134] width 144 height 11
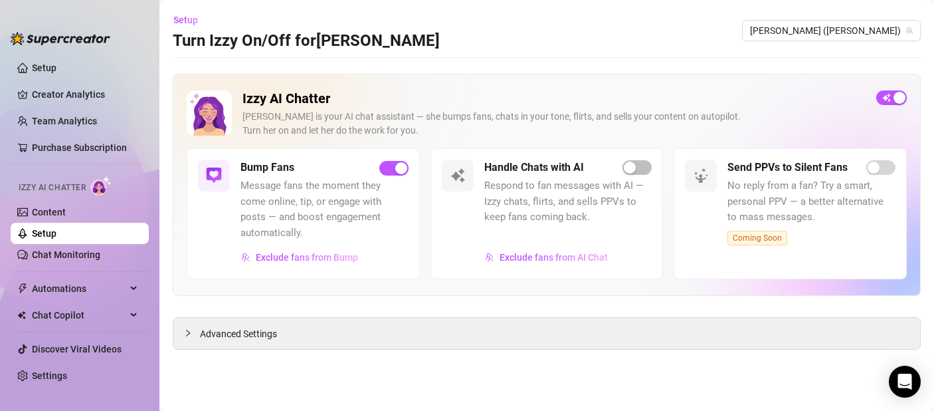
click at [621, 165] on div "Handle Chats with AI" at bounding box center [568, 167] width 168 height 16
click at [643, 169] on span "button" at bounding box center [637, 167] width 29 height 15
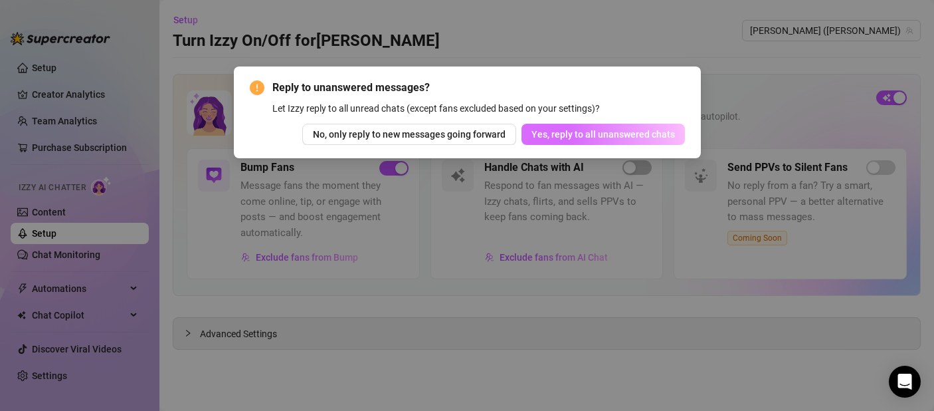
click at [629, 134] on span "Yes, reply to all unanswered chats" at bounding box center [604, 134] width 144 height 11
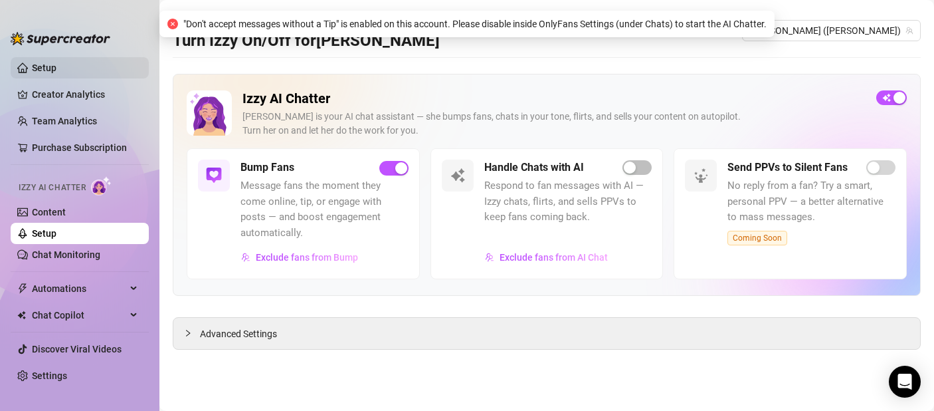
click at [56, 72] on link "Setup" at bounding box center [44, 67] width 25 height 11
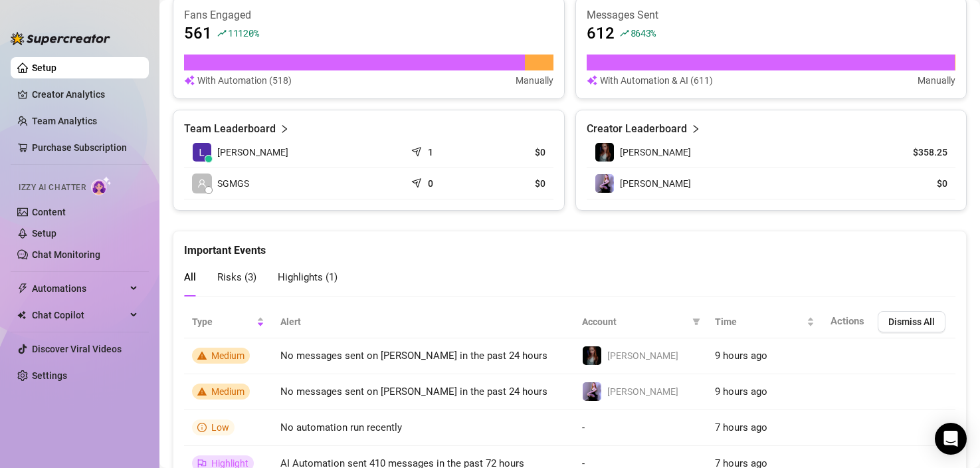
scroll to position [603, 0]
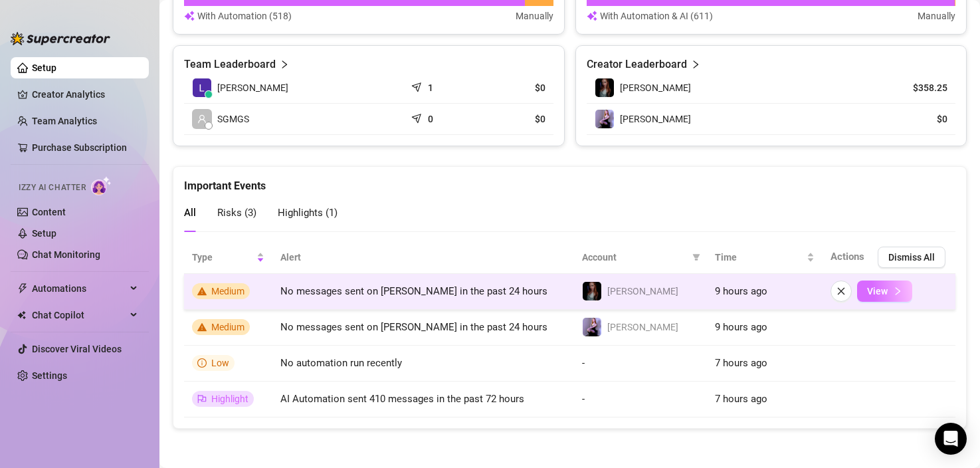
click at [892, 293] on button "View" at bounding box center [884, 290] width 55 height 21
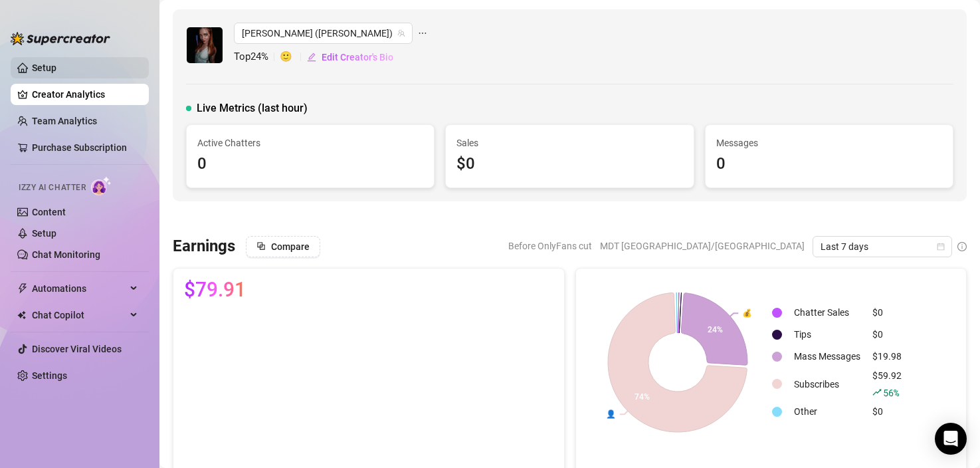
click at [48, 71] on link "Setup" at bounding box center [44, 67] width 25 height 11
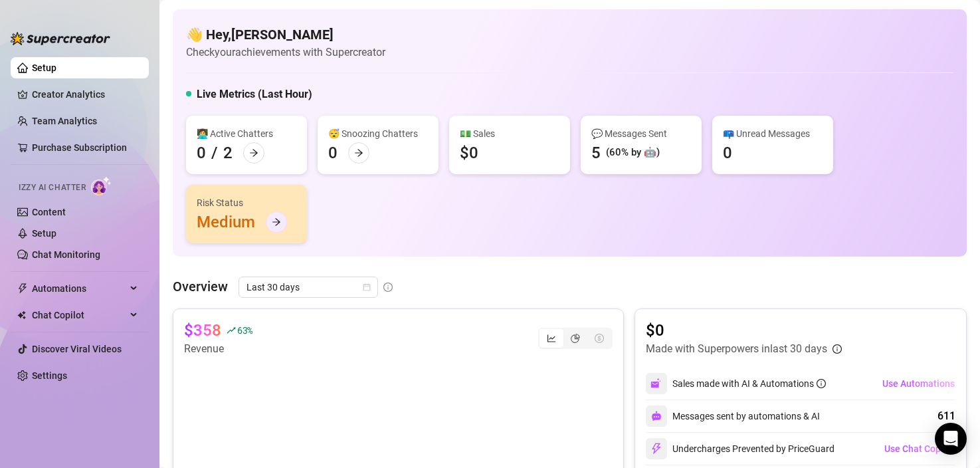
click at [275, 221] on icon "arrow-right" at bounding box center [276, 221] width 9 height 9
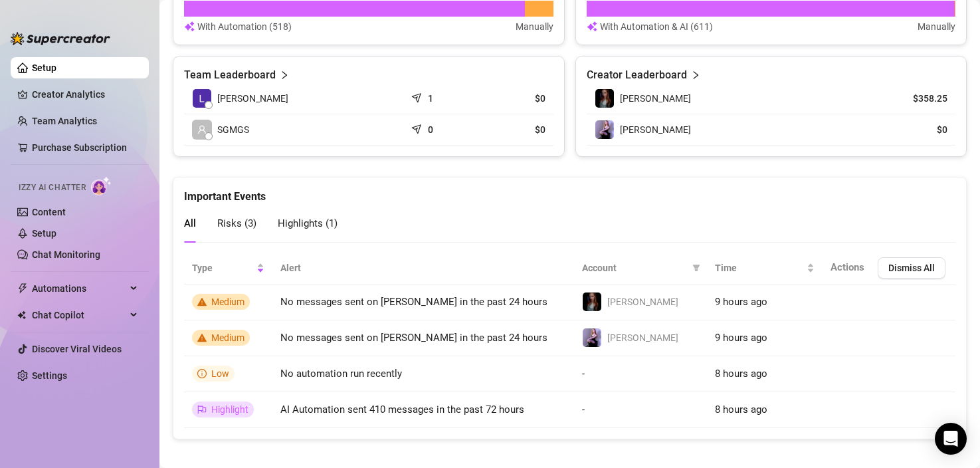
scroll to position [603, 0]
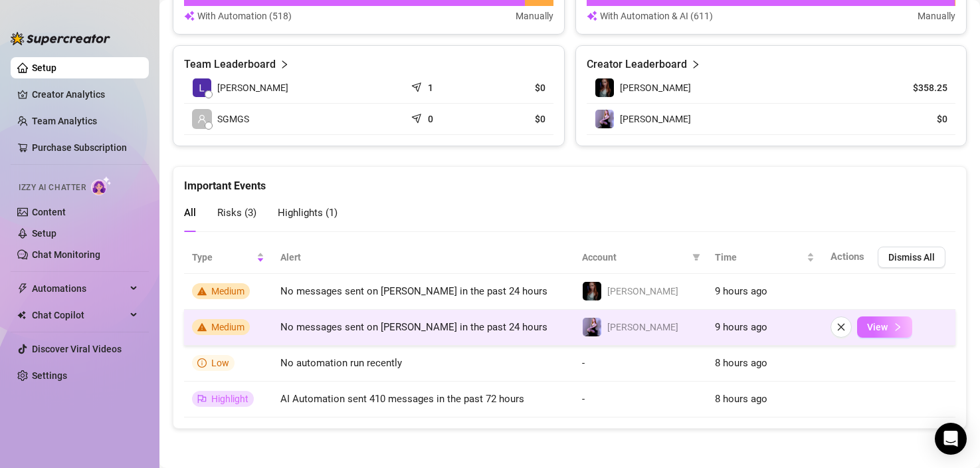
click at [871, 330] on span "View" at bounding box center [877, 327] width 21 height 11
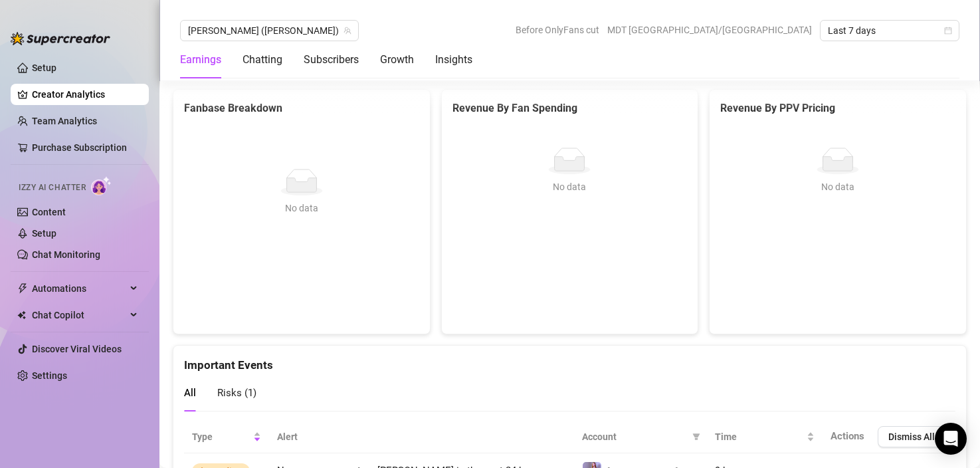
scroll to position [2504, 0]
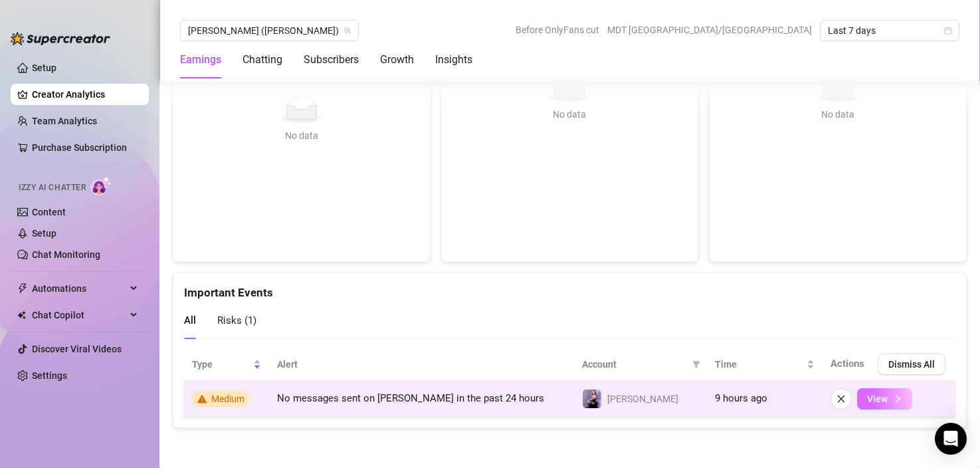
click at [867, 397] on span "View" at bounding box center [877, 398] width 21 height 11
click at [837, 400] on button "button" at bounding box center [841, 398] width 21 height 21
click at [837, 398] on icon "close" at bounding box center [841, 398] width 9 height 9
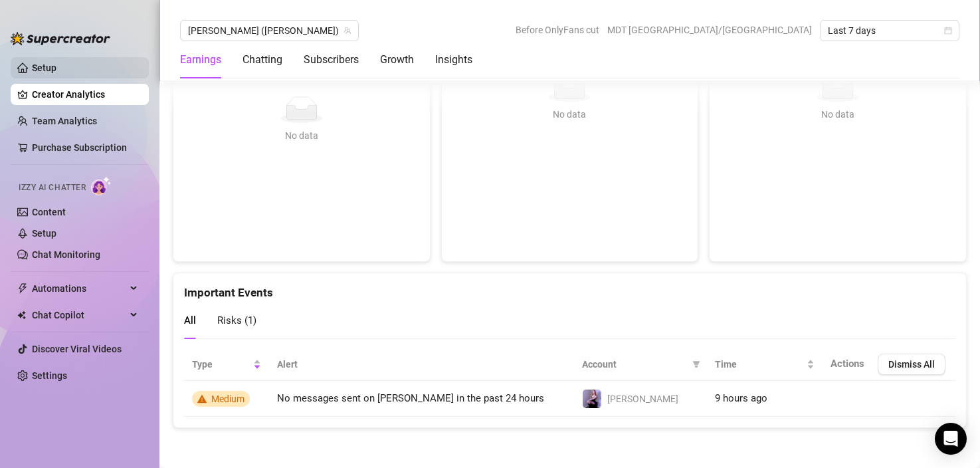
click at [47, 67] on link "Setup" at bounding box center [44, 67] width 25 height 11
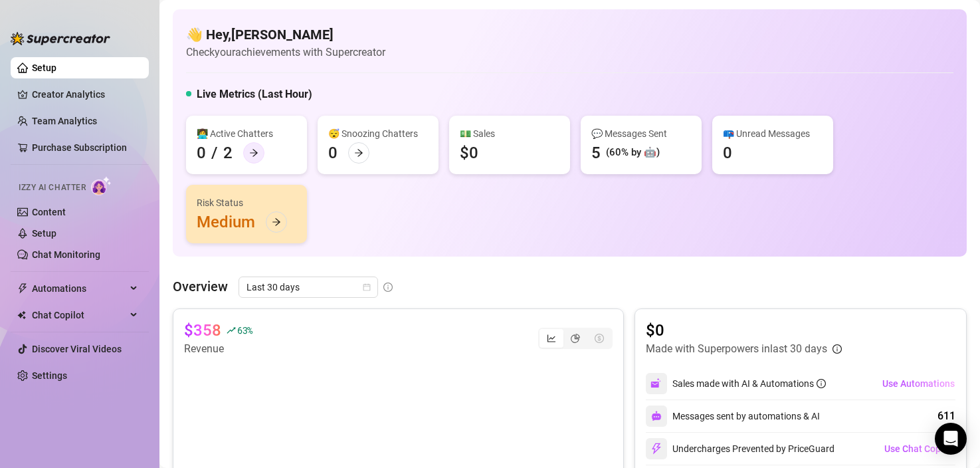
click at [251, 150] on icon "arrow-right" at bounding box center [253, 152] width 9 height 9
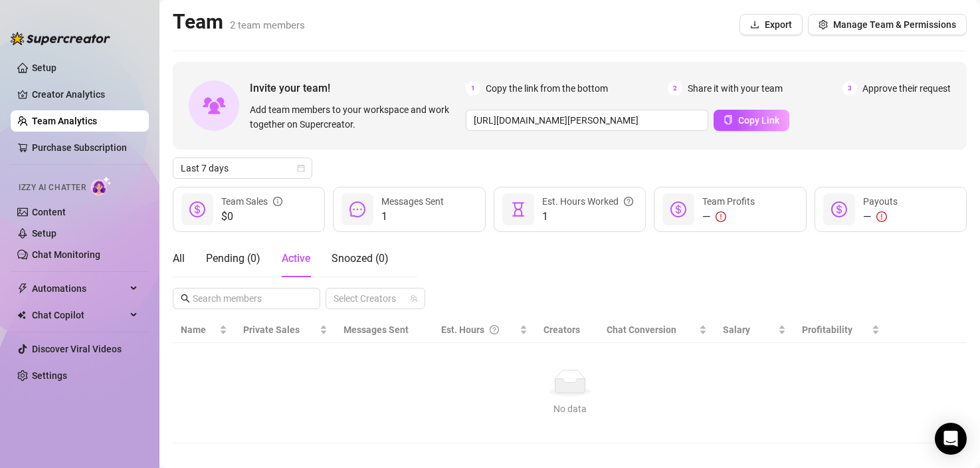
click at [395, 219] on span "1" at bounding box center [412, 217] width 62 height 16
click at [63, 257] on link "Chat Monitoring" at bounding box center [66, 254] width 68 height 11
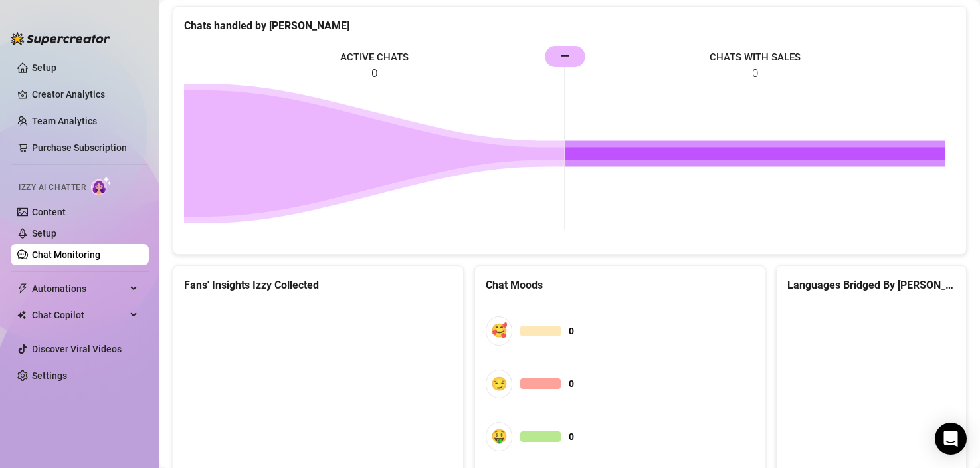
scroll to position [728, 0]
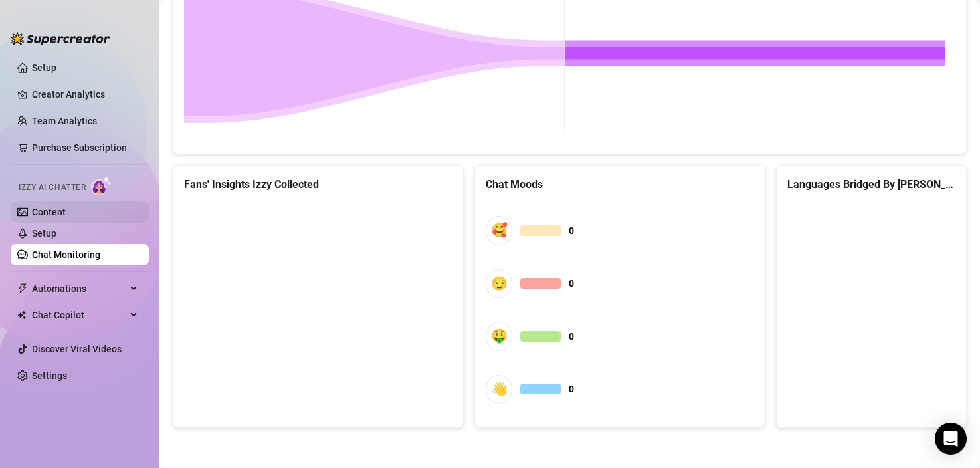
click at [32, 217] on link "Content" at bounding box center [49, 212] width 34 height 11
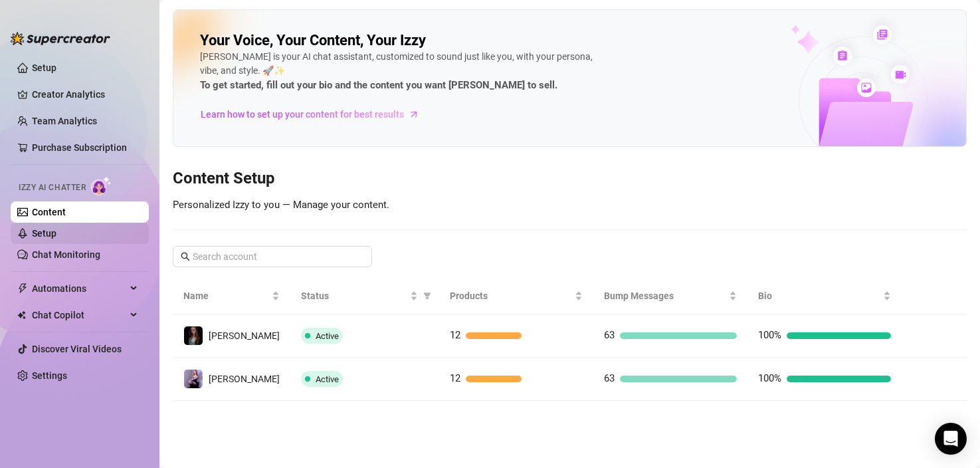
click at [56, 230] on link "Setup" at bounding box center [44, 233] width 25 height 11
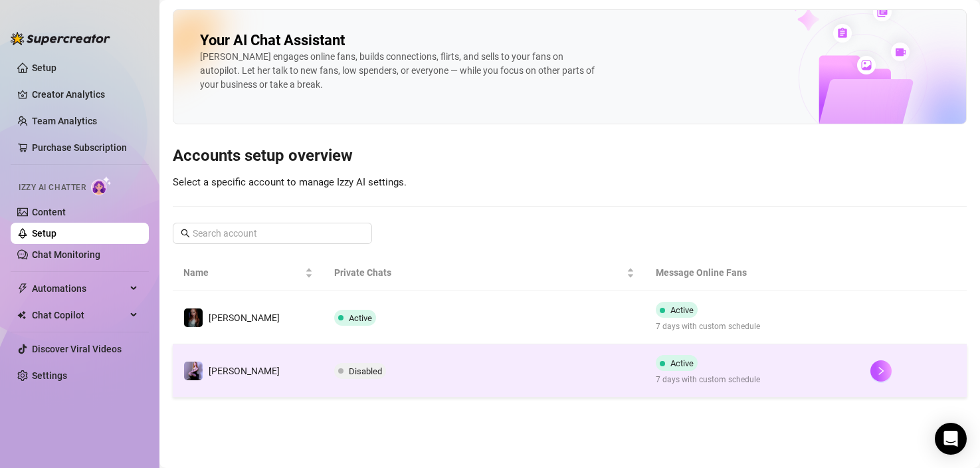
click at [349, 370] on span "Disabled" at bounding box center [365, 371] width 33 height 10
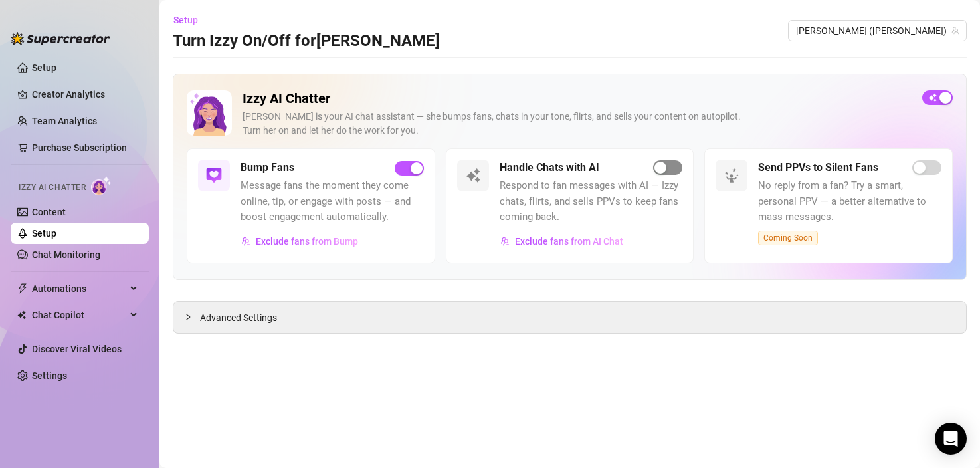
click at [662, 173] on div "button" at bounding box center [661, 167] width 12 height 12
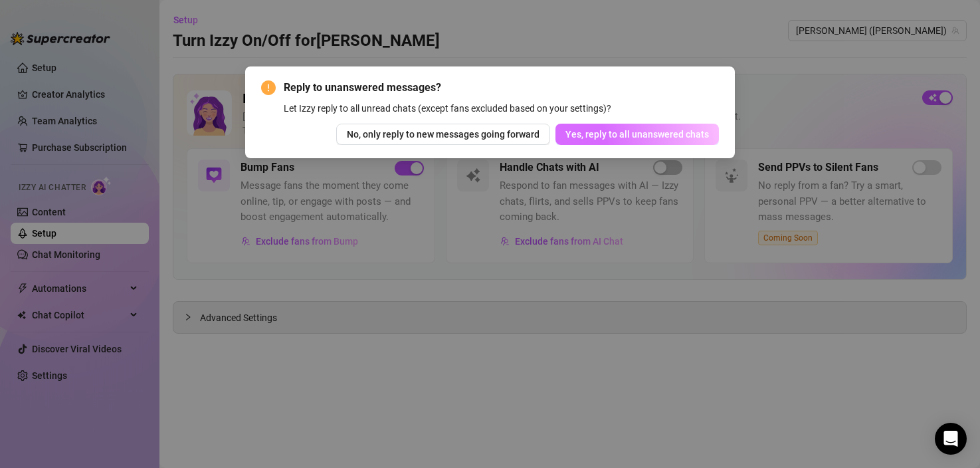
click at [644, 132] on span "Yes, reply to all unanswered chats" at bounding box center [638, 134] width 144 height 11
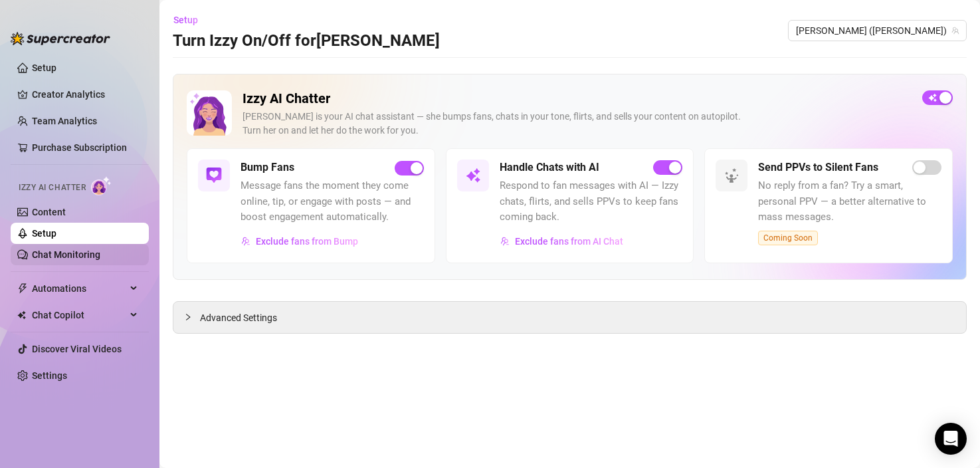
click at [60, 257] on link "Chat Monitoring" at bounding box center [66, 254] width 68 height 11
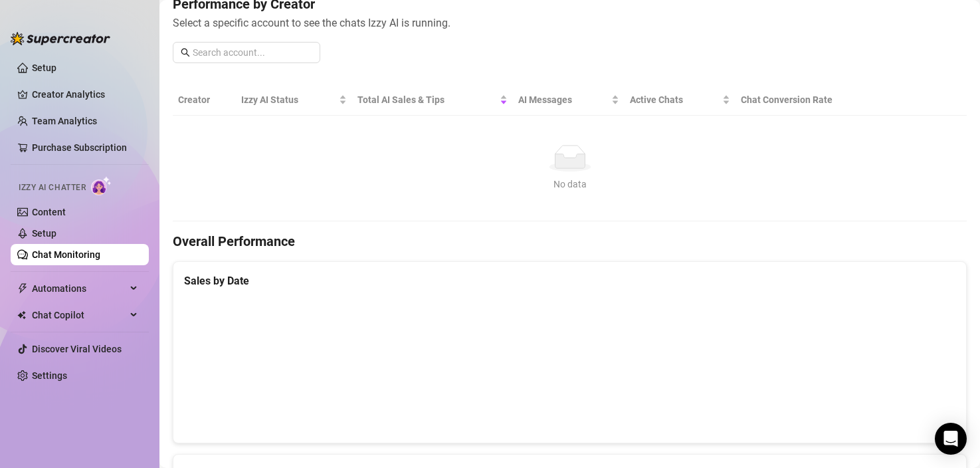
scroll to position [37, 0]
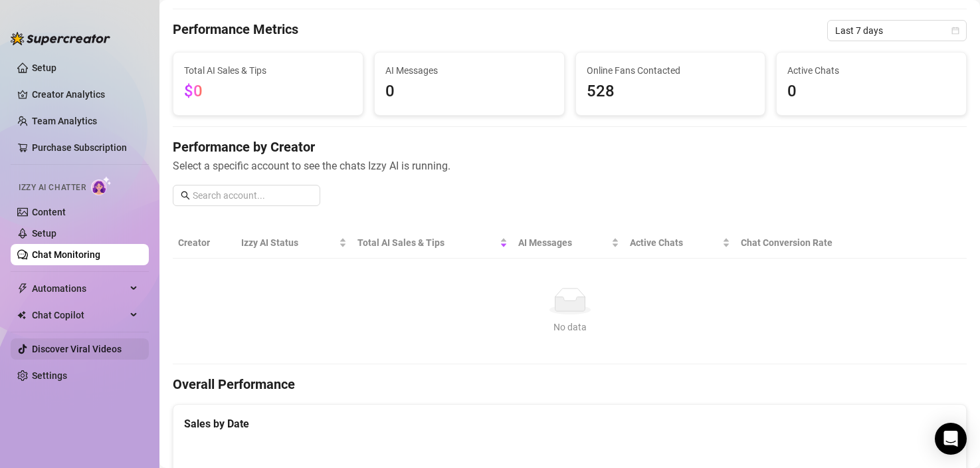
click at [88, 344] on link "Discover Viral Videos" at bounding box center [77, 349] width 90 height 11
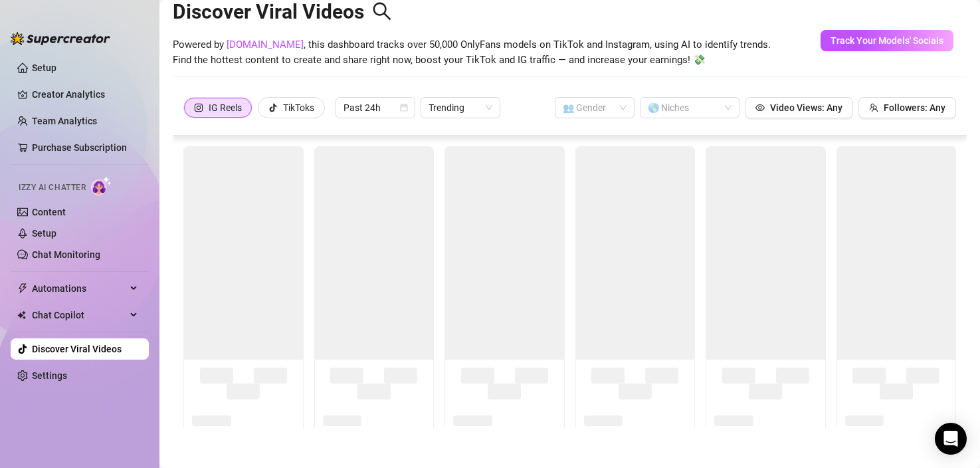
scroll to position [29, 0]
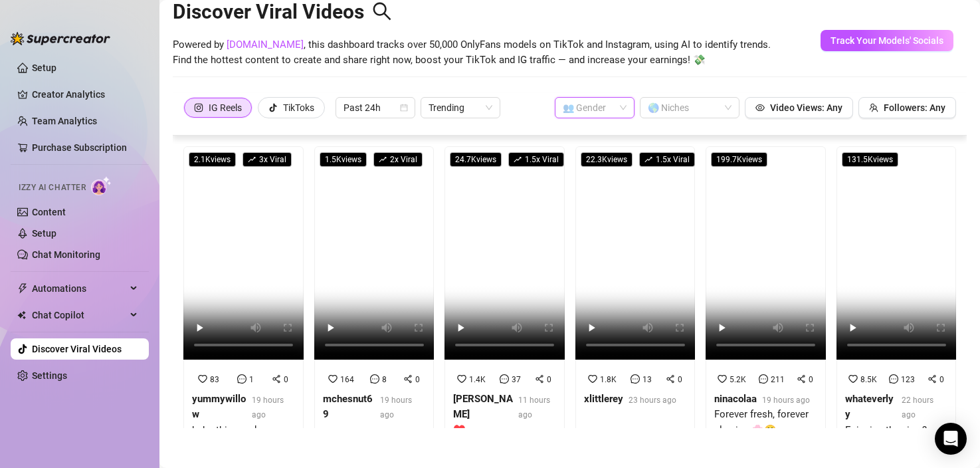
click at [585, 104] on input "search" at bounding box center [589, 108] width 52 height 20
click at [590, 138] on div "👩 [DEMOGRAPHIC_DATA]" at bounding box center [586, 134] width 58 height 15
click at [929, 106] on span "Followers: Any" at bounding box center [915, 107] width 62 height 11
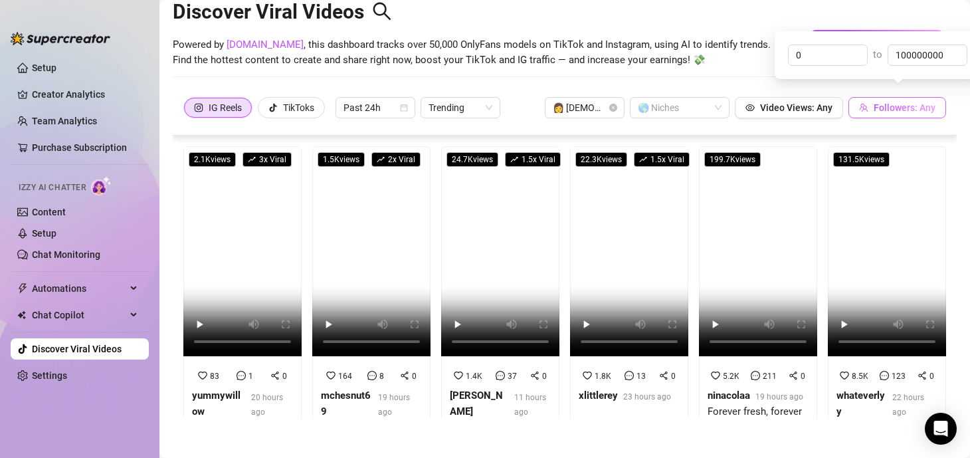
click at [929, 106] on span "Followers: Any" at bounding box center [905, 107] width 62 height 11
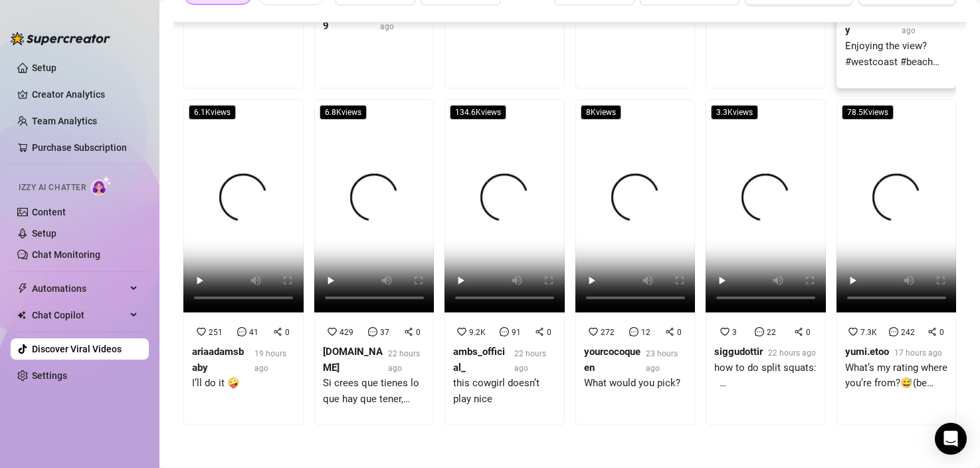
scroll to position [0, 0]
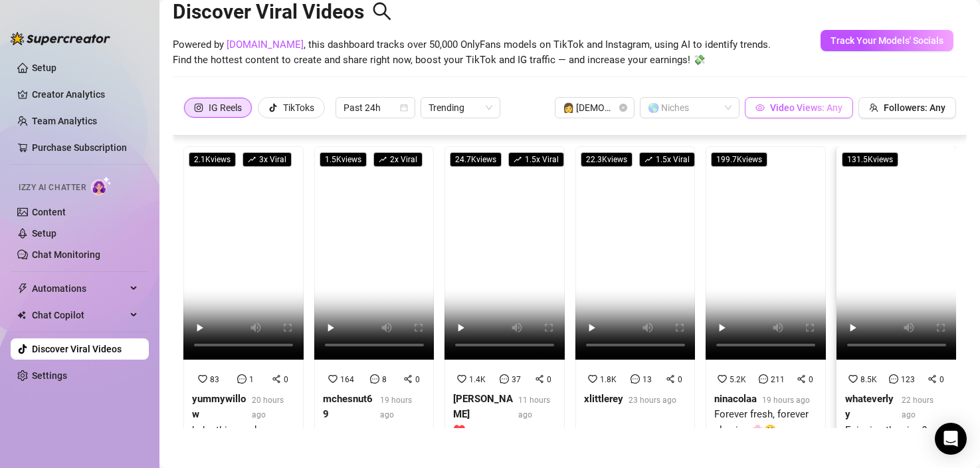
click at [824, 105] on span "Video Views: Any" at bounding box center [806, 107] width 72 height 11
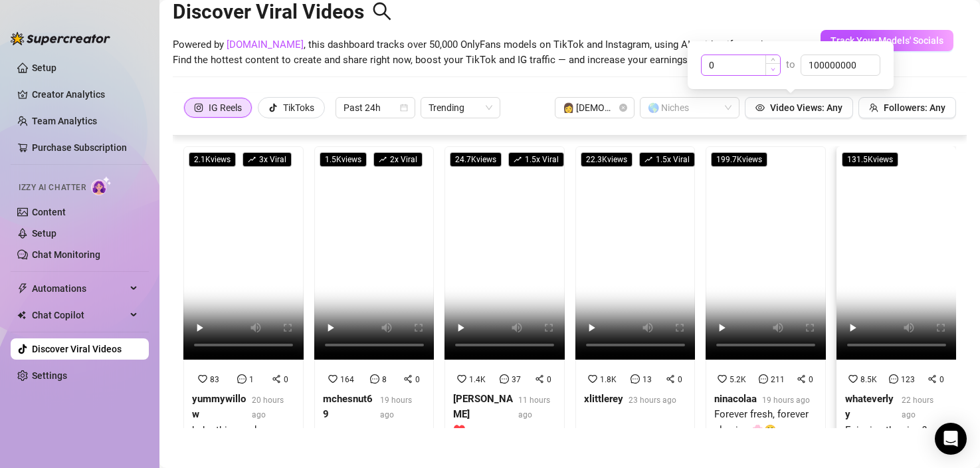
click at [766, 69] on span "Decrease Value" at bounding box center [773, 69] width 15 height 12
click at [719, 65] on input "0" at bounding box center [741, 65] width 78 height 20
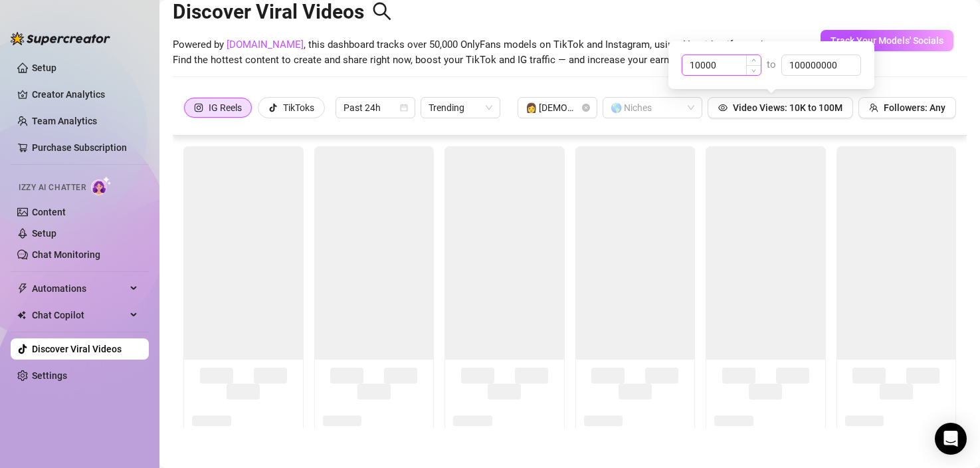
type input "10000"
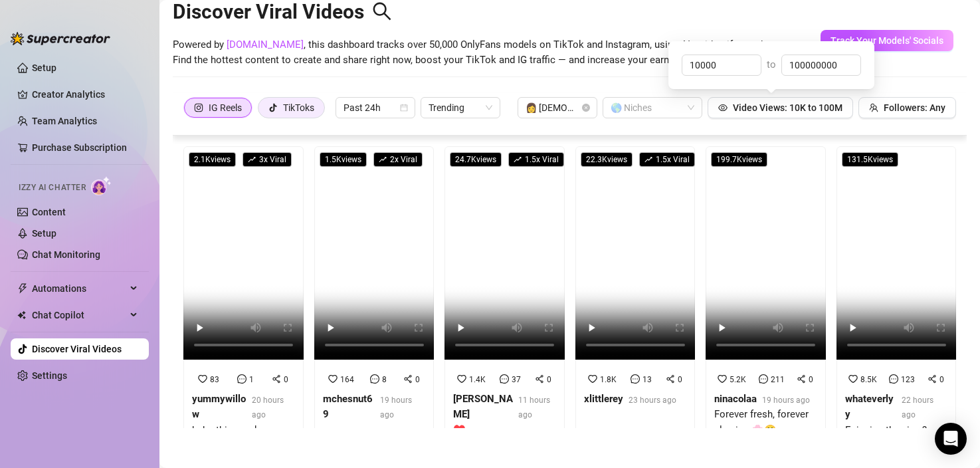
click at [304, 103] on div "TikToks" at bounding box center [298, 108] width 31 height 20
click at [262, 111] on input "TikToks" at bounding box center [262, 111] width 0 height 0
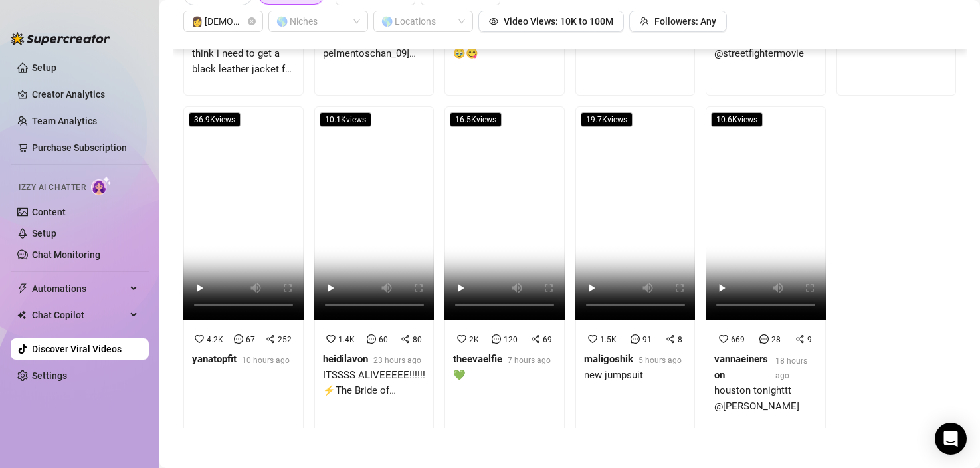
scroll to position [1989, 0]
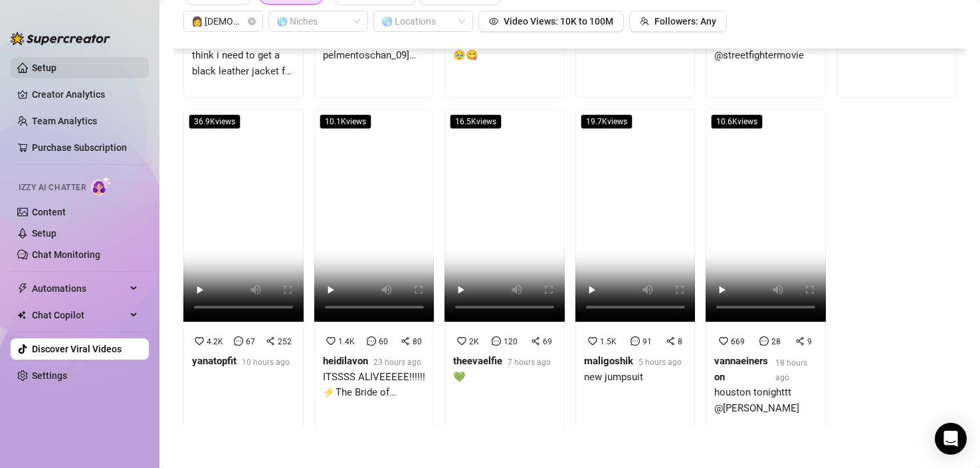
click at [56, 71] on link "Setup" at bounding box center [44, 67] width 25 height 11
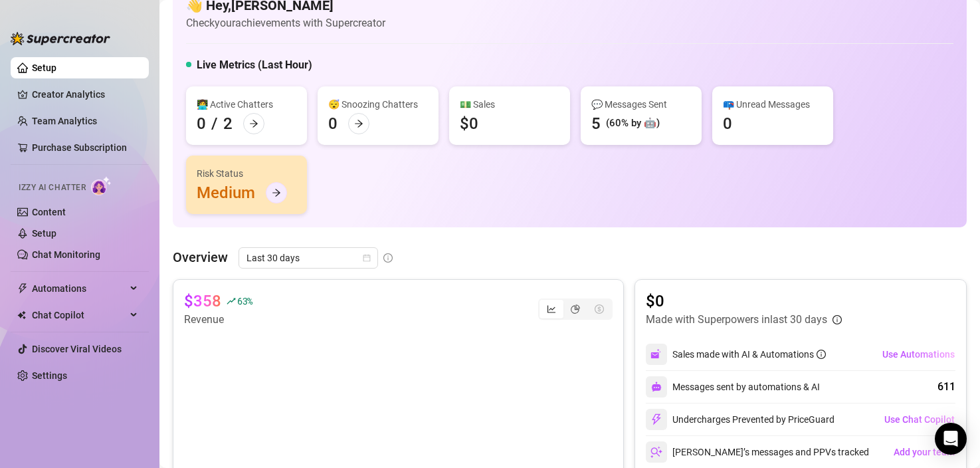
click at [284, 188] on div at bounding box center [276, 192] width 21 height 21
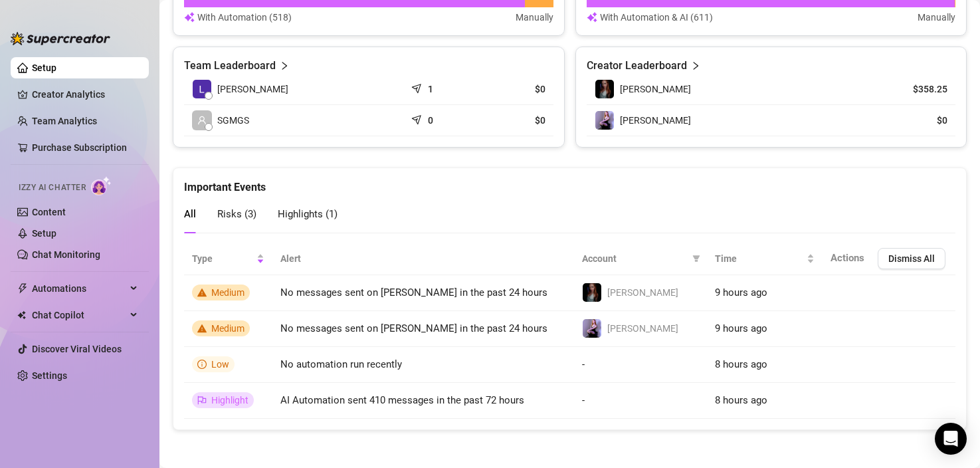
scroll to position [603, 0]
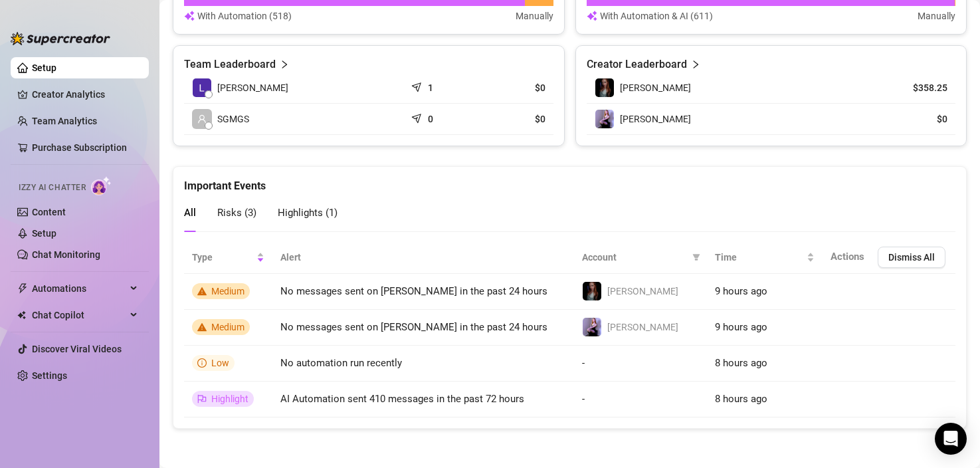
click at [247, 58] on article "Team Leaderboard" at bounding box center [230, 64] width 92 height 16
